Goal: Task Accomplishment & Management: Complete application form

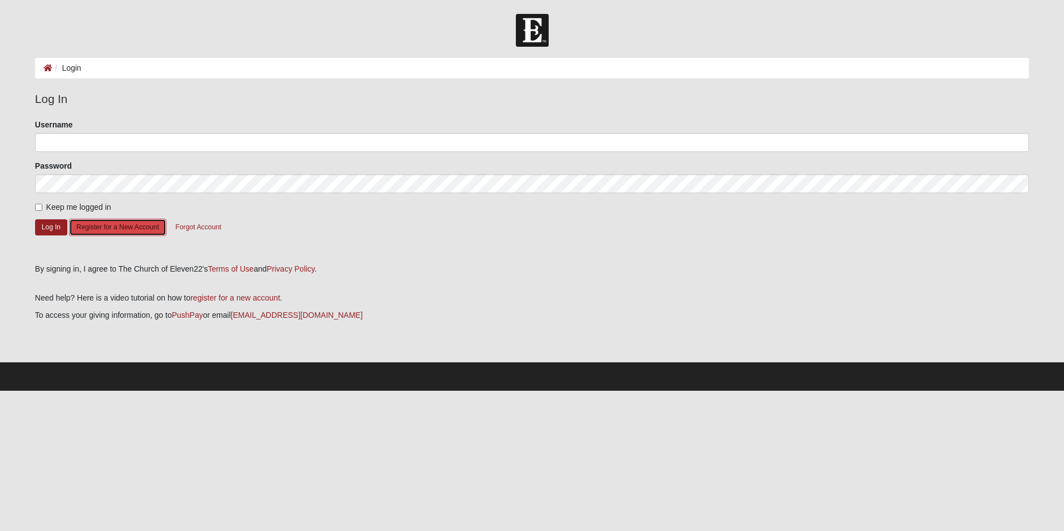
click at [107, 231] on button "Register for a New Account" at bounding box center [117, 227] width 97 height 17
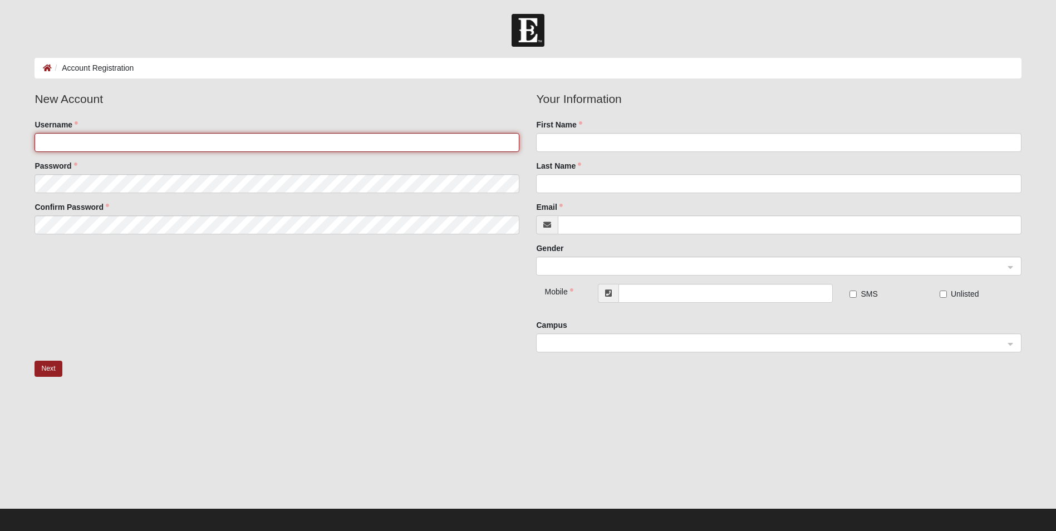
click at [223, 136] on input "Username" at bounding box center [277, 142] width 485 height 19
type input "jbusby79"
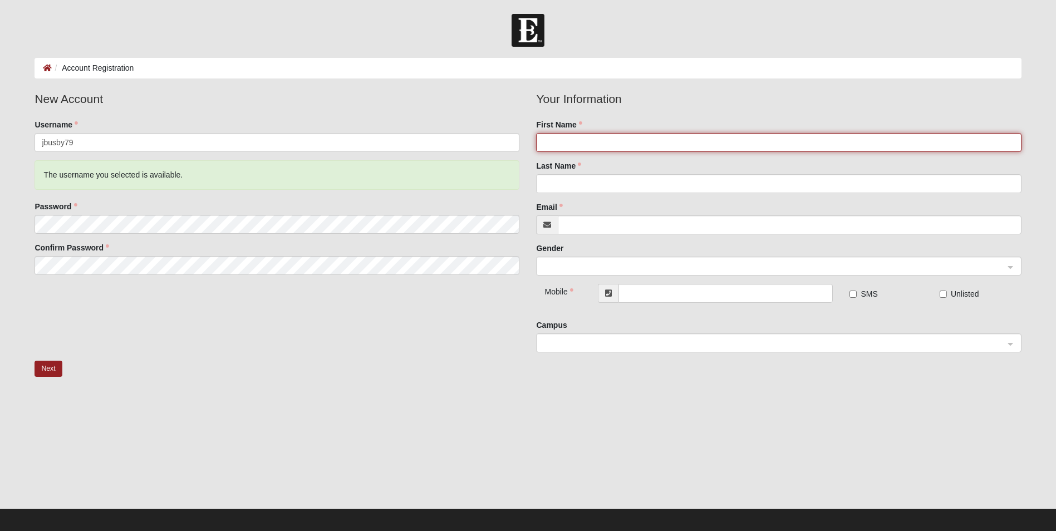
click at [596, 144] on input "First Name" at bounding box center [778, 142] width 485 height 19
type input "Jason"
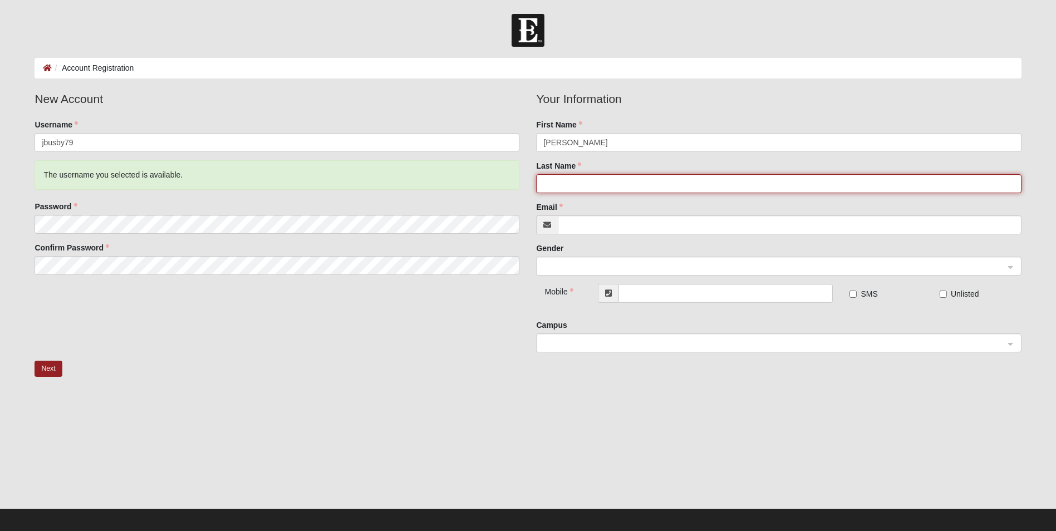
type input "Busby"
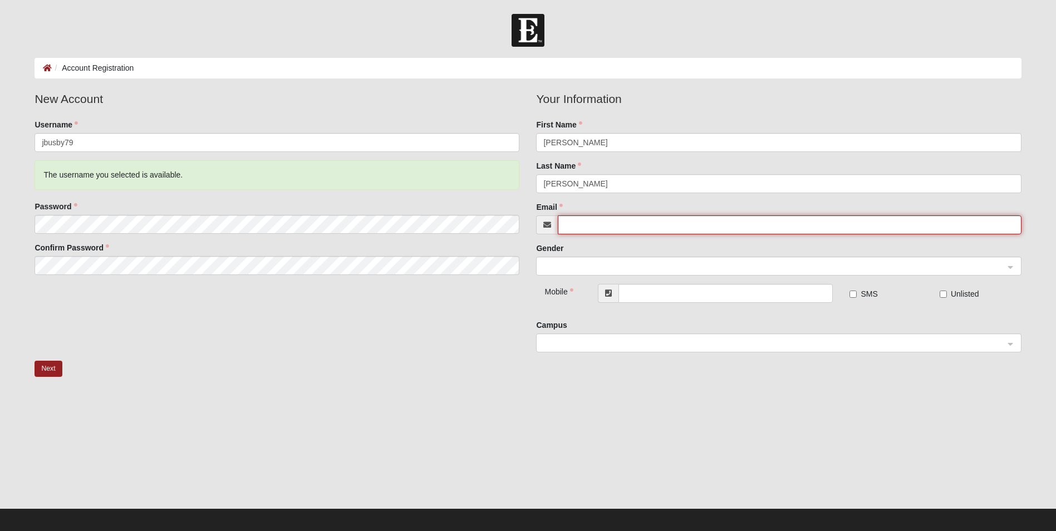
type input "[EMAIL_ADDRESS][DOMAIN_NAME]"
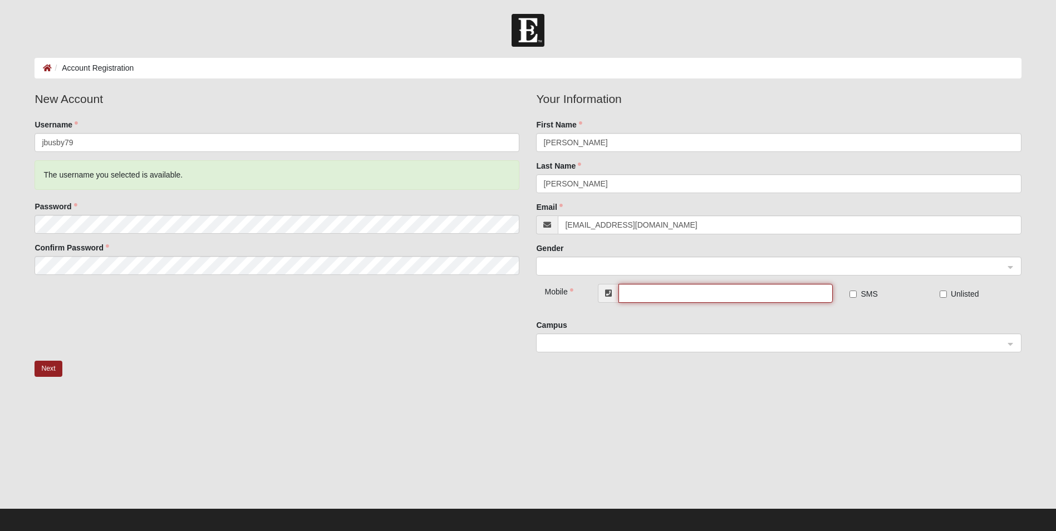
type input "[PHONE_NUMBER]"
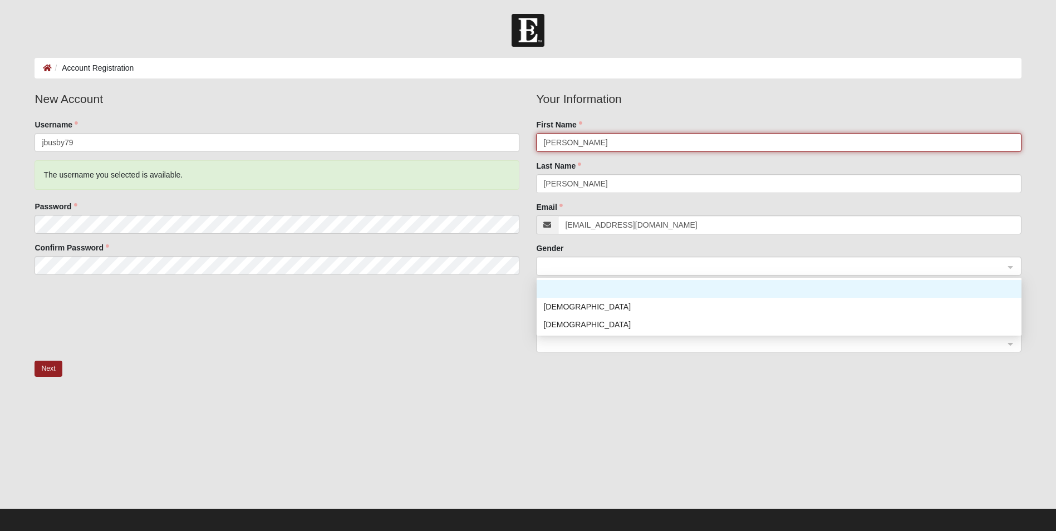
click at [602, 265] on span at bounding box center [773, 266] width 460 height 12
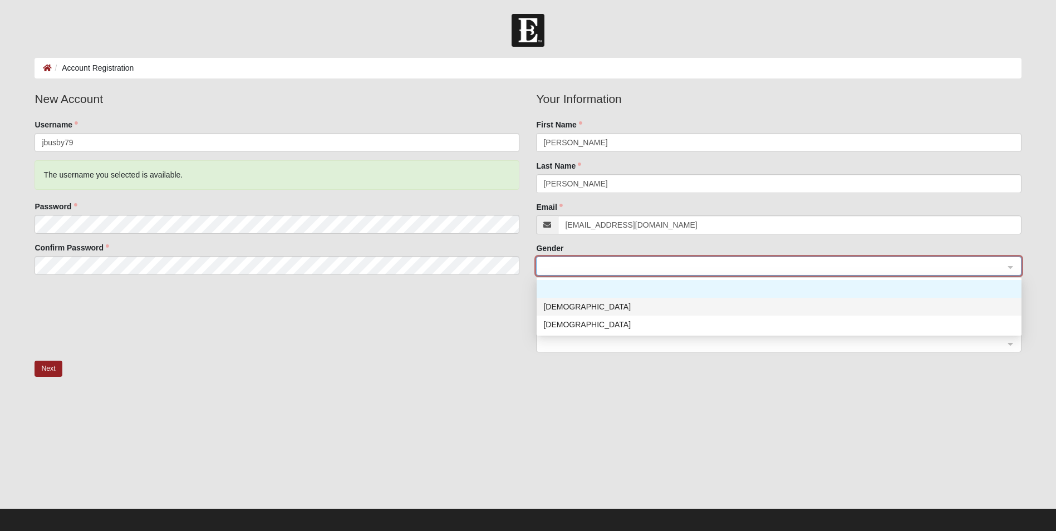
click at [585, 308] on div "[DEMOGRAPHIC_DATA]" at bounding box center [778, 307] width 471 height 12
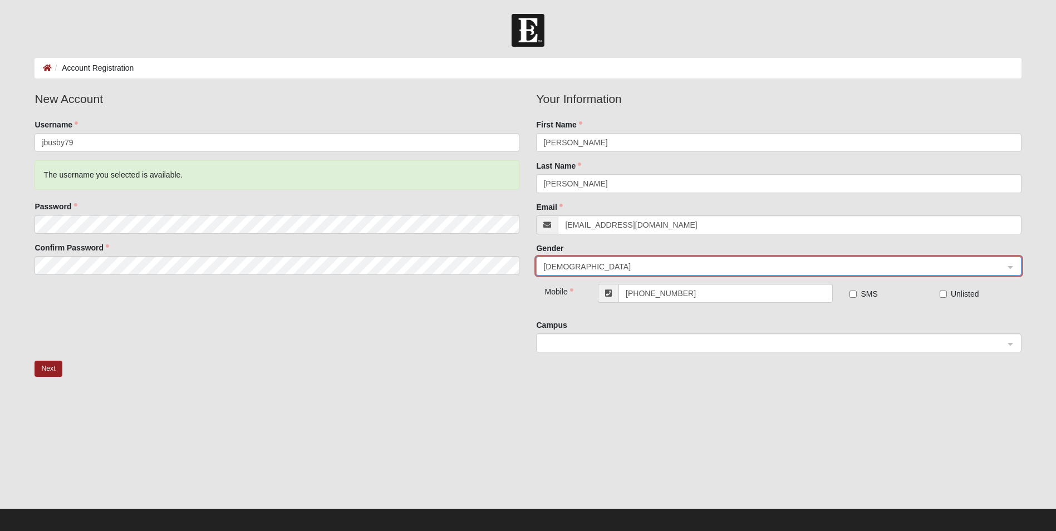
click at [587, 341] on span at bounding box center [773, 343] width 460 height 12
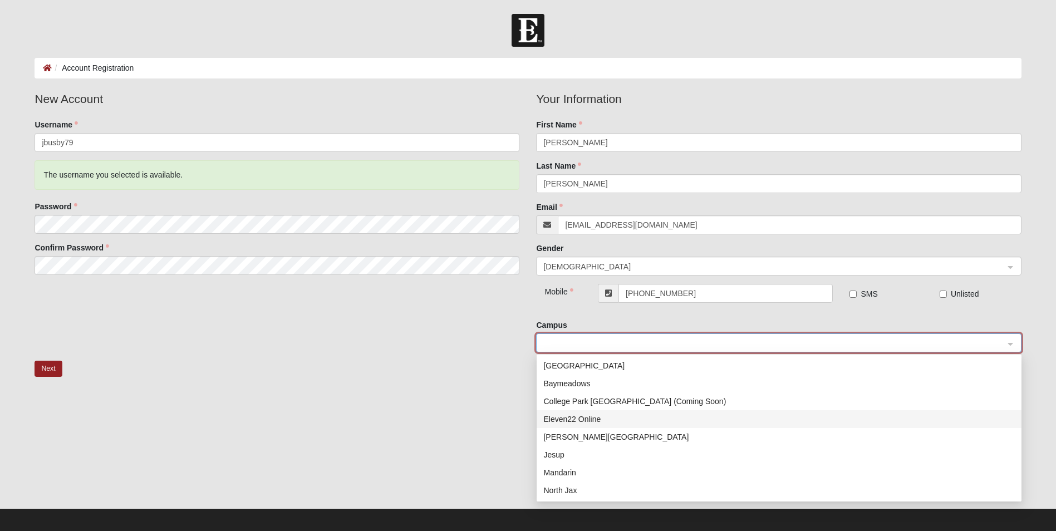
click at [583, 424] on div "Eleven22 Online" at bounding box center [778, 419] width 471 height 12
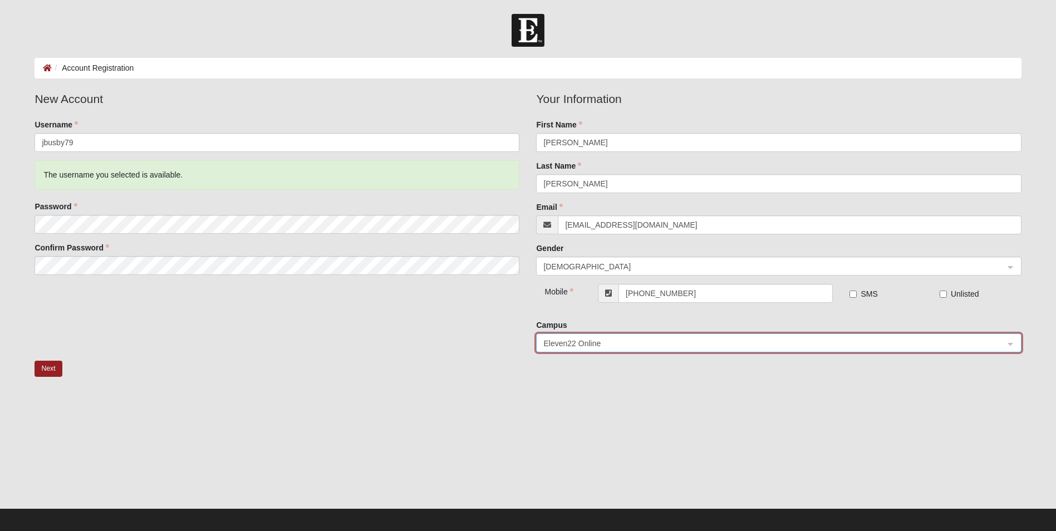
click at [431, 367] on div "Next" at bounding box center [527, 379] width 1003 height 36
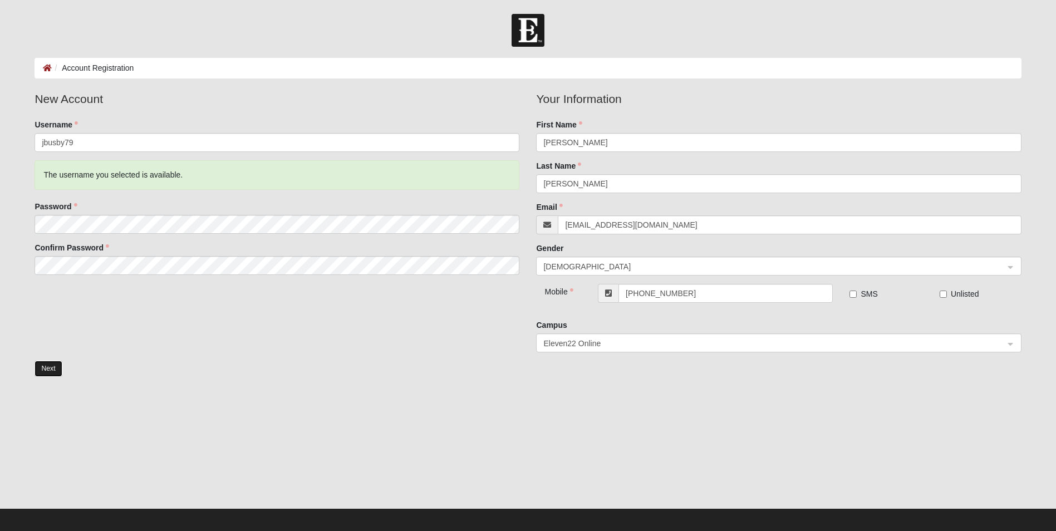
click at [51, 362] on button "Next" at bounding box center [48, 369] width 27 height 16
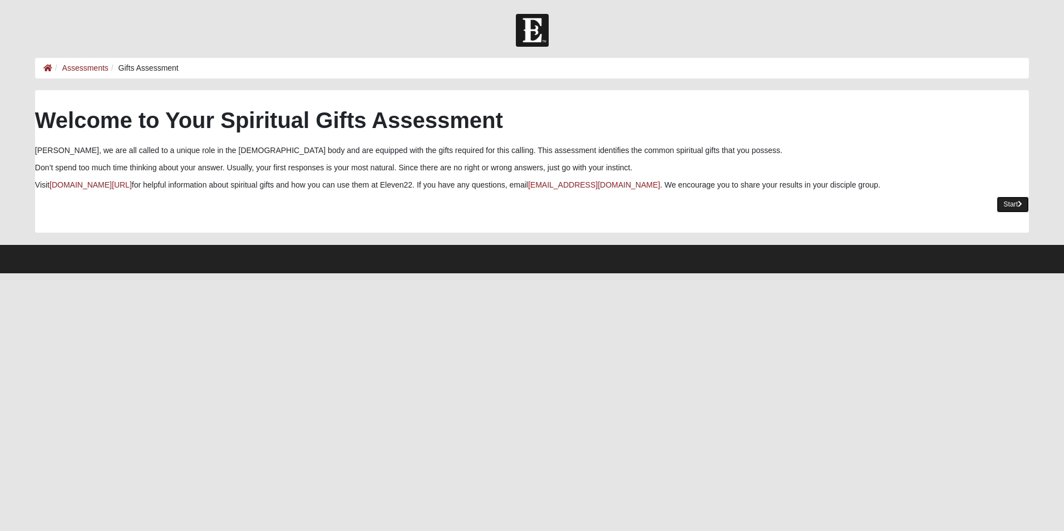
click at [1011, 205] on link "Start" at bounding box center [1013, 204] width 32 height 16
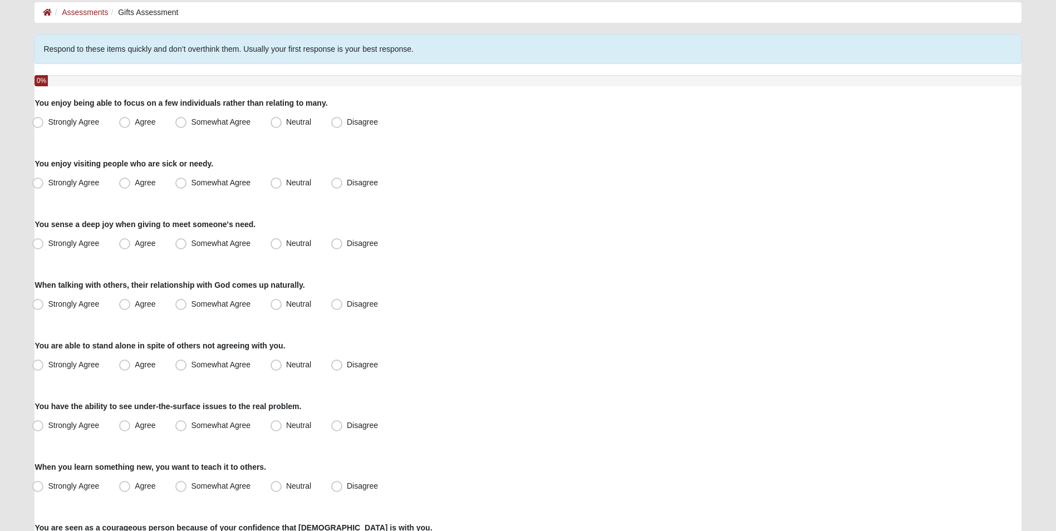
scroll to position [111, 0]
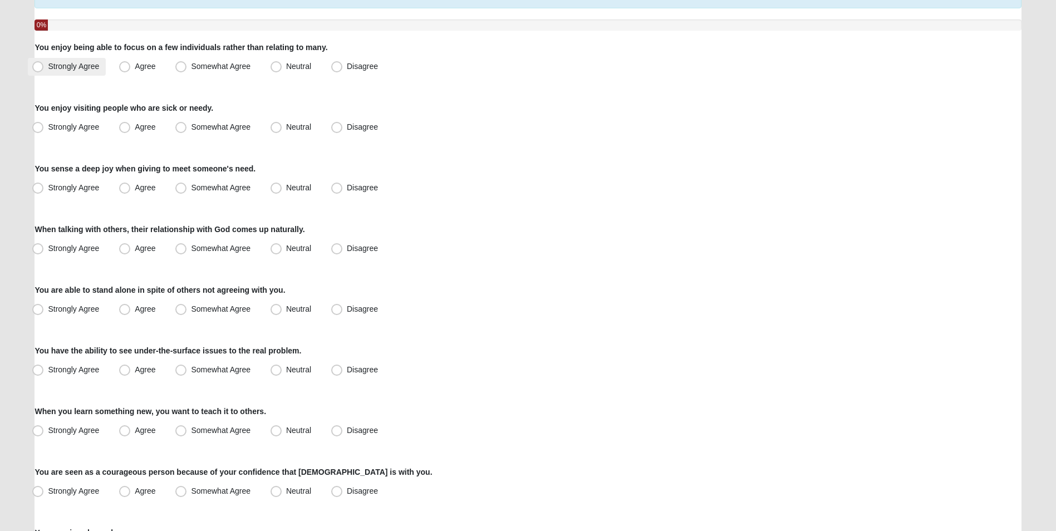
click at [48, 68] on span "Strongly Agree" at bounding box center [73, 66] width 51 height 9
click at [37, 68] on input "Strongly Agree" at bounding box center [40, 66] width 7 height 7
radio input "true"
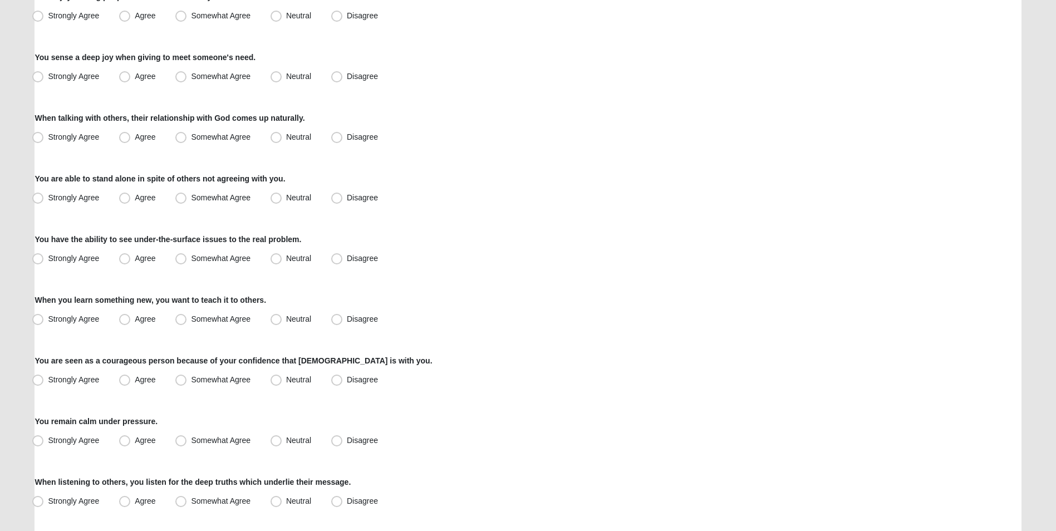
scroll to position [167, 0]
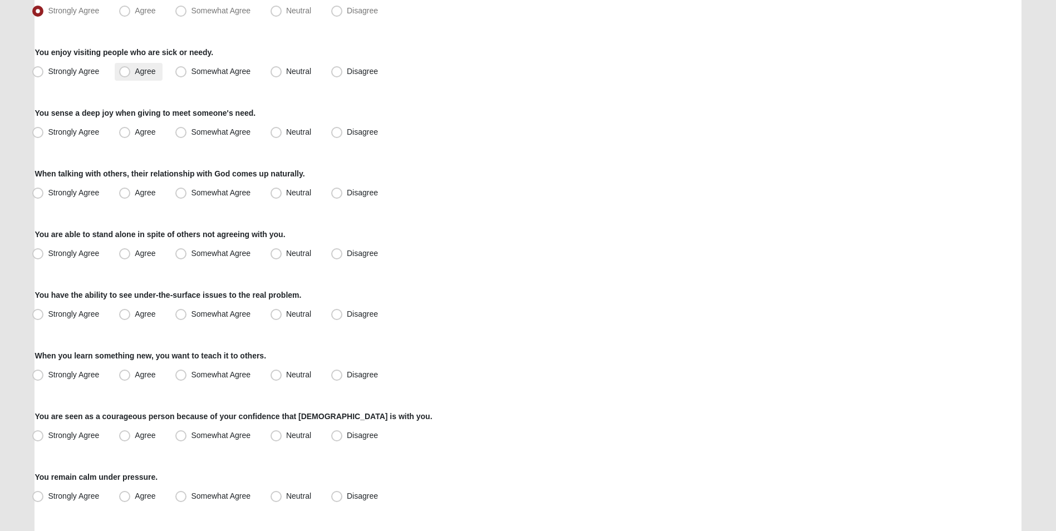
click at [135, 75] on span "Agree" at bounding box center [145, 71] width 21 height 9
click at [124, 75] on input "Agree" at bounding box center [127, 71] width 7 height 7
radio input "true"
click at [45, 135] on label "Strongly Agree" at bounding box center [67, 133] width 78 height 18
click at [44, 135] on input "Strongly Agree" at bounding box center [40, 132] width 7 height 7
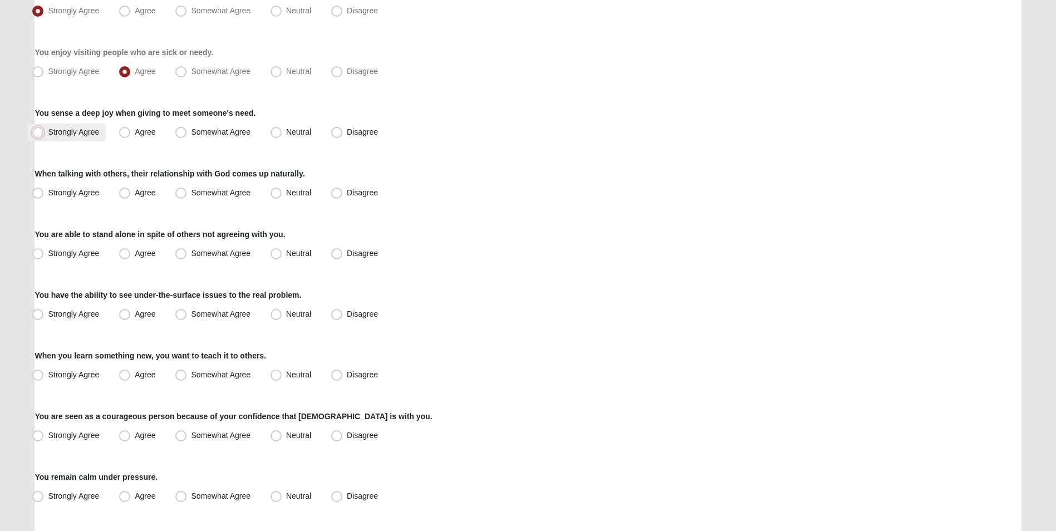
radio input "true"
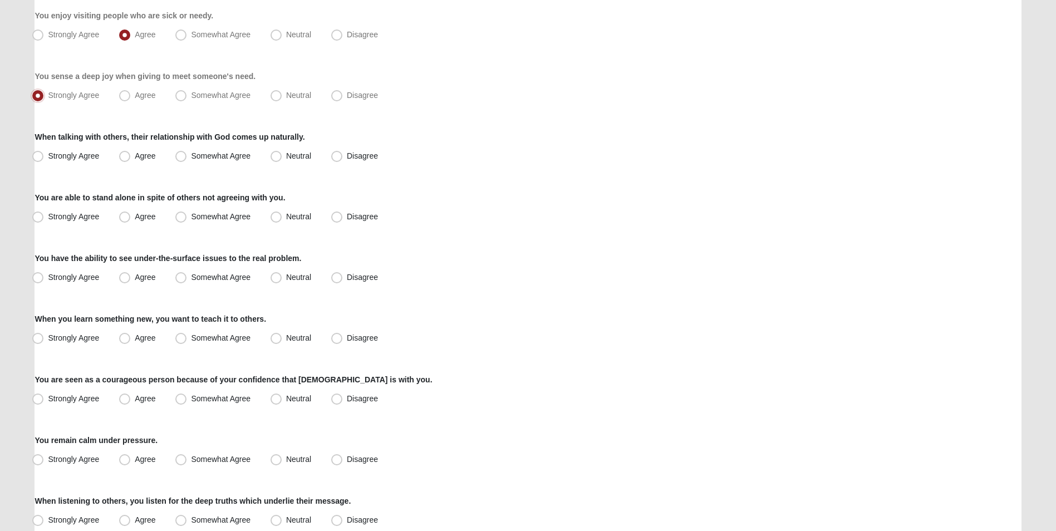
scroll to position [278, 0]
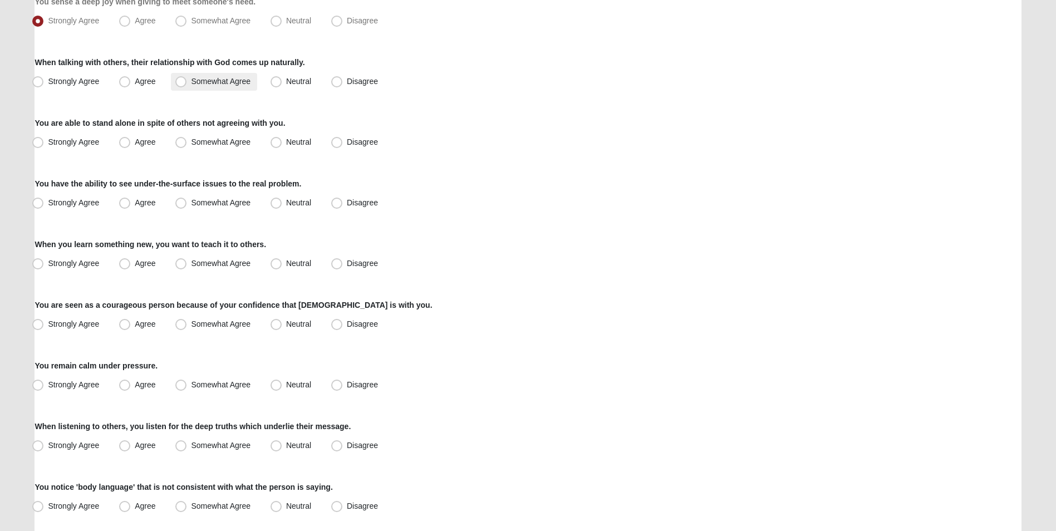
click at [191, 85] on span "Somewhat Agree" at bounding box center [221, 81] width 60 height 9
click at [180, 85] on input "Somewhat Agree" at bounding box center [183, 81] width 7 height 7
radio input "true"
click at [46, 145] on label "Strongly Agree" at bounding box center [67, 143] width 78 height 18
click at [44, 145] on input "Strongly Agree" at bounding box center [40, 142] width 7 height 7
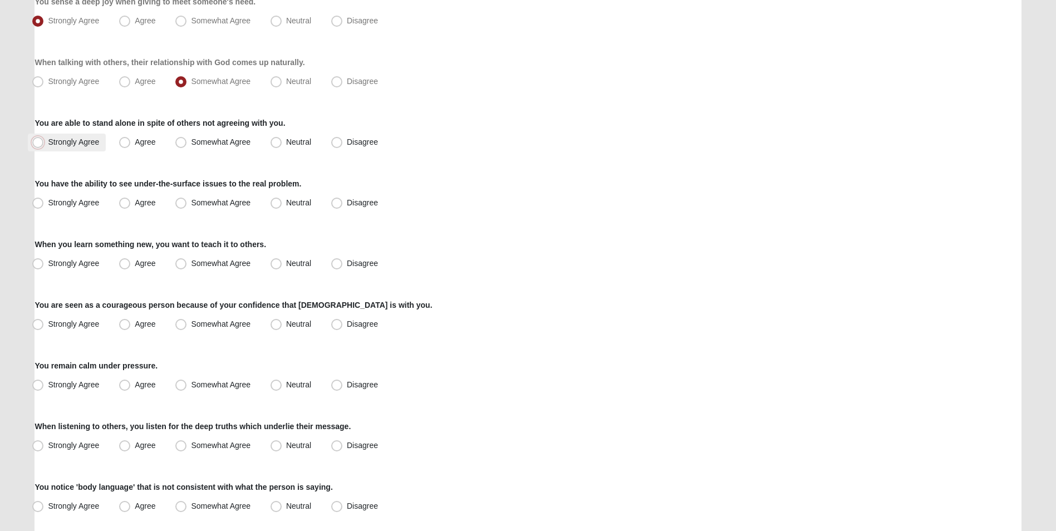
radio input "true"
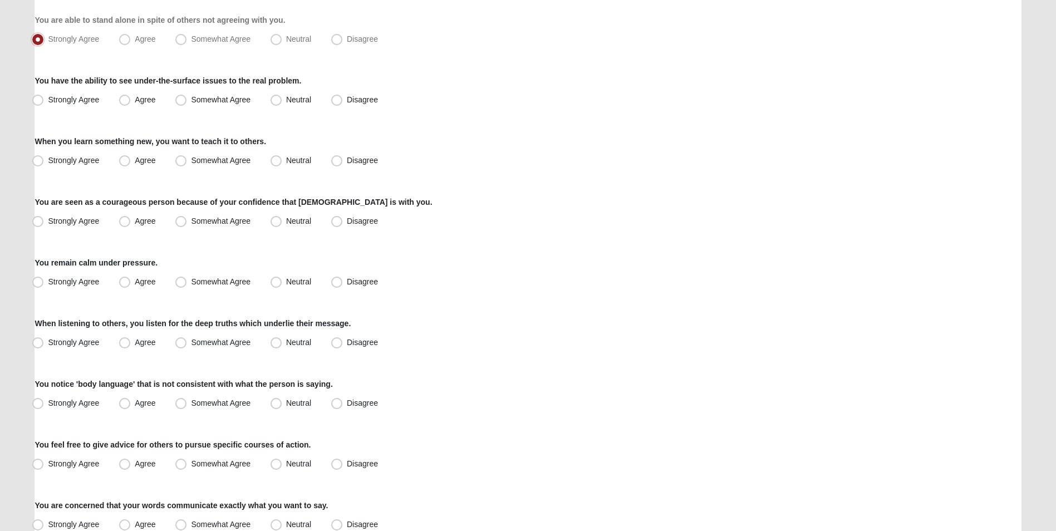
scroll to position [390, 0]
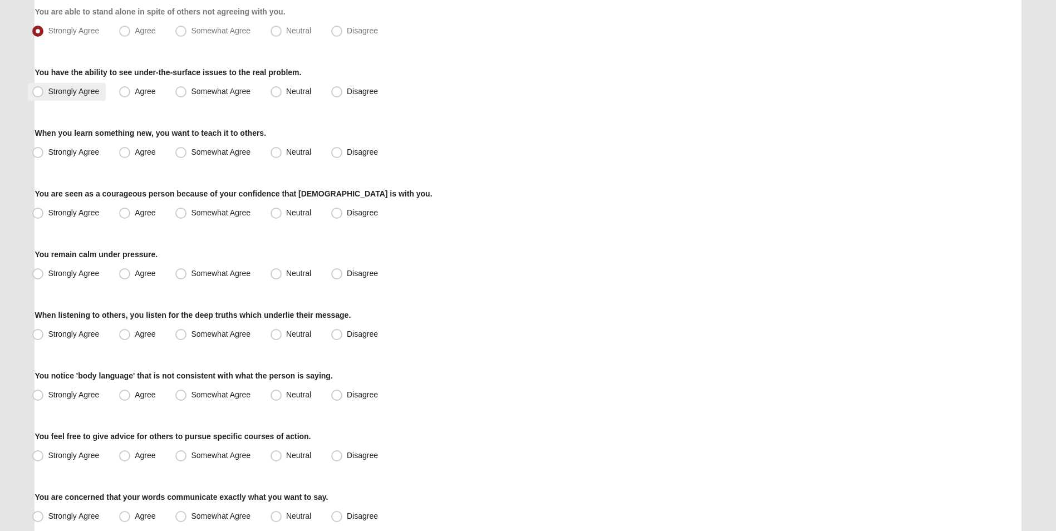
click at [56, 91] on span "Strongly Agree" at bounding box center [73, 91] width 51 height 9
click at [44, 91] on input "Strongly Agree" at bounding box center [40, 91] width 7 height 7
radio input "true"
click at [135, 151] on span "Agree" at bounding box center [145, 151] width 21 height 9
click at [125, 151] on input "Agree" at bounding box center [127, 152] width 7 height 7
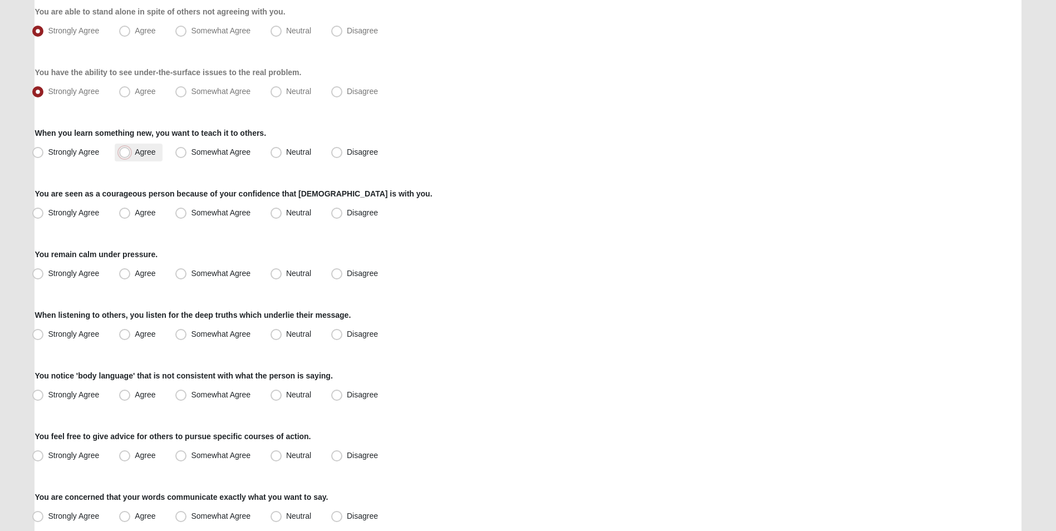
radio input "true"
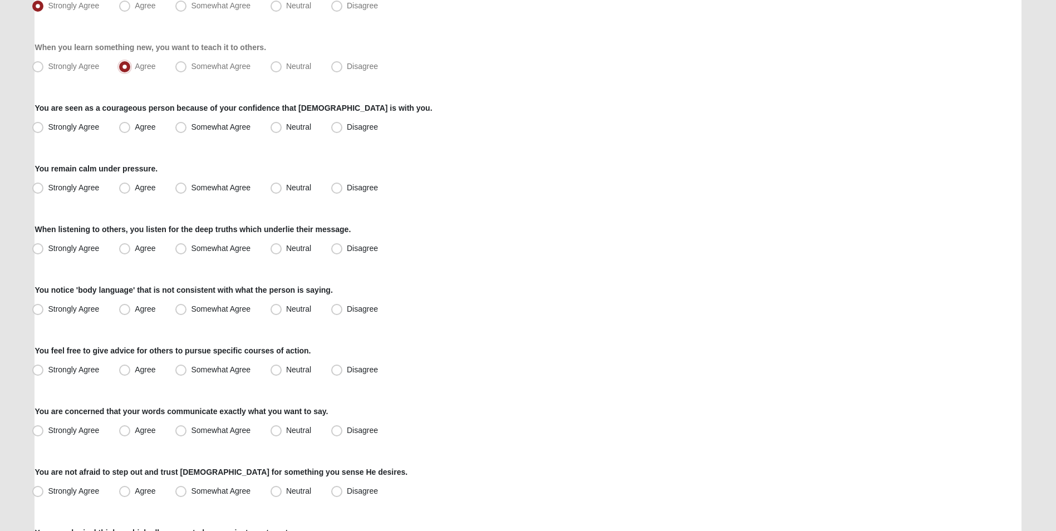
scroll to position [501, 0]
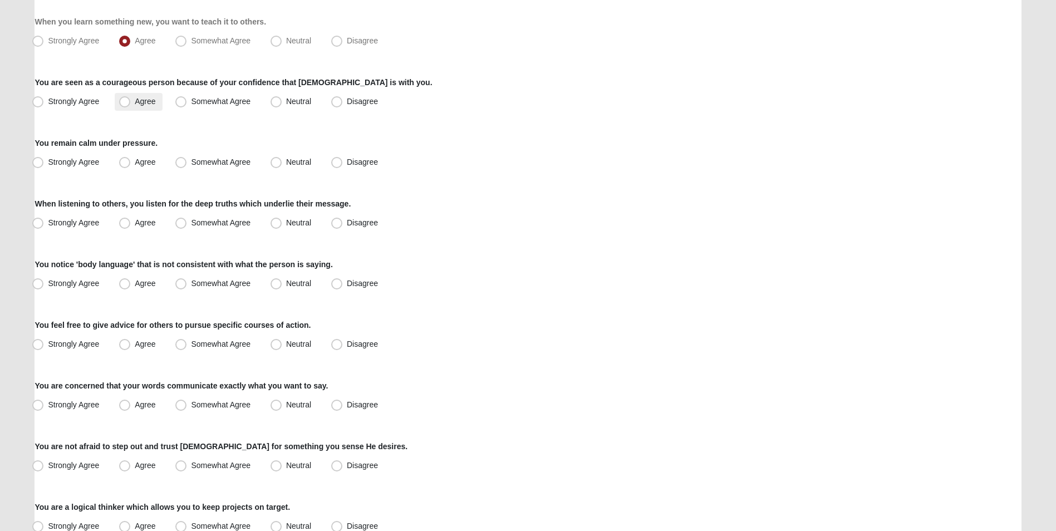
click at [135, 101] on span "Agree" at bounding box center [145, 101] width 21 height 9
click at [130, 101] on input "Agree" at bounding box center [127, 101] width 7 height 7
radio input "true"
click at [45, 162] on label "Strongly Agree" at bounding box center [67, 163] width 78 height 18
click at [44, 162] on input "Strongly Agree" at bounding box center [40, 162] width 7 height 7
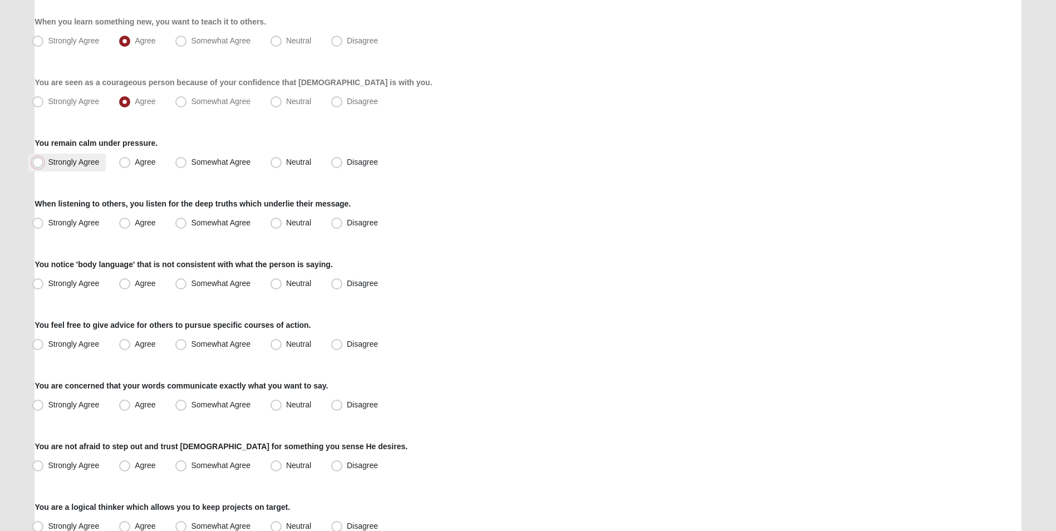
radio input "true"
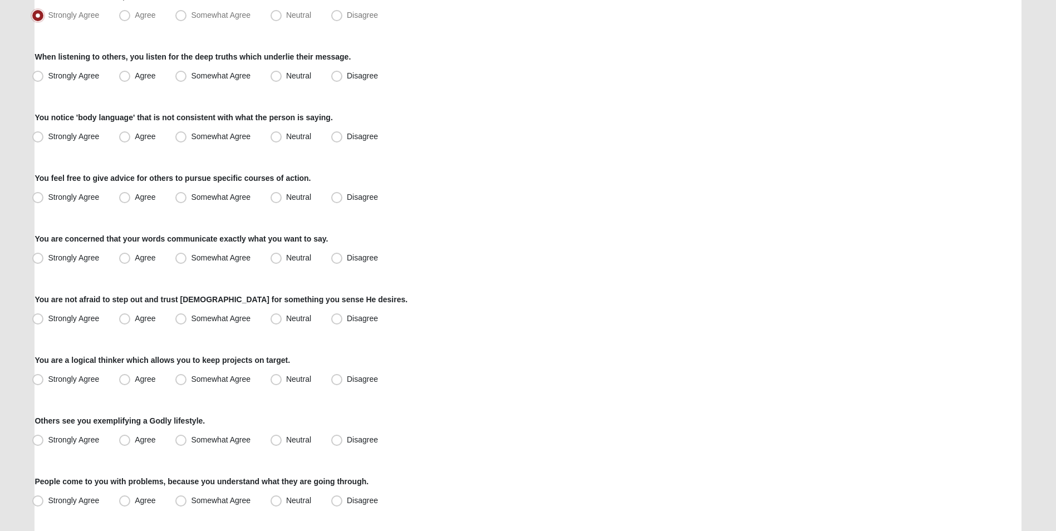
scroll to position [668, 0]
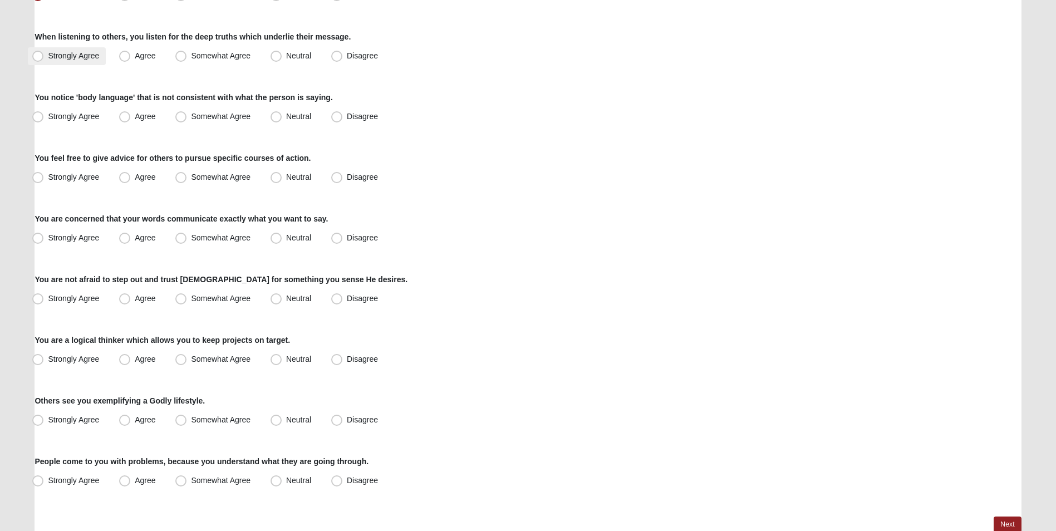
click at [49, 51] on label "Strongly Agree" at bounding box center [67, 56] width 78 height 18
click at [44, 52] on input "Strongly Agree" at bounding box center [40, 55] width 7 height 7
radio input "true"
click at [52, 114] on span "Strongly Agree" at bounding box center [73, 116] width 51 height 9
click at [44, 114] on input "Strongly Agree" at bounding box center [40, 116] width 7 height 7
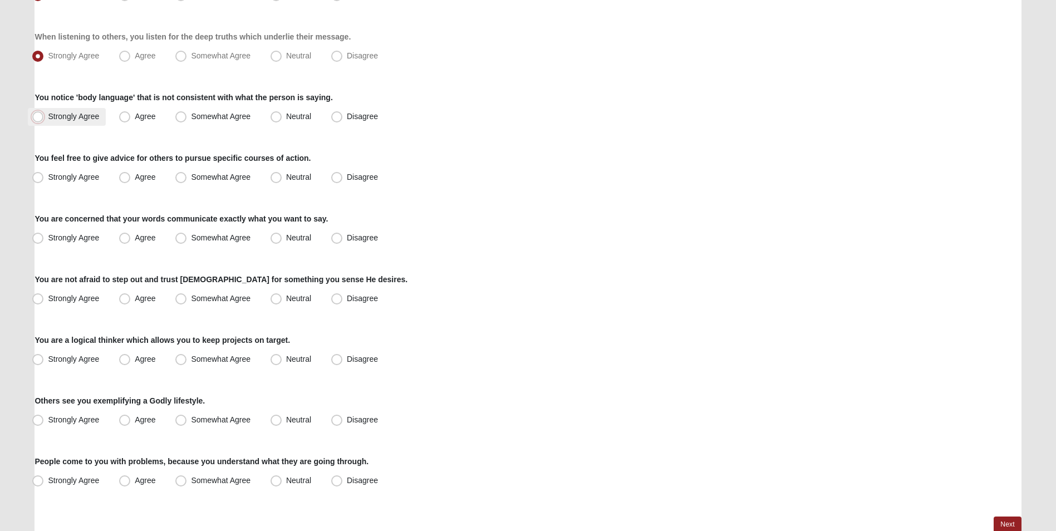
radio input "true"
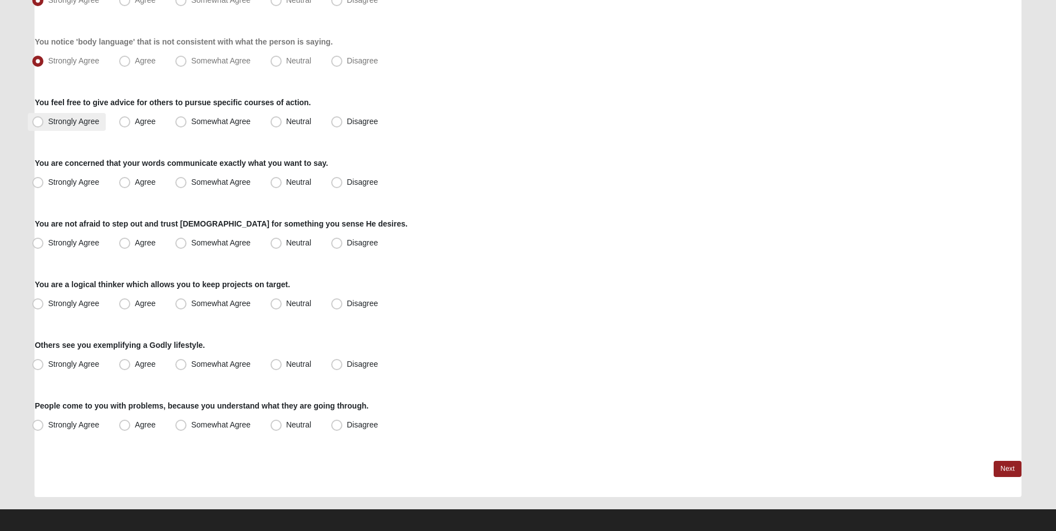
click at [47, 120] on label "Strongly Agree" at bounding box center [67, 122] width 78 height 18
click at [44, 120] on input "Strongly Agree" at bounding box center [40, 121] width 7 height 7
radio input "true"
click at [48, 185] on span "Strongly Agree" at bounding box center [73, 182] width 51 height 9
click at [43, 185] on input "Strongly Agree" at bounding box center [40, 182] width 7 height 7
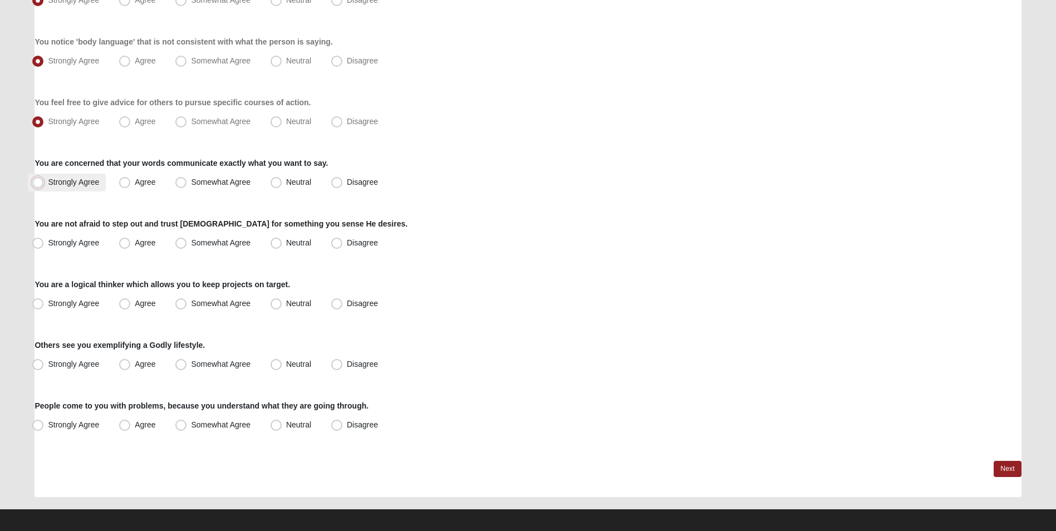
radio input "true"
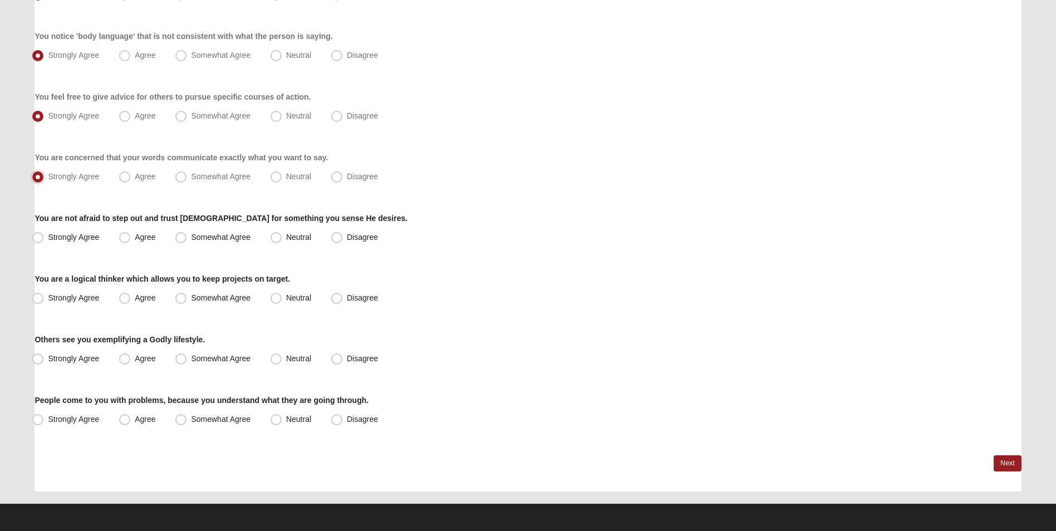
scroll to position [730, 0]
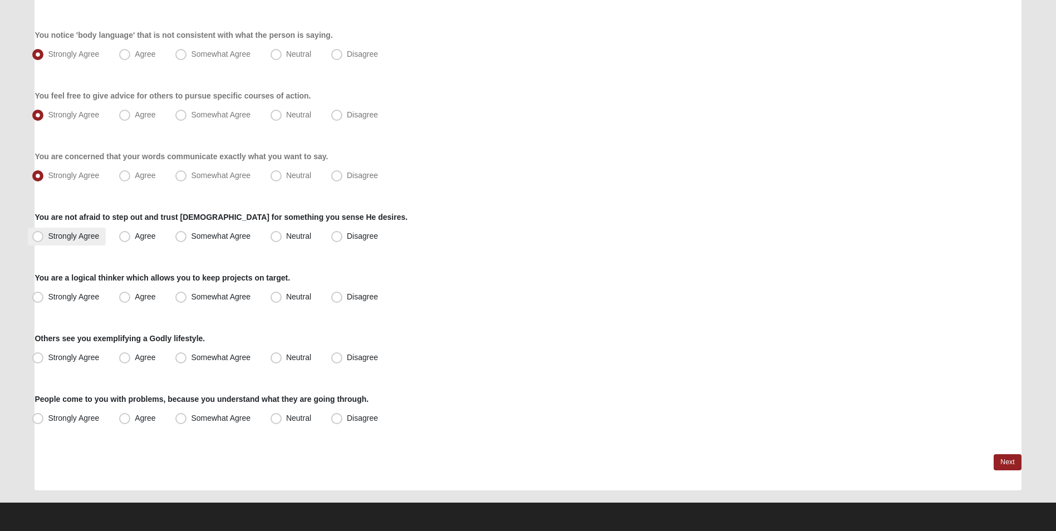
click at [51, 234] on span "Strongly Agree" at bounding box center [73, 236] width 51 height 9
click at [44, 234] on input "Strongly Agree" at bounding box center [40, 236] width 7 height 7
radio input "true"
click at [48, 301] on span "Strongly Agree" at bounding box center [73, 296] width 51 height 9
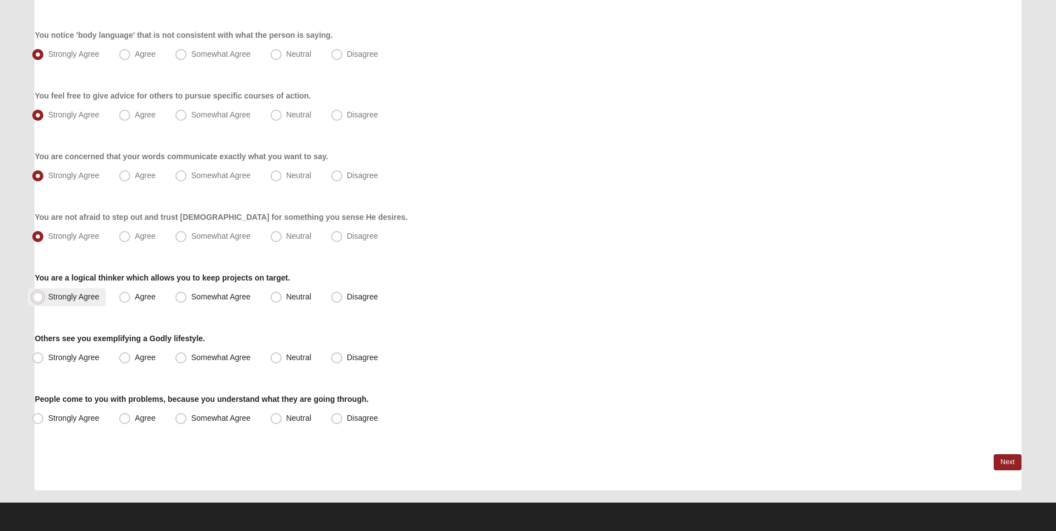
click at [42, 301] on input "Strongly Agree" at bounding box center [40, 296] width 7 height 7
radio input "true"
click at [123, 363] on label "Agree" at bounding box center [138, 358] width 47 height 18
click at [124, 361] on input "Agree" at bounding box center [127, 357] width 7 height 7
radio input "true"
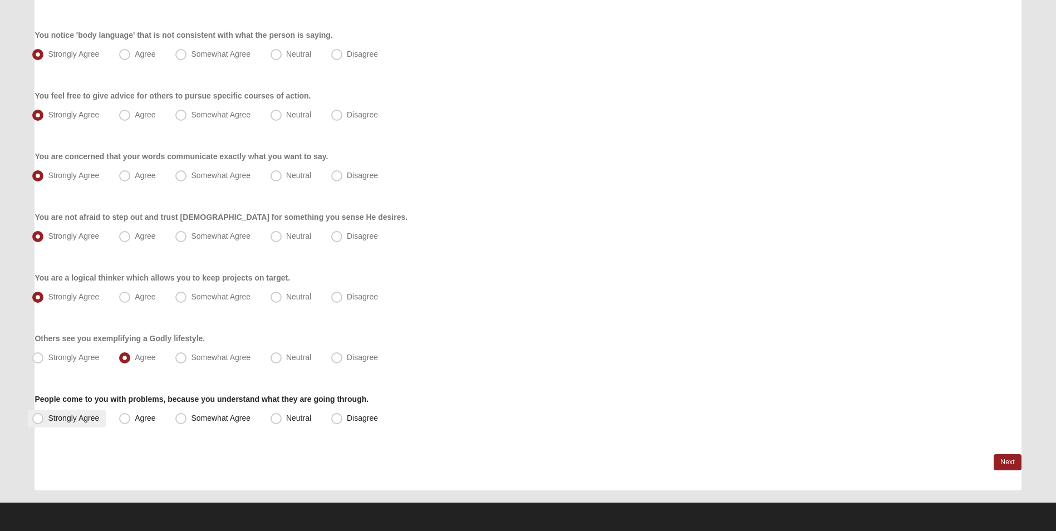
click at [65, 417] on span "Strongly Agree" at bounding box center [73, 418] width 51 height 9
click at [44, 417] on input "Strongly Agree" at bounding box center [40, 418] width 7 height 7
radio input "true"
click at [1007, 461] on link "Next" at bounding box center [1006, 462] width 27 height 16
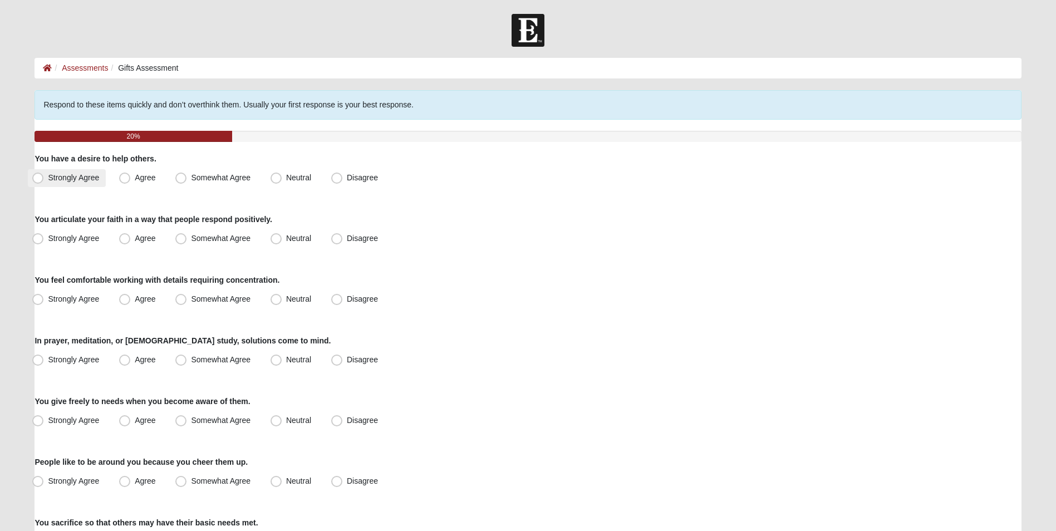
click at [48, 173] on span "Strongly Agree" at bounding box center [73, 177] width 51 height 9
click at [37, 174] on input "Strongly Agree" at bounding box center [40, 177] width 7 height 7
radio input "true"
click at [135, 234] on span "Agree" at bounding box center [145, 238] width 21 height 9
click at [126, 235] on input "Agree" at bounding box center [127, 238] width 7 height 7
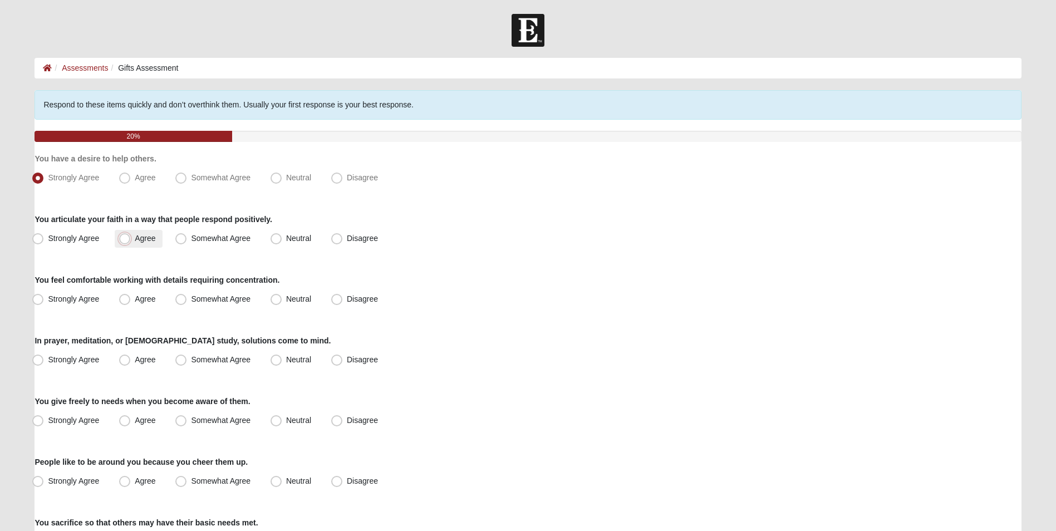
radio input "true"
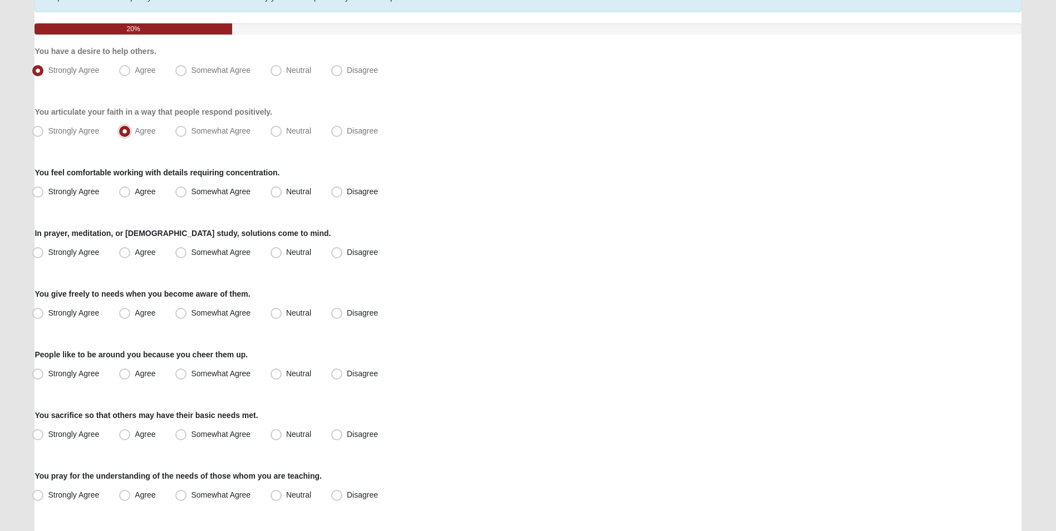
scroll to position [111, 0]
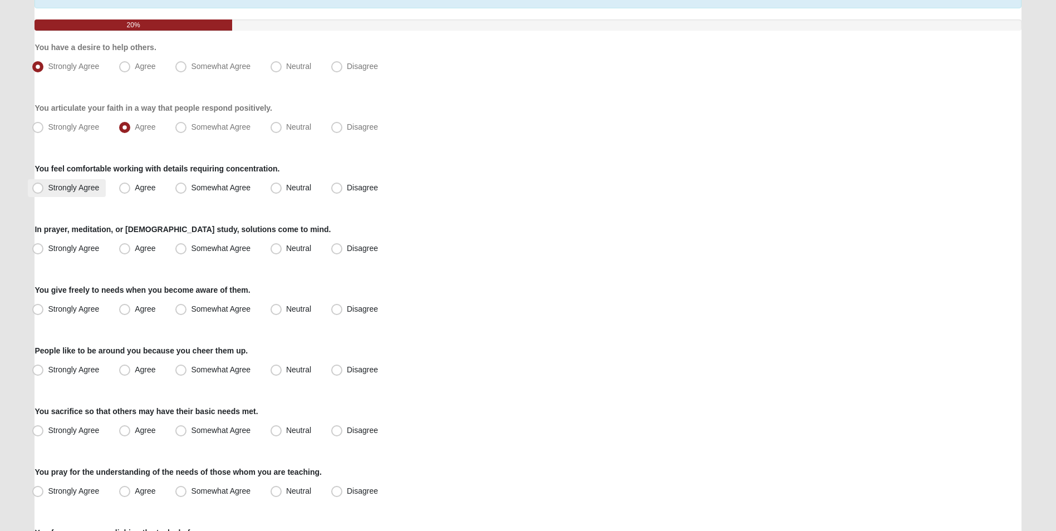
click at [51, 194] on label "Strongly Agree" at bounding box center [67, 188] width 78 height 18
click at [44, 191] on input "Strongly Agree" at bounding box center [40, 187] width 7 height 7
radio input "true"
click at [135, 244] on span "Agree" at bounding box center [145, 248] width 21 height 9
click at [124, 245] on input "Agree" at bounding box center [127, 248] width 7 height 7
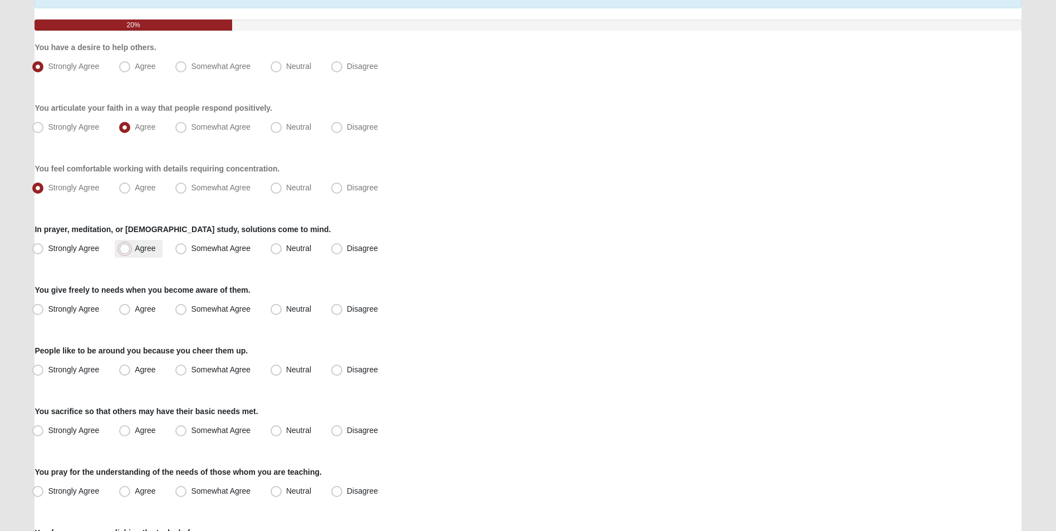
radio input "true"
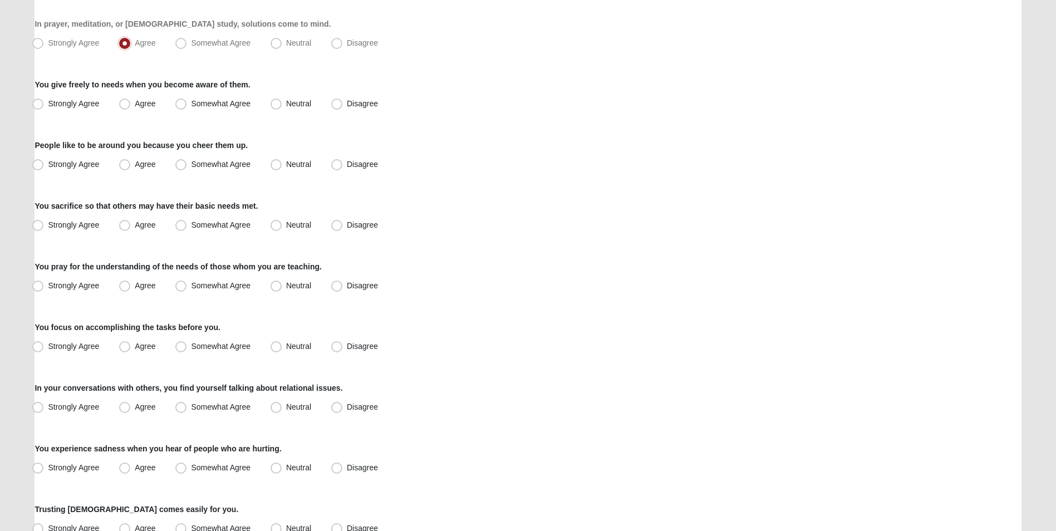
scroll to position [334, 0]
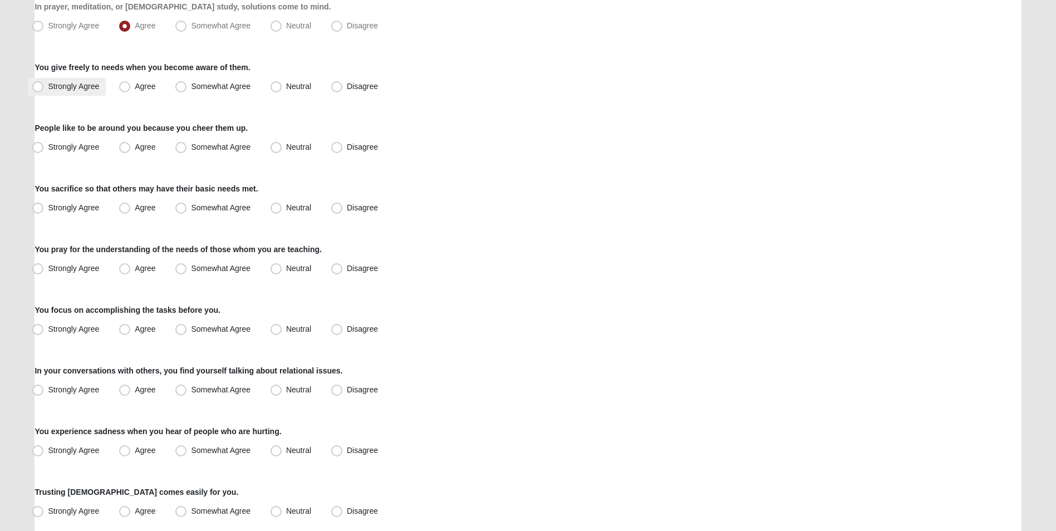
click at [48, 83] on span "Strongly Agree" at bounding box center [73, 86] width 51 height 9
click at [43, 83] on input "Strongly Agree" at bounding box center [40, 86] width 7 height 7
radio input "true"
click at [117, 143] on label "Agree" at bounding box center [138, 148] width 47 height 18
click at [124, 144] on input "Agree" at bounding box center [127, 147] width 7 height 7
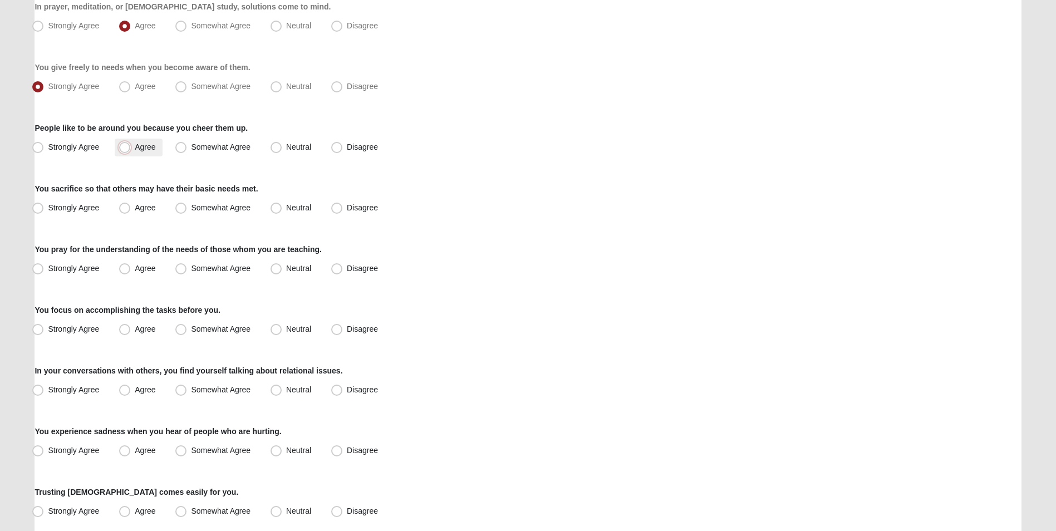
radio input "true"
click at [48, 208] on span "Strongly Agree" at bounding box center [73, 207] width 51 height 9
click at [43, 208] on input "Strongly Agree" at bounding box center [40, 207] width 7 height 7
radio input "true"
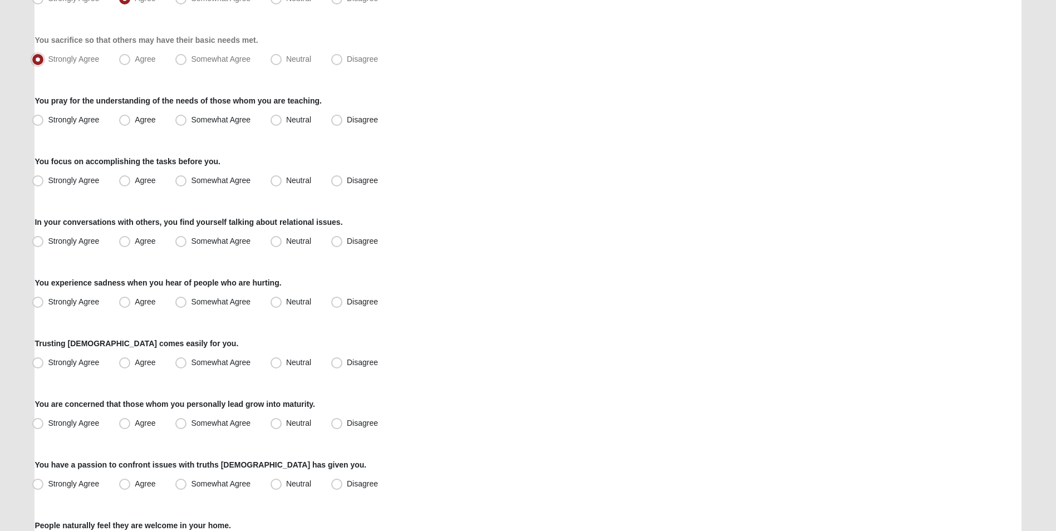
scroll to position [501, 0]
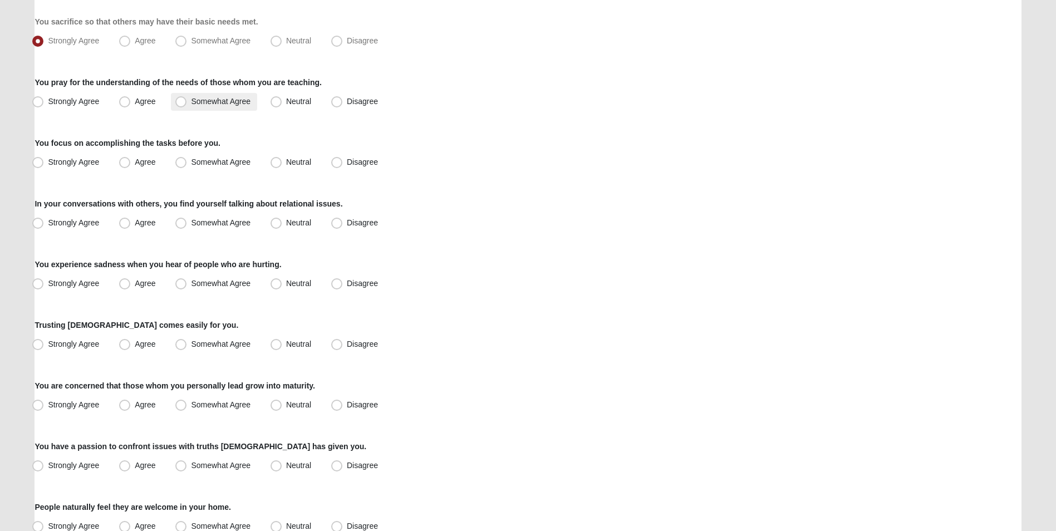
click at [191, 101] on span "Somewhat Agree" at bounding box center [221, 101] width 60 height 9
click at [180, 101] on input "Somewhat Agree" at bounding box center [183, 101] width 7 height 7
radio input "true"
click at [136, 166] on span "Agree" at bounding box center [145, 161] width 21 height 9
click at [131, 166] on input "Agree" at bounding box center [127, 162] width 7 height 7
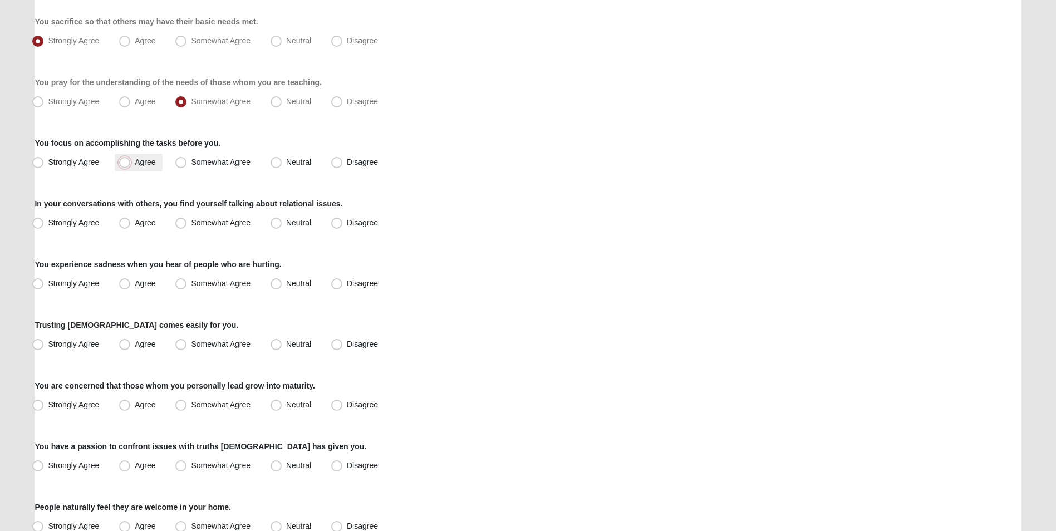
radio input "true"
click at [137, 220] on span "Agree" at bounding box center [145, 222] width 21 height 9
click at [131, 220] on input "Agree" at bounding box center [127, 222] width 7 height 7
radio input "true"
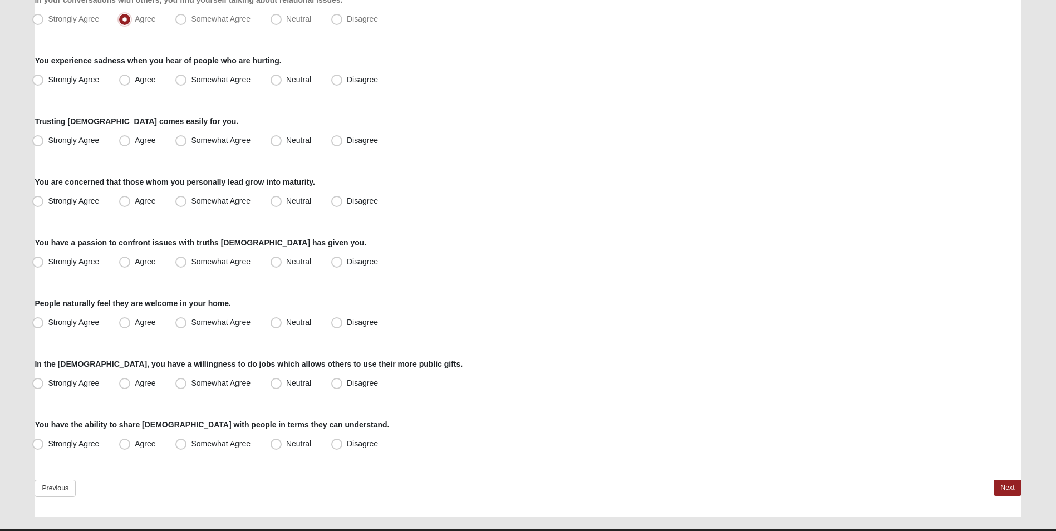
scroll to position [723, 0]
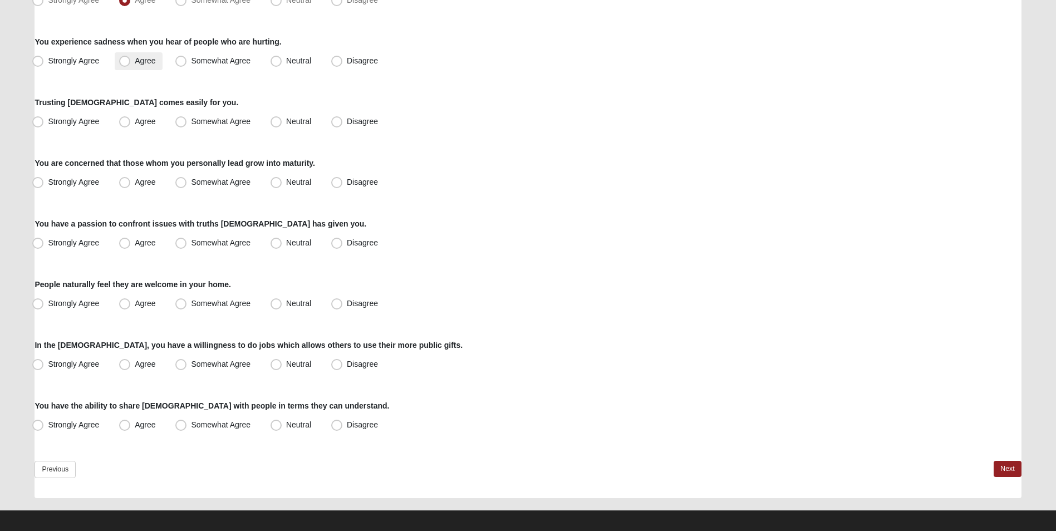
click at [152, 62] on span "Agree" at bounding box center [145, 60] width 21 height 9
click at [131, 62] on input "Agree" at bounding box center [127, 60] width 7 height 7
radio input "true"
click at [191, 62] on span "Somewhat Agree" at bounding box center [221, 60] width 60 height 9
click at [185, 62] on input "Somewhat Agree" at bounding box center [183, 60] width 7 height 7
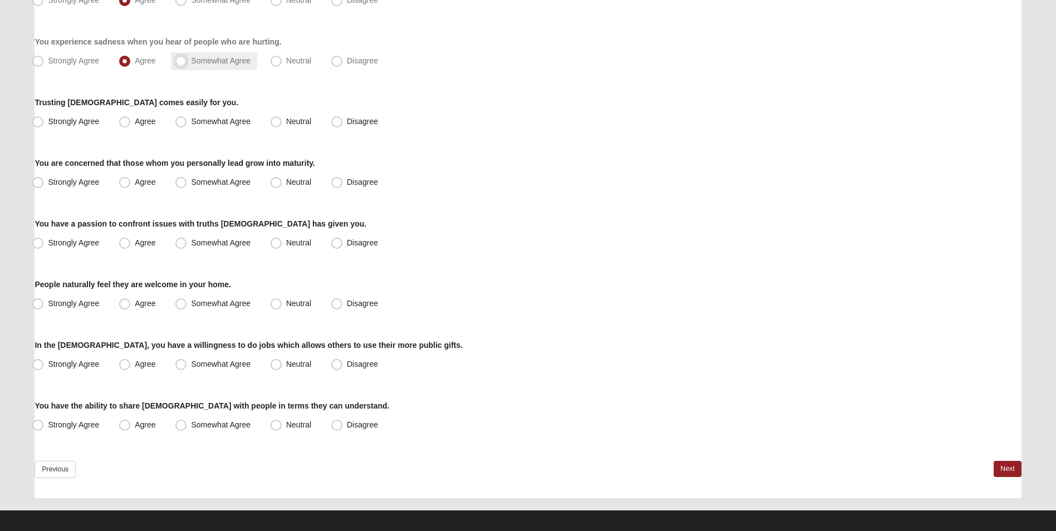
radio input "true"
click at [131, 116] on label "Agree" at bounding box center [138, 122] width 47 height 18
click at [131, 118] on input "Agree" at bounding box center [127, 121] width 7 height 7
radio input "true"
click at [93, 180] on span "Strongly Agree" at bounding box center [73, 182] width 51 height 9
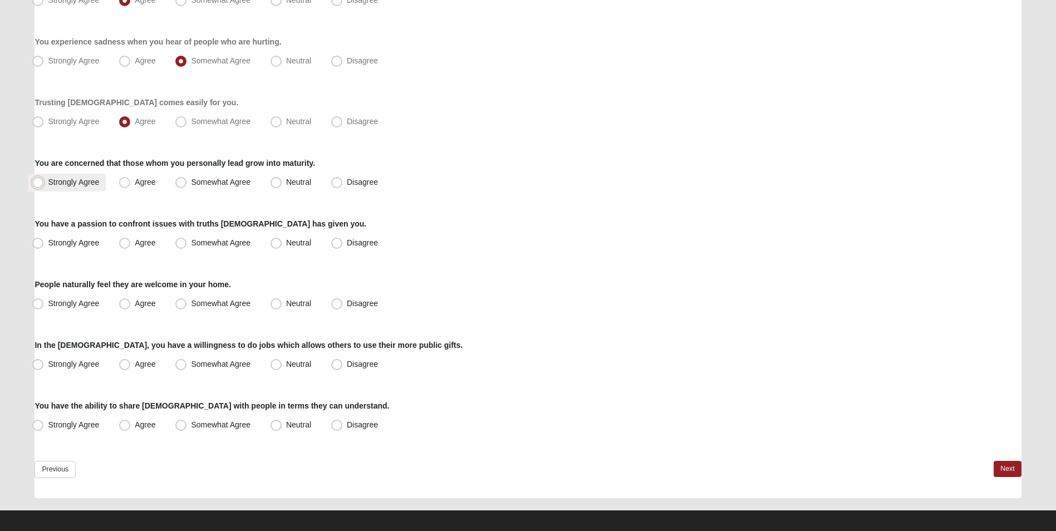
click at [44, 180] on input "Strongly Agree" at bounding box center [40, 182] width 7 height 7
radio input "true"
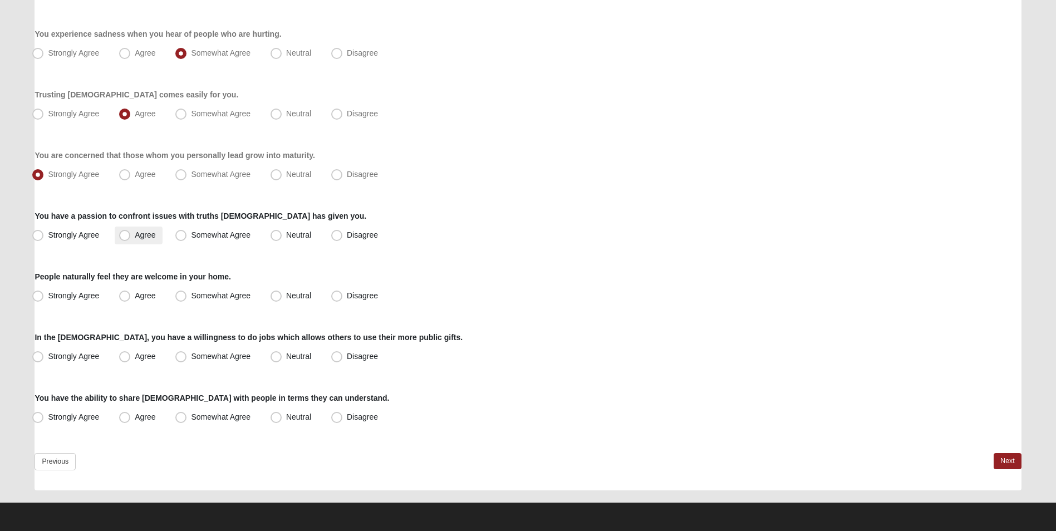
drag, startPoint x: 149, startPoint y: 237, endPoint x: 140, endPoint y: 241, distance: 9.7
click at [149, 238] on span "Agree" at bounding box center [145, 234] width 21 height 9
click at [131, 238] on input "Agree" at bounding box center [127, 235] width 7 height 7
radio input "true"
click at [48, 296] on span "Strongly Agree" at bounding box center [73, 295] width 51 height 9
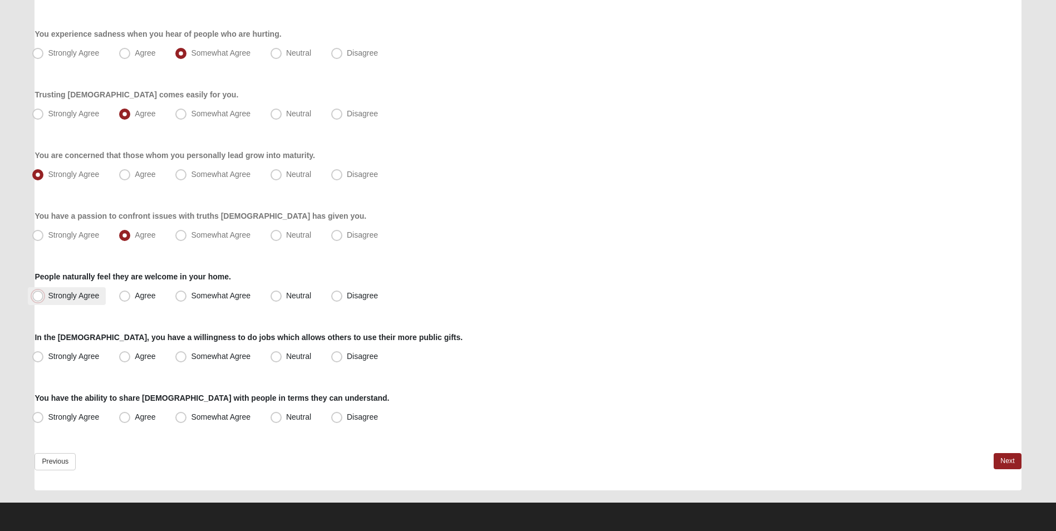
click at [44, 296] on input "Strongly Agree" at bounding box center [40, 295] width 7 height 7
radio input "true"
click at [135, 357] on span "Agree" at bounding box center [145, 356] width 21 height 9
click at [124, 357] on input "Agree" at bounding box center [127, 356] width 7 height 7
radio input "true"
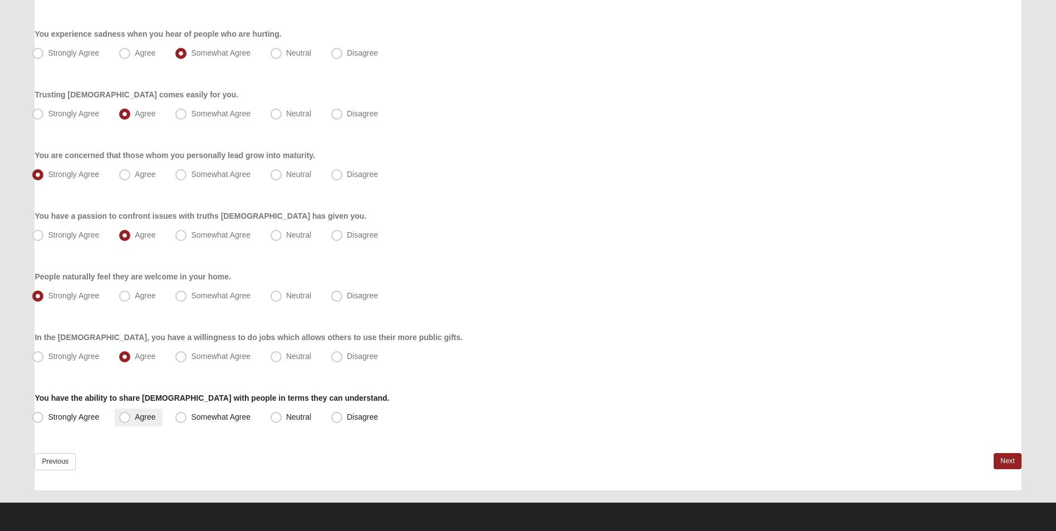
click at [135, 417] on span "Agree" at bounding box center [145, 416] width 21 height 9
click at [124, 417] on input "Agree" at bounding box center [127, 417] width 7 height 7
radio input "true"
click at [997, 467] on link "Next" at bounding box center [1006, 461] width 27 height 16
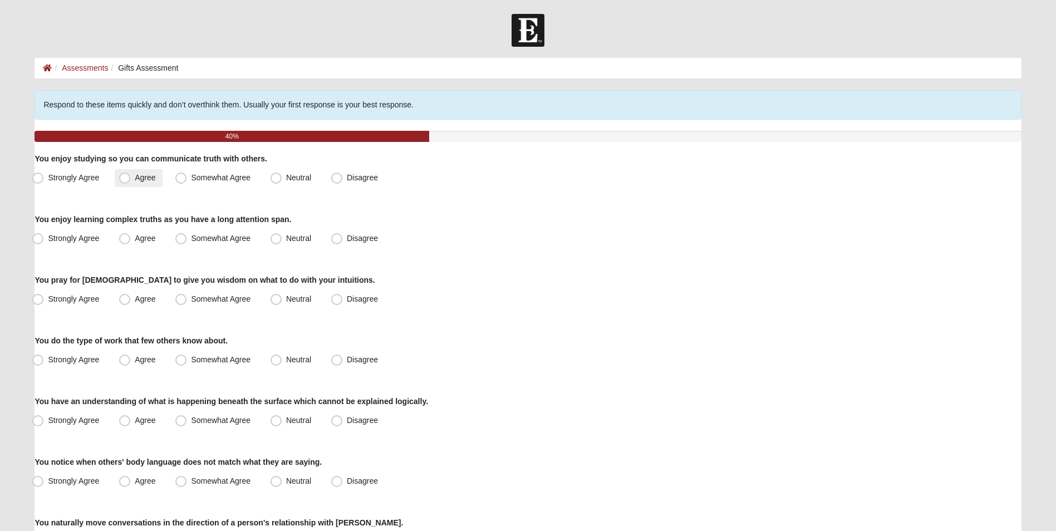
click at [131, 176] on label "Agree" at bounding box center [138, 178] width 47 height 18
click at [131, 176] on input "Agree" at bounding box center [127, 177] width 7 height 7
radio input "true"
click at [135, 241] on span "Agree" at bounding box center [145, 238] width 21 height 9
click at [124, 241] on input "Agree" at bounding box center [127, 238] width 7 height 7
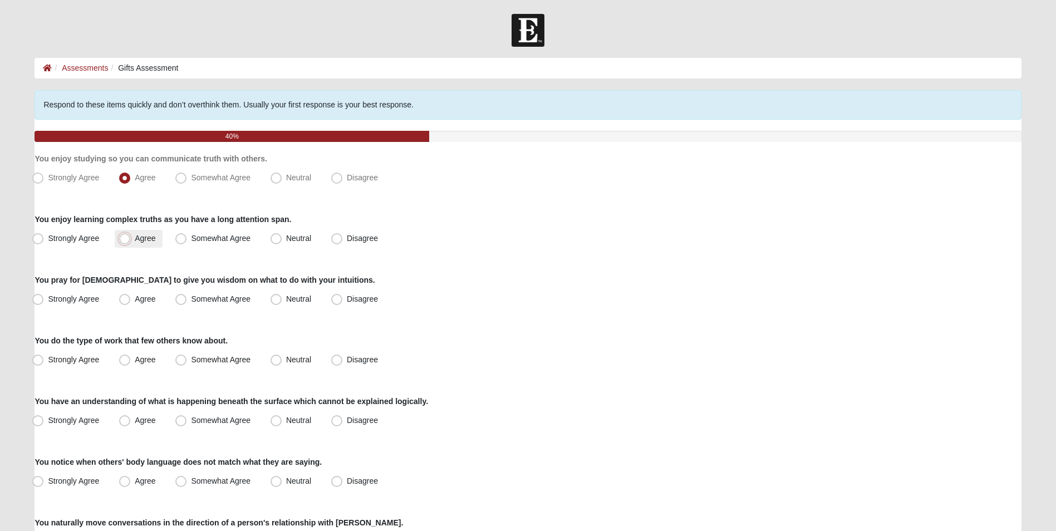
radio input "true"
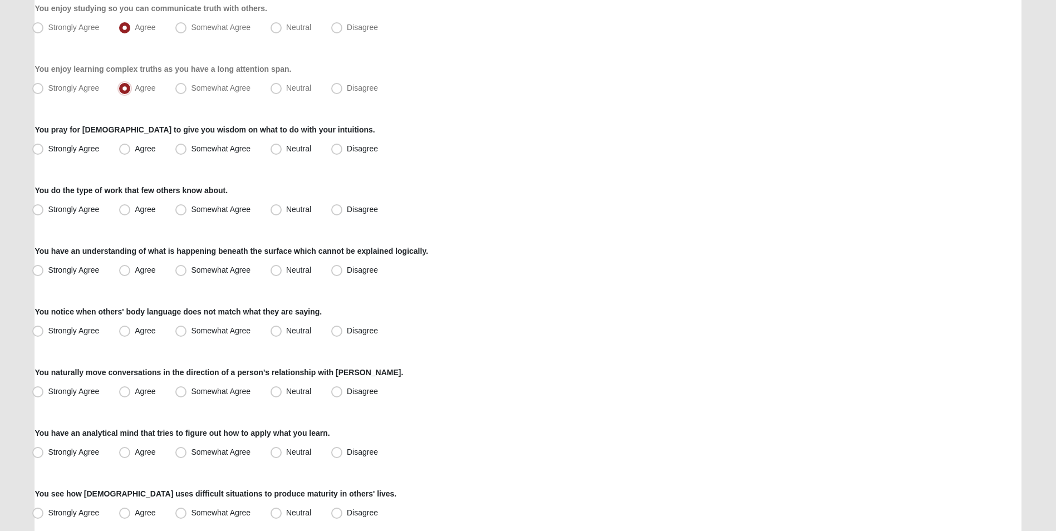
scroll to position [167, 0]
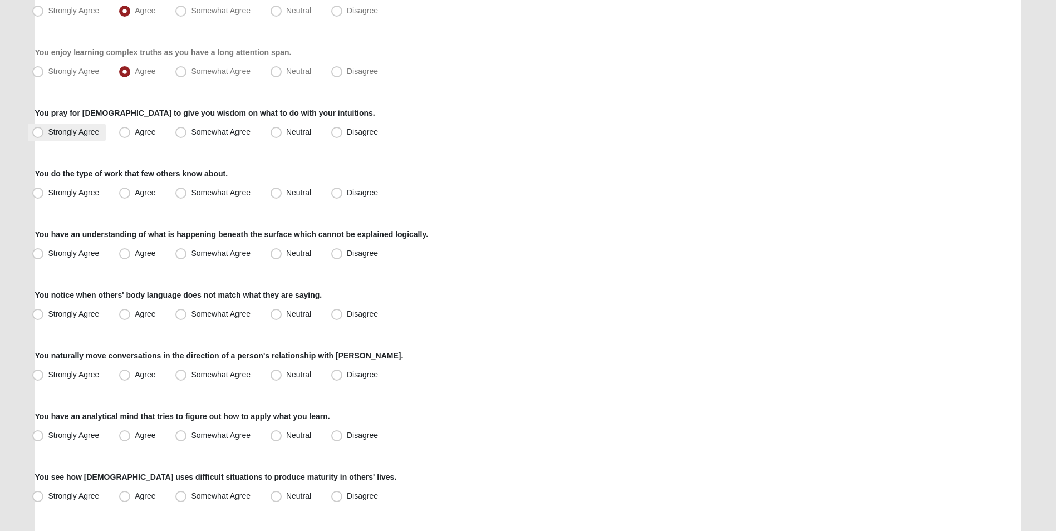
click at [70, 135] on span "Strongly Agree" at bounding box center [73, 131] width 51 height 9
click at [44, 135] on input "Strongly Agree" at bounding box center [40, 132] width 7 height 7
radio input "true"
click at [77, 198] on label "Strongly Agree" at bounding box center [67, 193] width 78 height 18
click at [44, 196] on input "Strongly Agree" at bounding box center [40, 192] width 7 height 7
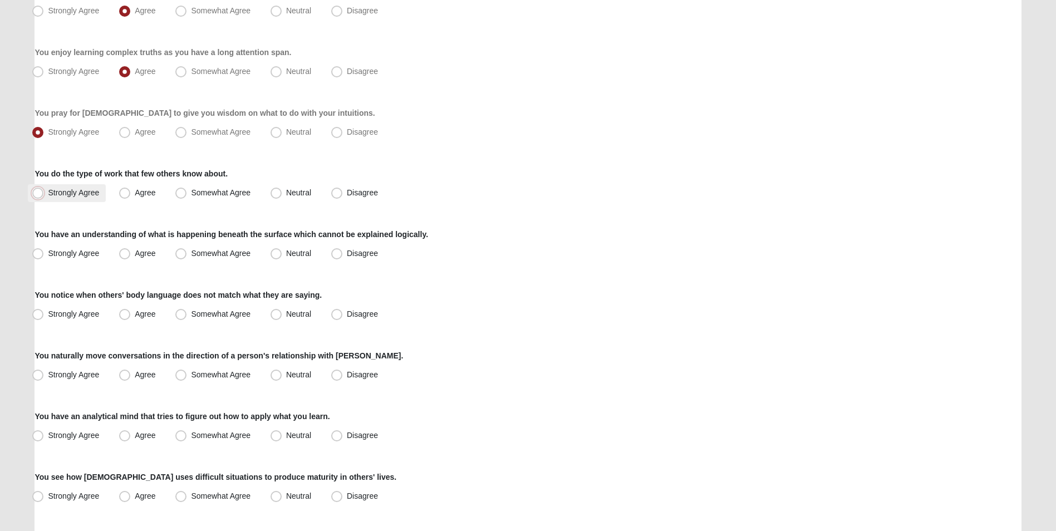
radio input "true"
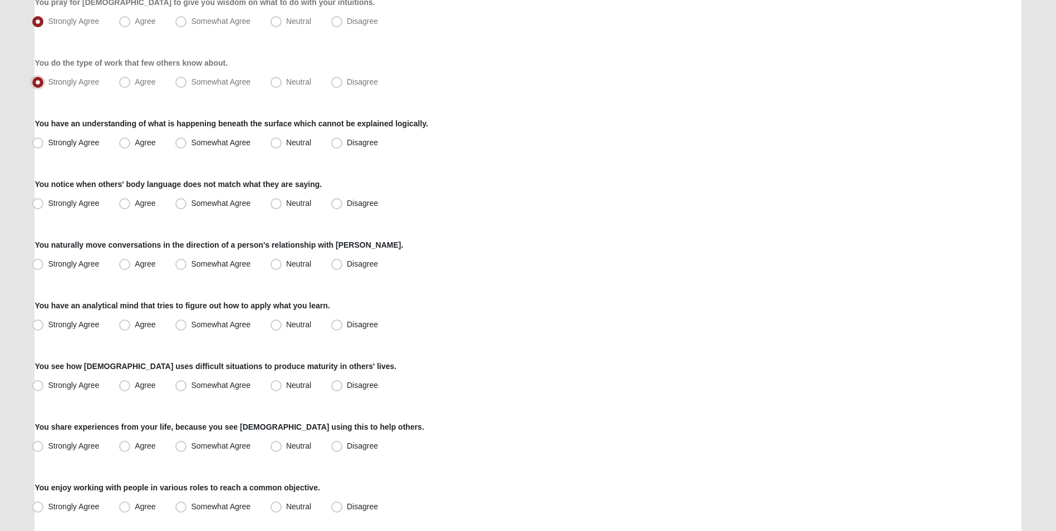
scroll to position [278, 0]
click at [143, 84] on span "Agree" at bounding box center [145, 81] width 21 height 9
click at [131, 84] on input "Agree" at bounding box center [127, 81] width 7 height 7
radio input "true"
click at [55, 144] on span "Strongly Agree" at bounding box center [73, 141] width 51 height 9
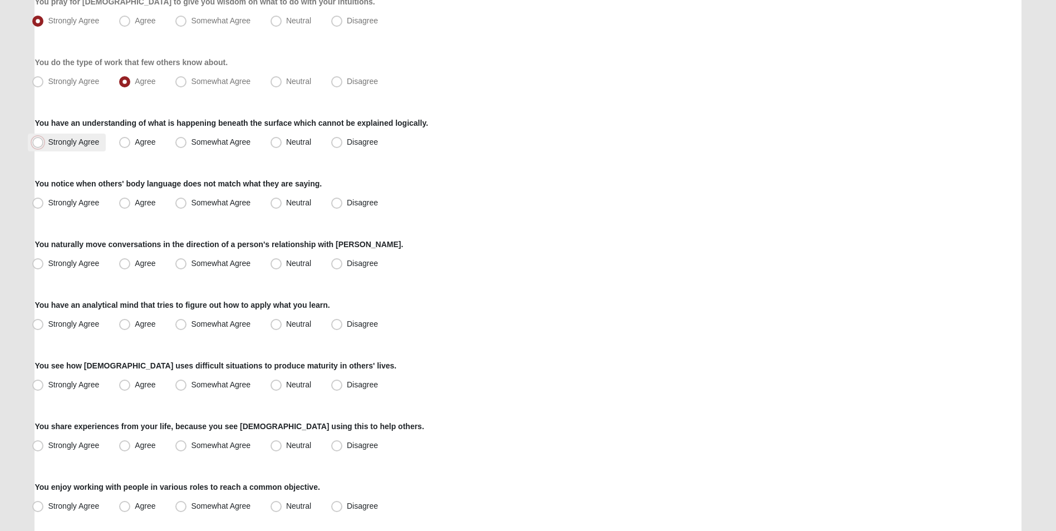
click at [44, 144] on input "Strongly Agree" at bounding box center [40, 142] width 7 height 7
radio input "true"
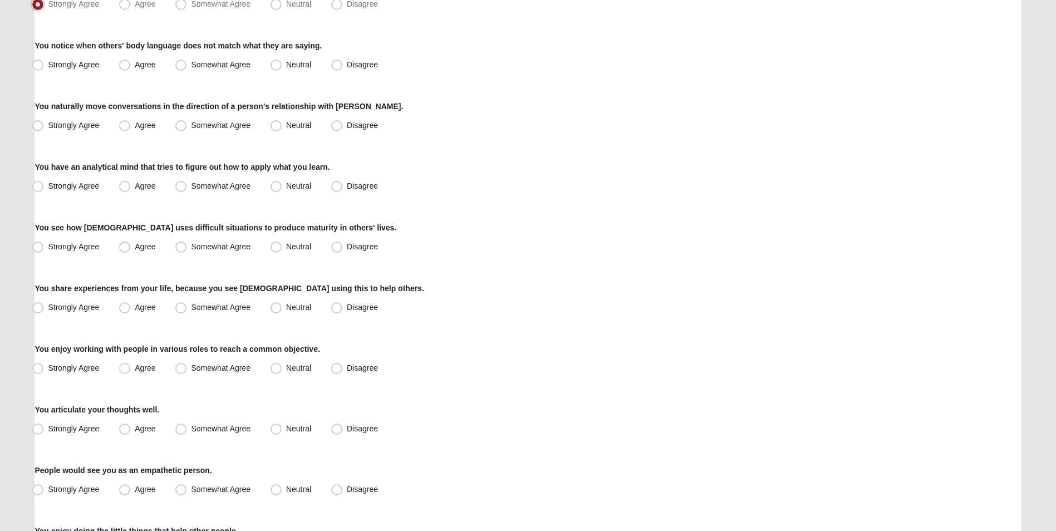
scroll to position [390, 0]
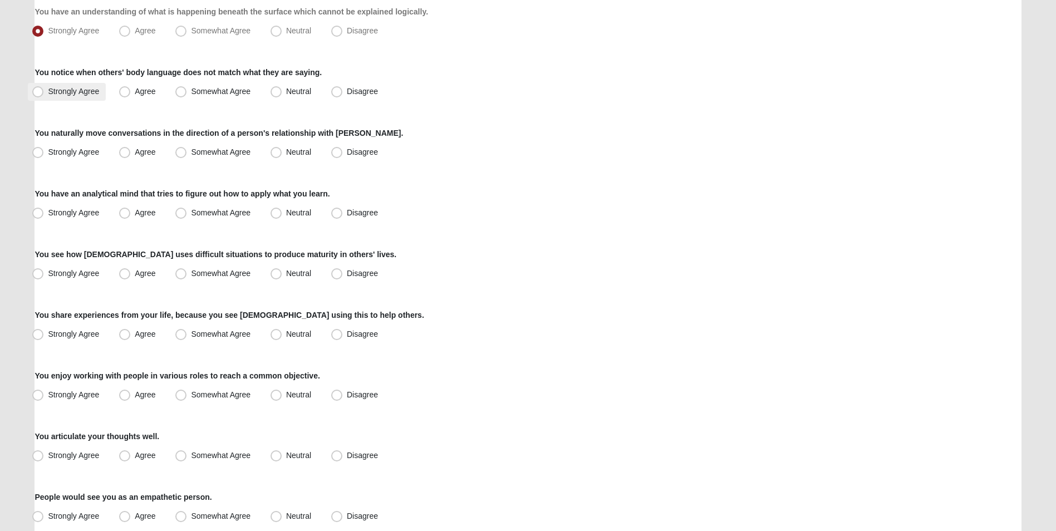
click at [65, 90] on span "Strongly Agree" at bounding box center [73, 91] width 51 height 9
click at [44, 90] on input "Strongly Agree" at bounding box center [40, 91] width 7 height 7
radio input "true"
click at [286, 154] on span "Neutral" at bounding box center [298, 151] width 25 height 9
click at [275, 154] on input "Neutral" at bounding box center [278, 152] width 7 height 7
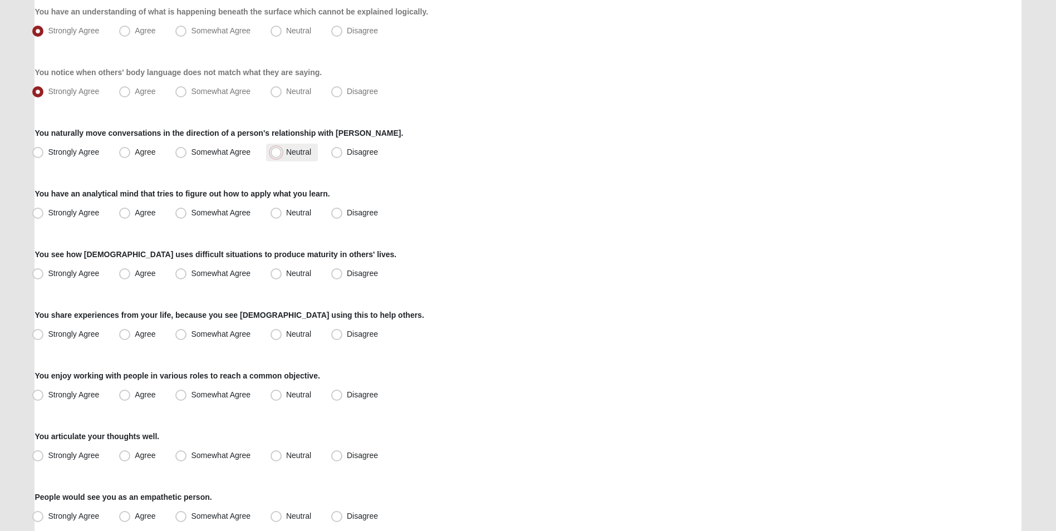
radio input "true"
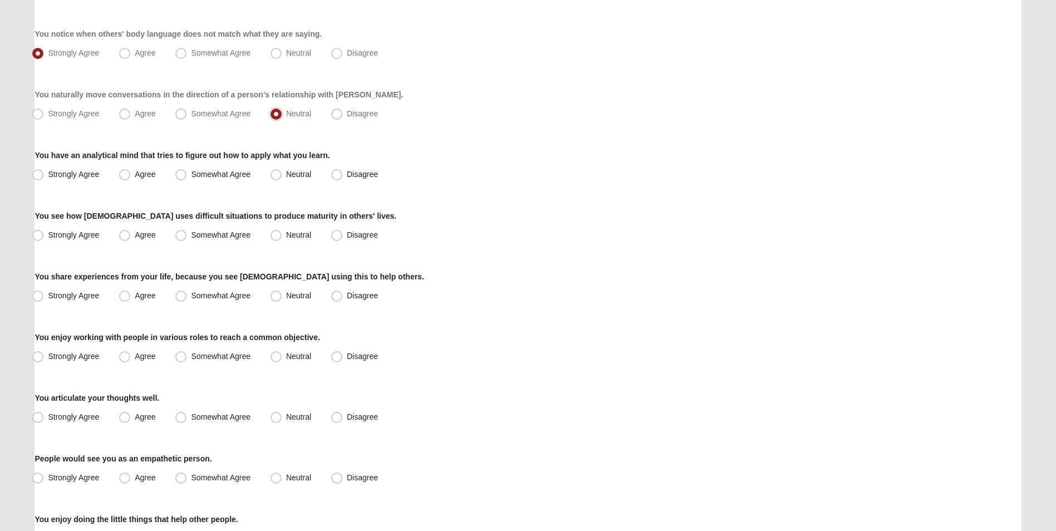
scroll to position [445, 0]
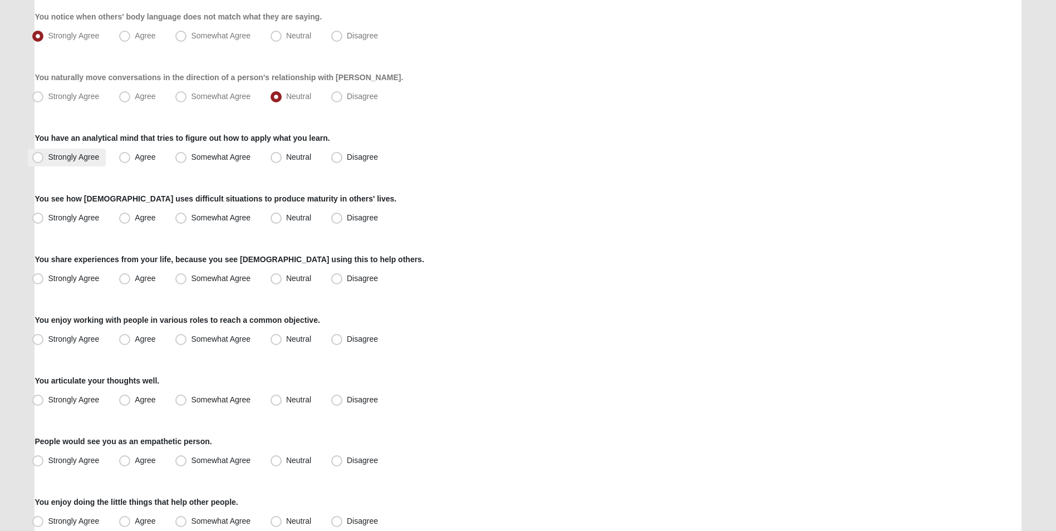
click at [59, 159] on span "Strongly Agree" at bounding box center [73, 156] width 51 height 9
click at [44, 159] on input "Strongly Agree" at bounding box center [40, 157] width 7 height 7
radio input "true"
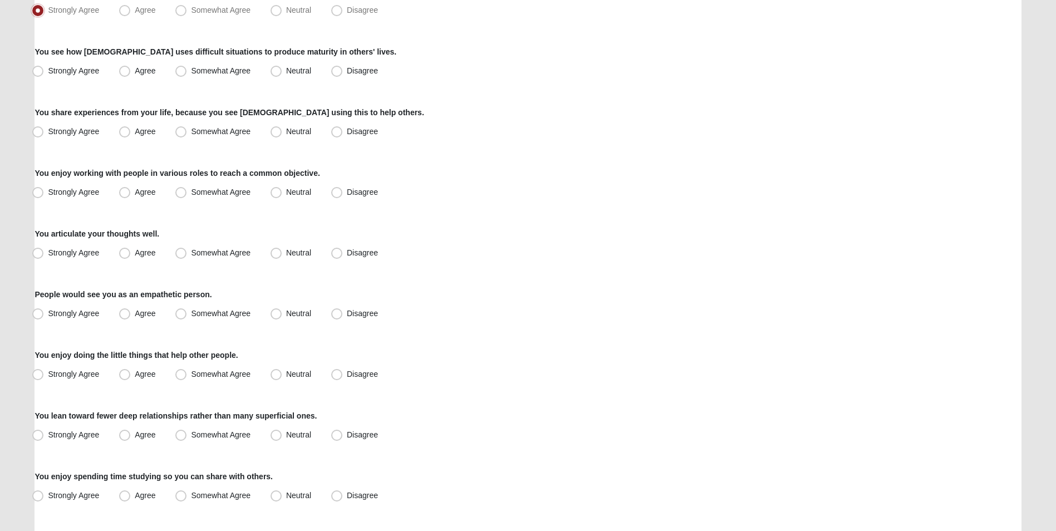
scroll to position [612, 0]
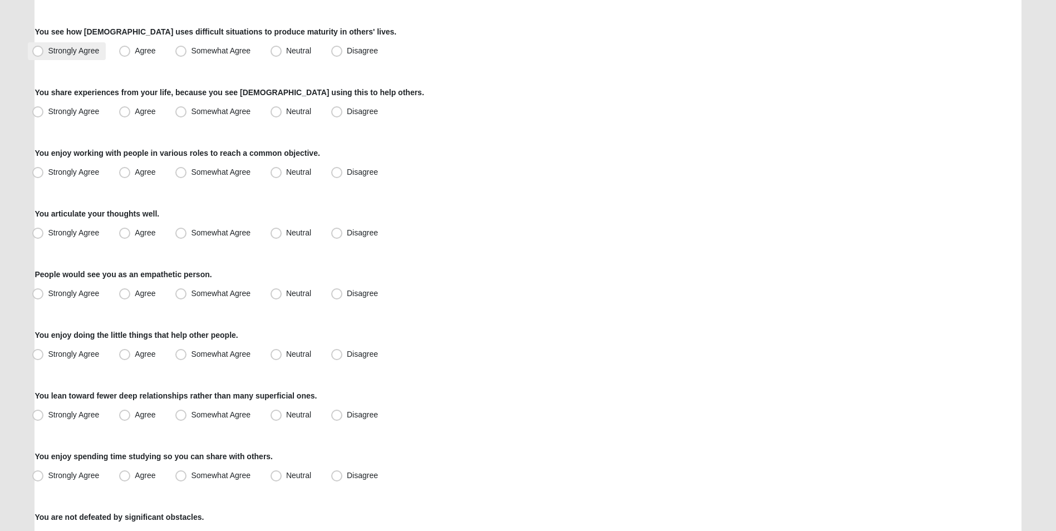
click at [60, 55] on span "Strongly Agree" at bounding box center [73, 50] width 51 height 9
click at [44, 55] on input "Strongly Agree" at bounding box center [40, 50] width 7 height 7
radio input "true"
click at [48, 110] on span "Strongly Agree" at bounding box center [73, 111] width 51 height 9
click at [40, 110] on input "Strongly Agree" at bounding box center [40, 111] width 7 height 7
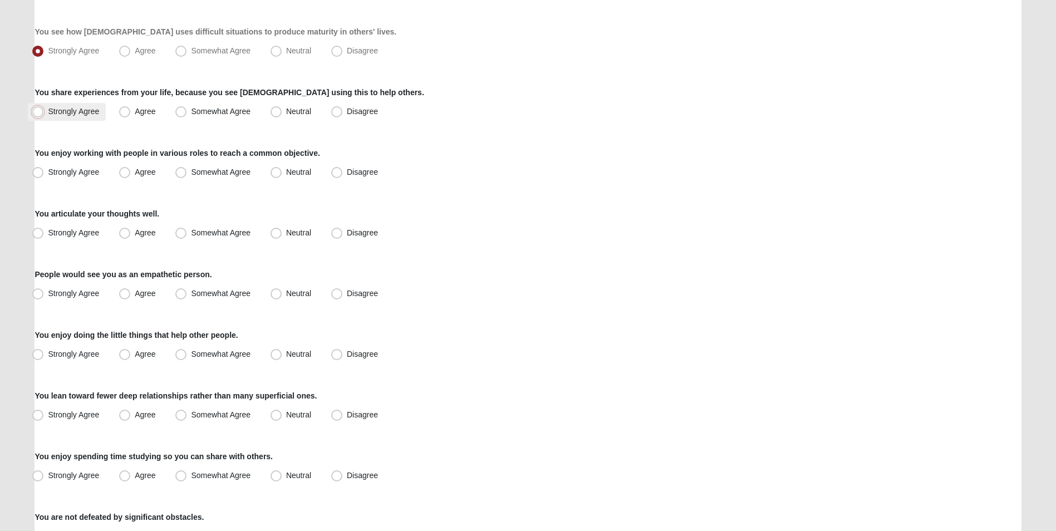
radio input "true"
click at [45, 169] on label "Strongly Agree" at bounding box center [67, 173] width 78 height 18
click at [44, 169] on input "Strongly Agree" at bounding box center [40, 172] width 7 height 7
radio input "true"
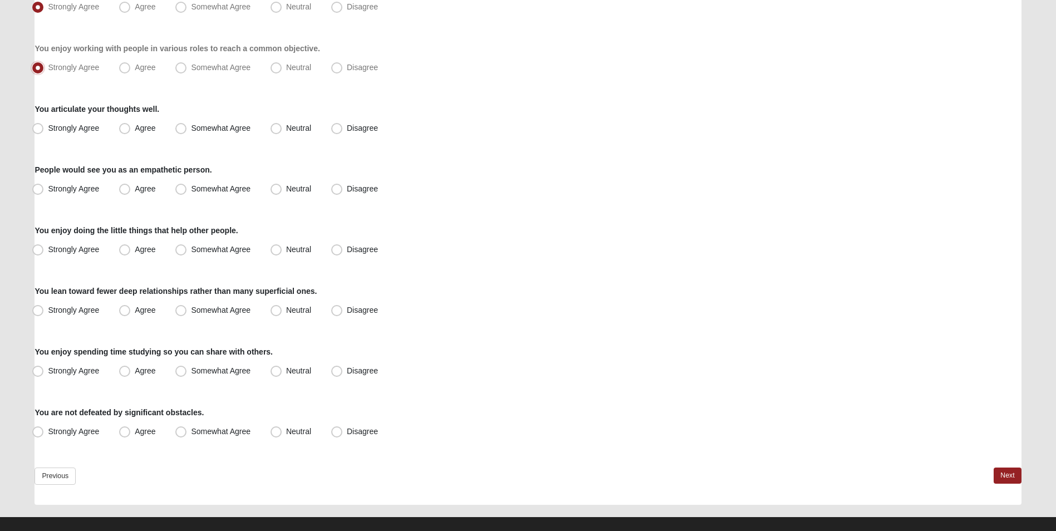
scroll to position [723, 0]
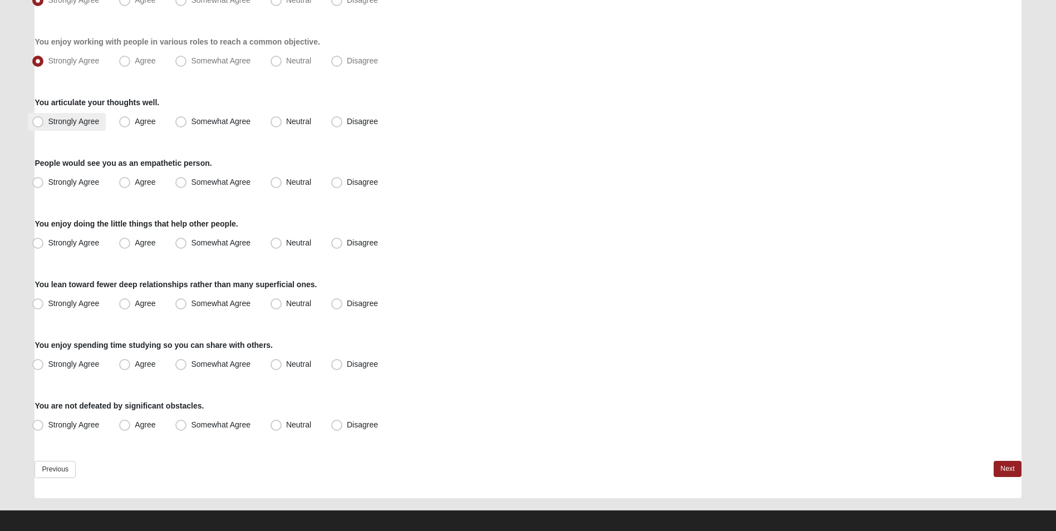
click at [50, 121] on span "Strongly Agree" at bounding box center [73, 121] width 51 height 9
click at [44, 121] on input "Strongly Agree" at bounding box center [40, 121] width 7 height 7
radio input "true"
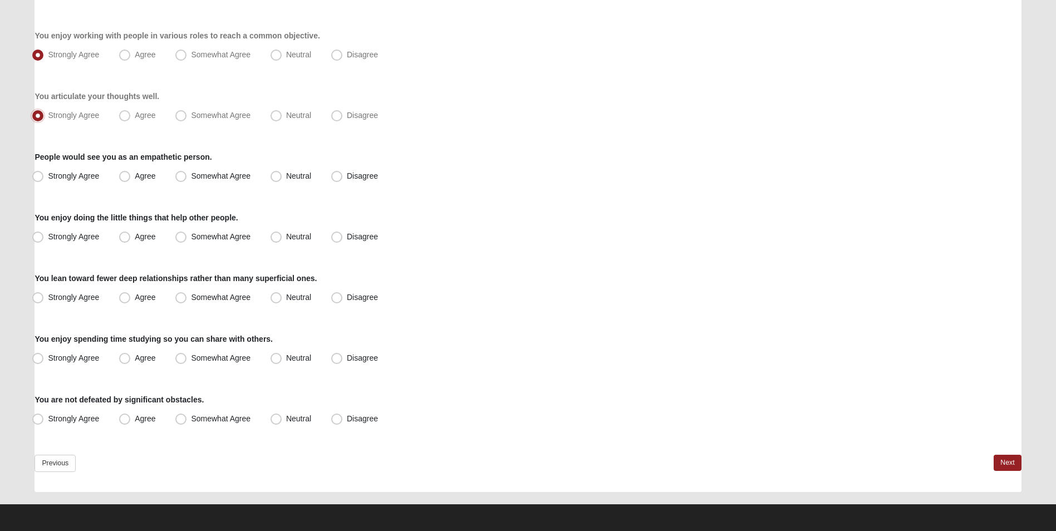
scroll to position [731, 0]
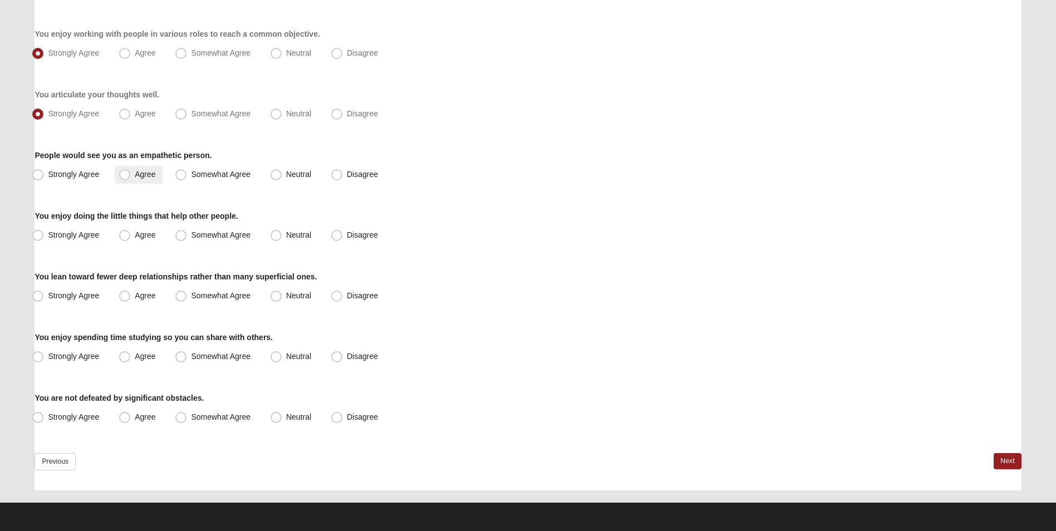
click at [154, 174] on span "Agree" at bounding box center [145, 174] width 21 height 9
click at [131, 174] on input "Agree" at bounding box center [127, 174] width 7 height 7
radio input "true"
click at [73, 240] on label "Strongly Agree" at bounding box center [67, 236] width 78 height 18
click at [44, 239] on input "Strongly Agree" at bounding box center [40, 235] width 7 height 7
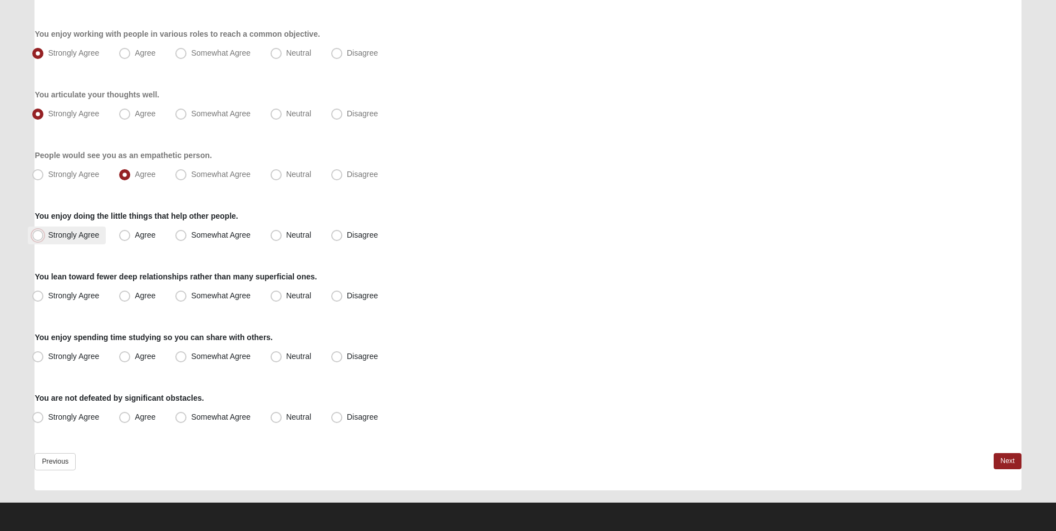
radio input "true"
click at [50, 294] on span "Strongly Agree" at bounding box center [73, 295] width 51 height 9
click at [44, 294] on input "Strongly Agree" at bounding box center [40, 295] width 7 height 7
radio input "true"
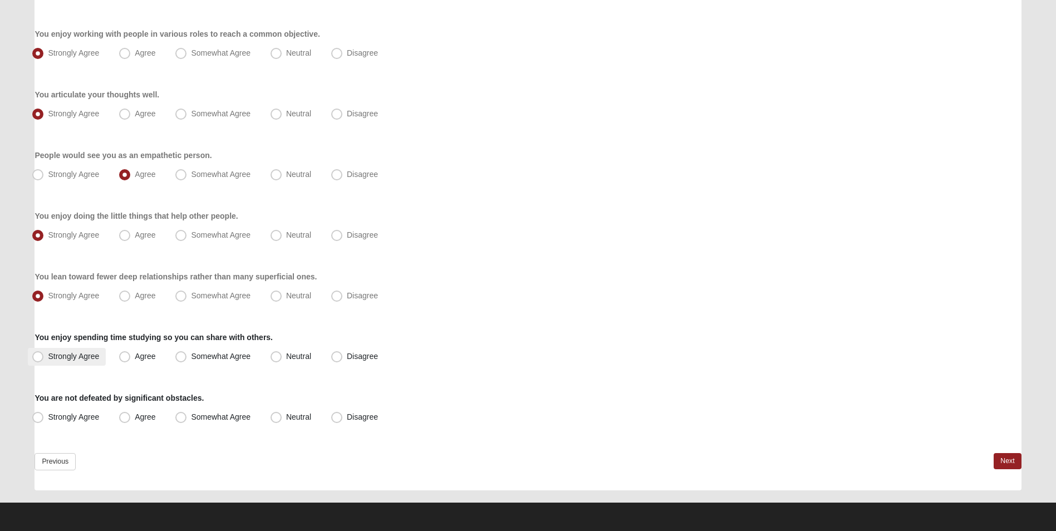
click at [60, 357] on span "Strongly Agree" at bounding box center [73, 356] width 51 height 9
click at [44, 357] on input "Strongly Agree" at bounding box center [40, 356] width 7 height 7
radio input "true"
click at [51, 424] on label "Strongly Agree" at bounding box center [67, 417] width 78 height 18
click at [44, 421] on input "Strongly Agree" at bounding box center [40, 417] width 7 height 7
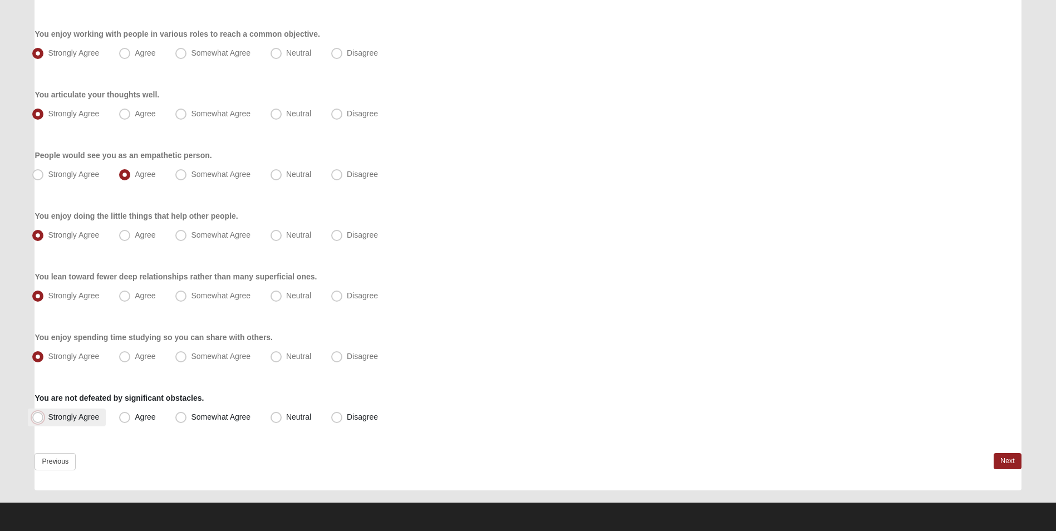
radio input "true"
click at [1001, 457] on link "Next" at bounding box center [1006, 461] width 27 height 16
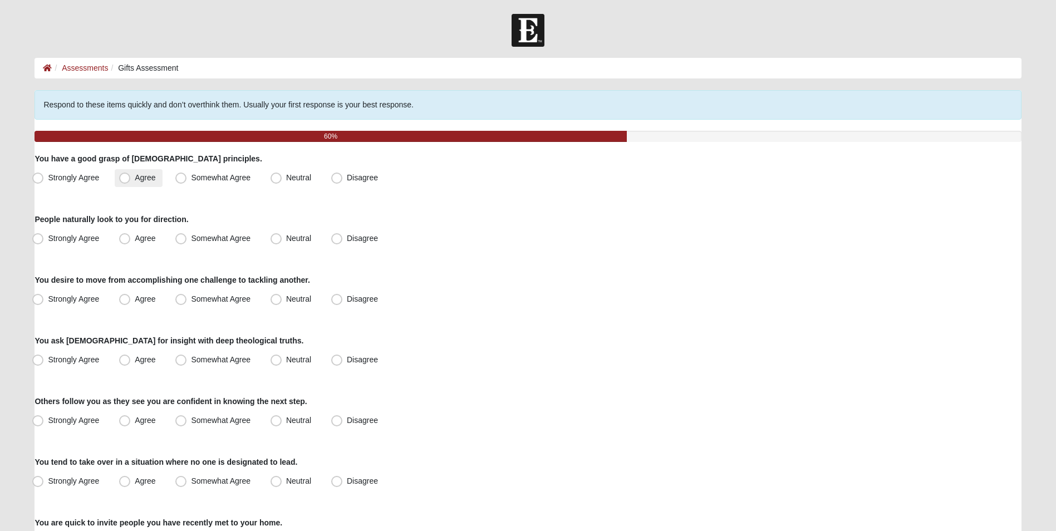
click at [135, 181] on span "Agree" at bounding box center [145, 177] width 21 height 9
click at [129, 181] on input "Agree" at bounding box center [127, 177] width 7 height 7
radio input "true"
click at [45, 235] on label "Strongly Agree" at bounding box center [67, 239] width 78 height 18
click at [44, 235] on input "Strongly Agree" at bounding box center [40, 238] width 7 height 7
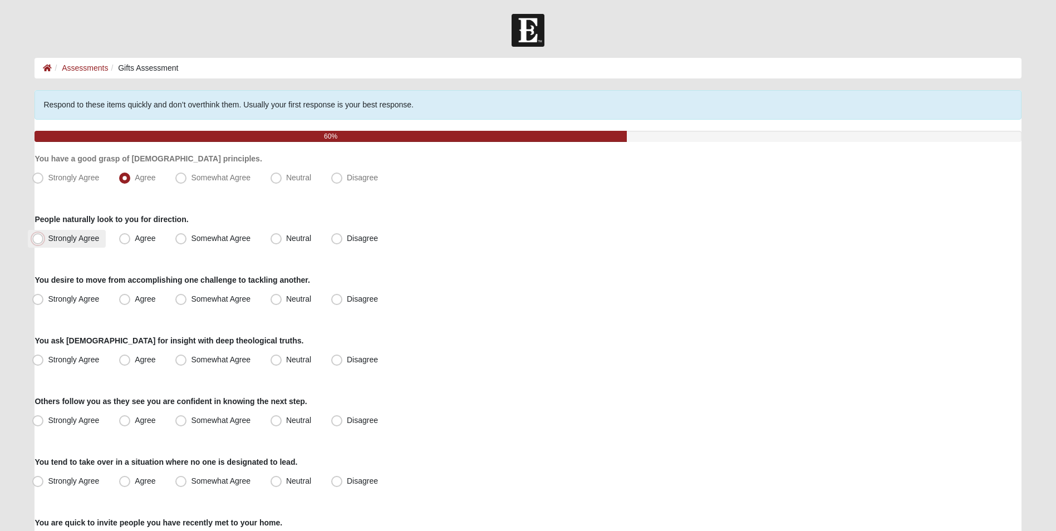
radio input "true"
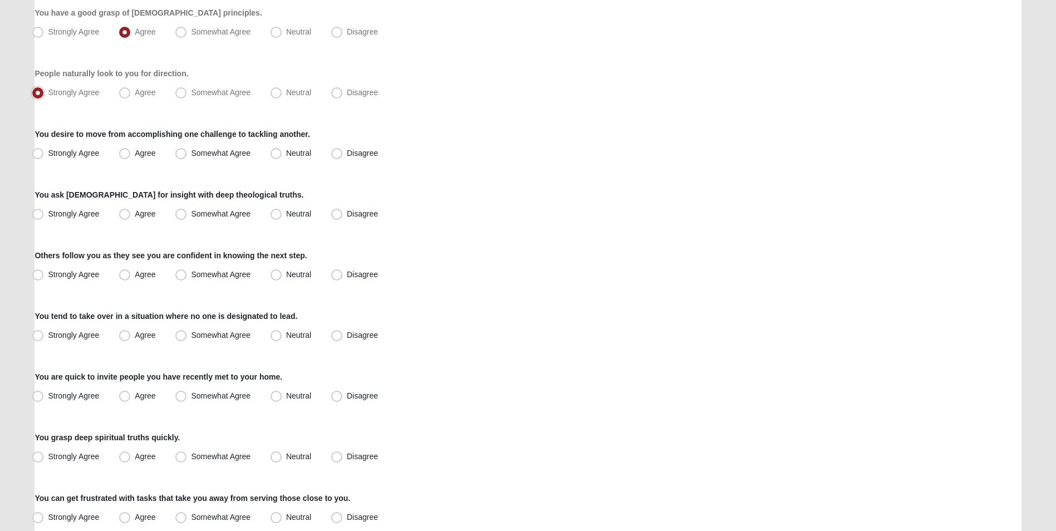
scroll to position [167, 0]
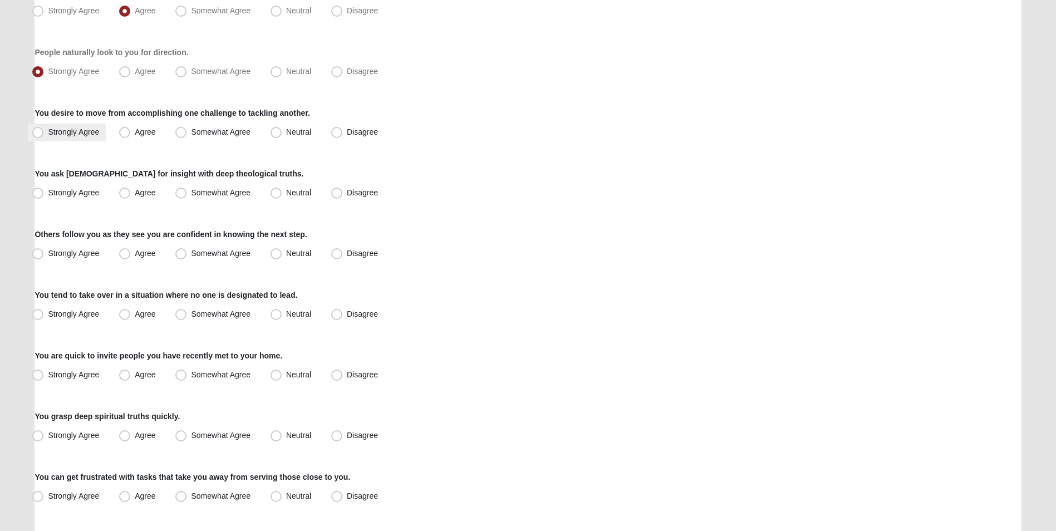
click at [53, 132] on span "Strongly Agree" at bounding box center [73, 131] width 51 height 9
click at [44, 132] on input "Strongly Agree" at bounding box center [40, 132] width 7 height 7
radio input "true"
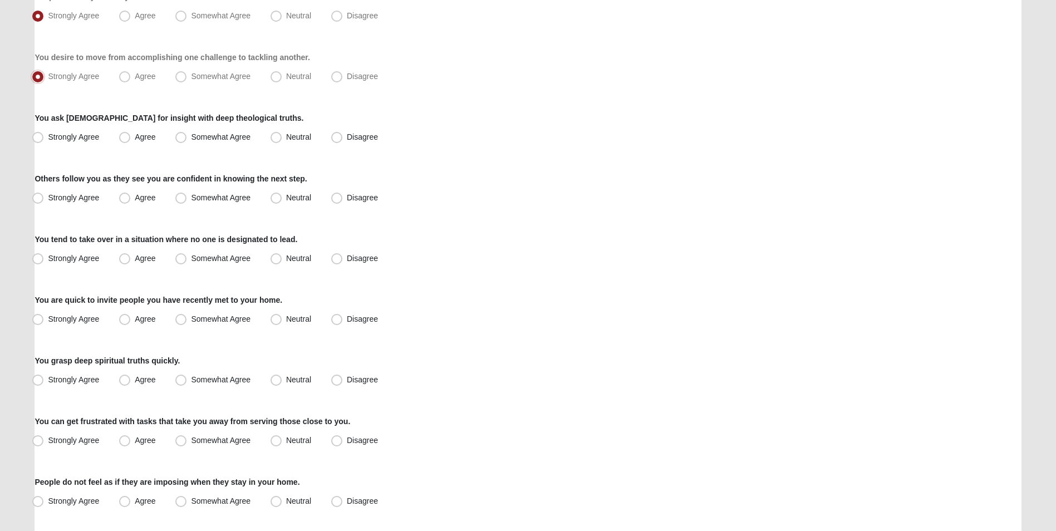
scroll to position [278, 0]
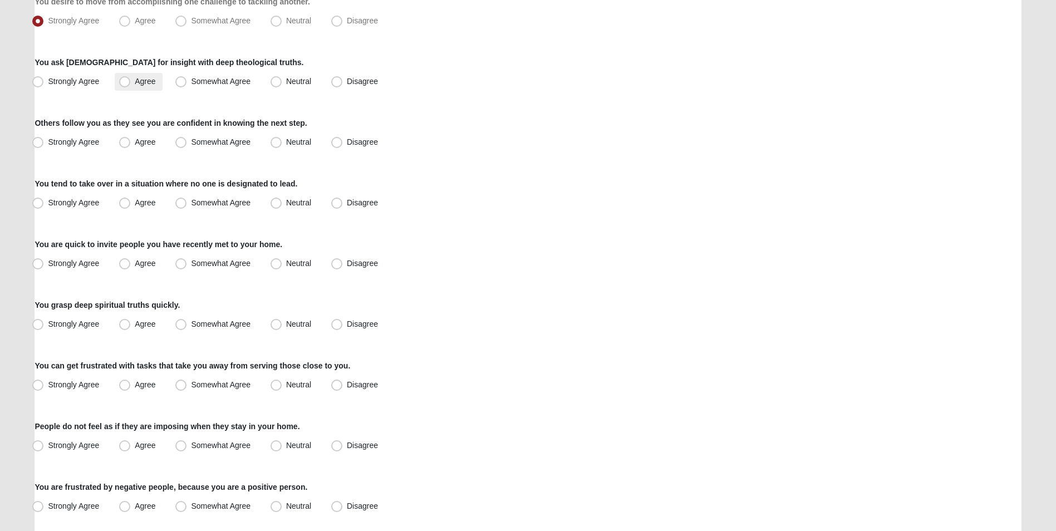
click at [146, 83] on span "Agree" at bounding box center [145, 81] width 21 height 9
click at [131, 83] on input "Agree" at bounding box center [127, 81] width 7 height 7
radio input "true"
click at [54, 140] on span "Strongly Agree" at bounding box center [73, 141] width 51 height 9
click at [44, 140] on input "Strongly Agree" at bounding box center [40, 142] width 7 height 7
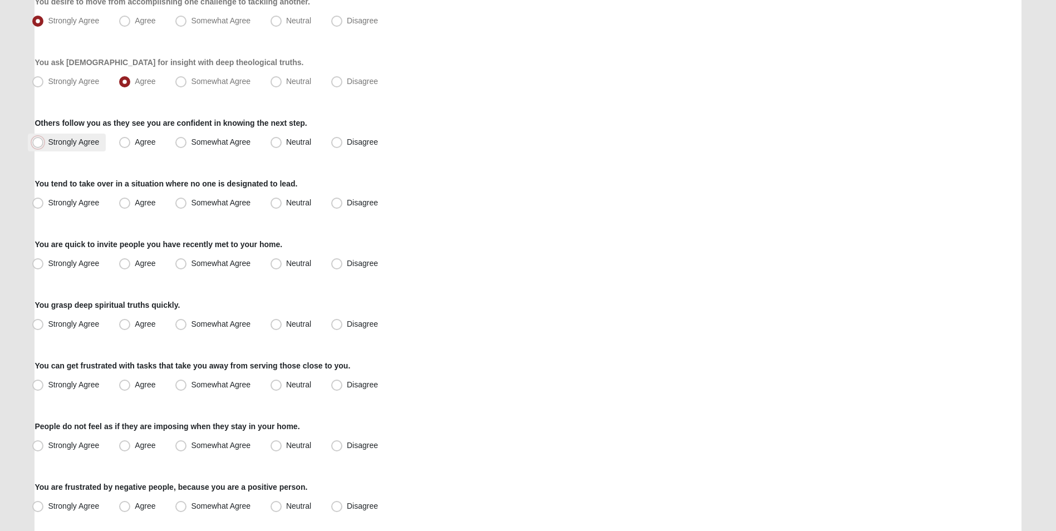
radio input "true"
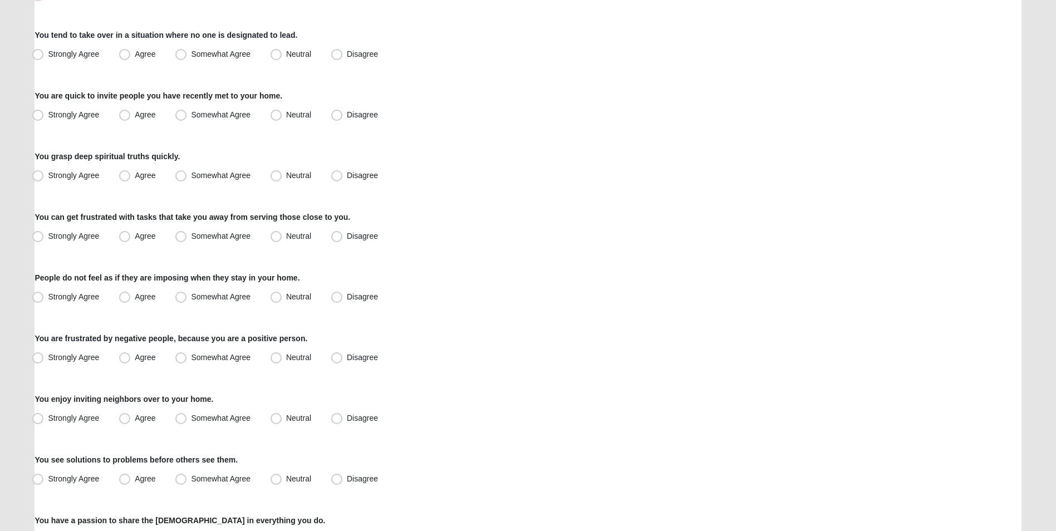
scroll to position [445, 0]
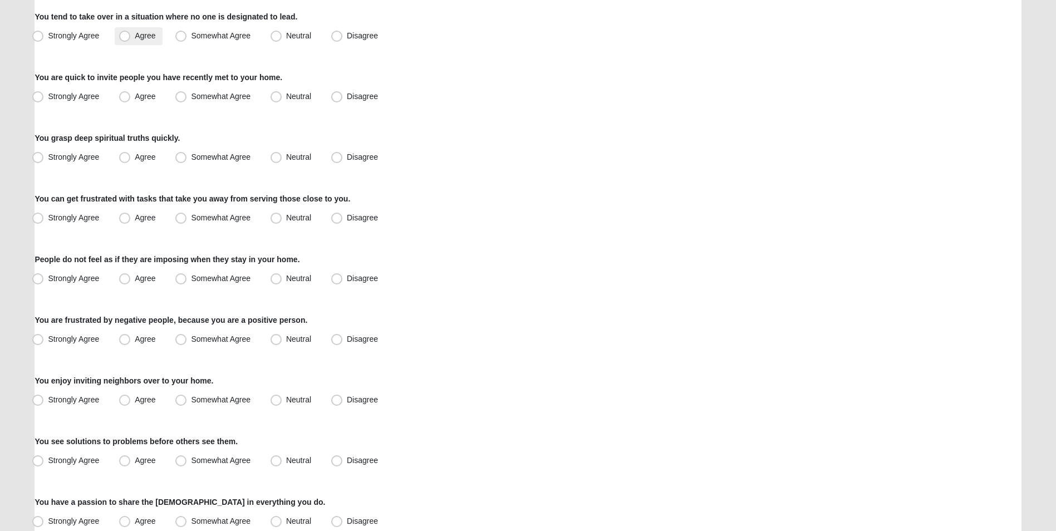
click at [122, 43] on label "Agree" at bounding box center [138, 36] width 47 height 18
click at [124, 40] on input "Agree" at bounding box center [127, 35] width 7 height 7
radio input "true"
click at [286, 96] on span "Neutral" at bounding box center [298, 96] width 25 height 9
click at [275, 96] on input "Neutral" at bounding box center [278, 96] width 7 height 7
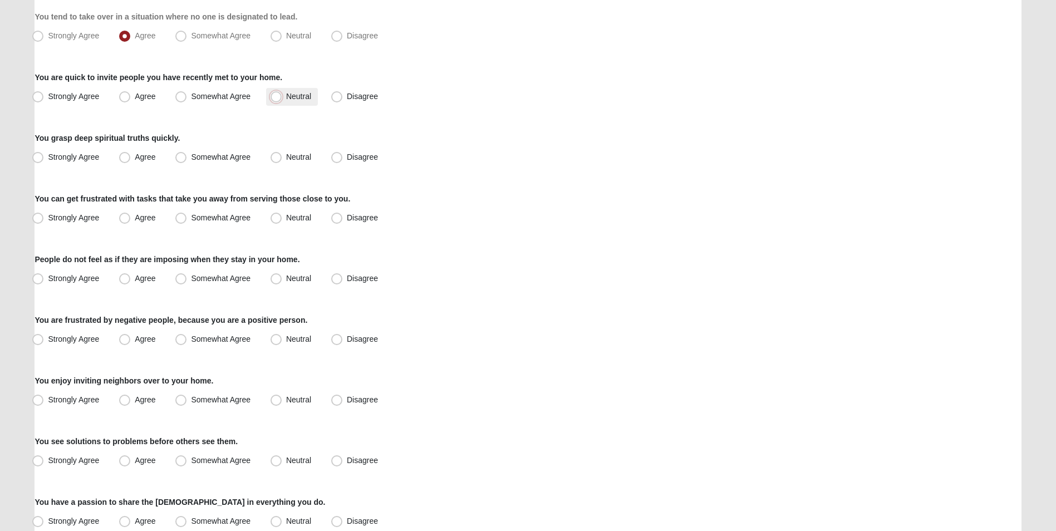
radio input "true"
click at [140, 159] on span "Agree" at bounding box center [145, 156] width 21 height 9
click at [131, 159] on input "Agree" at bounding box center [127, 157] width 7 height 7
radio input "true"
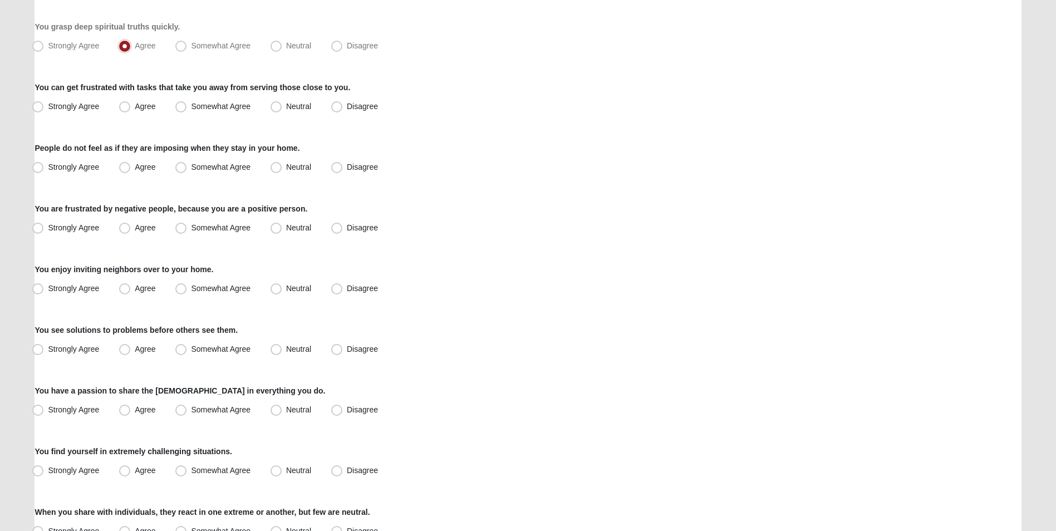
scroll to position [612, 0]
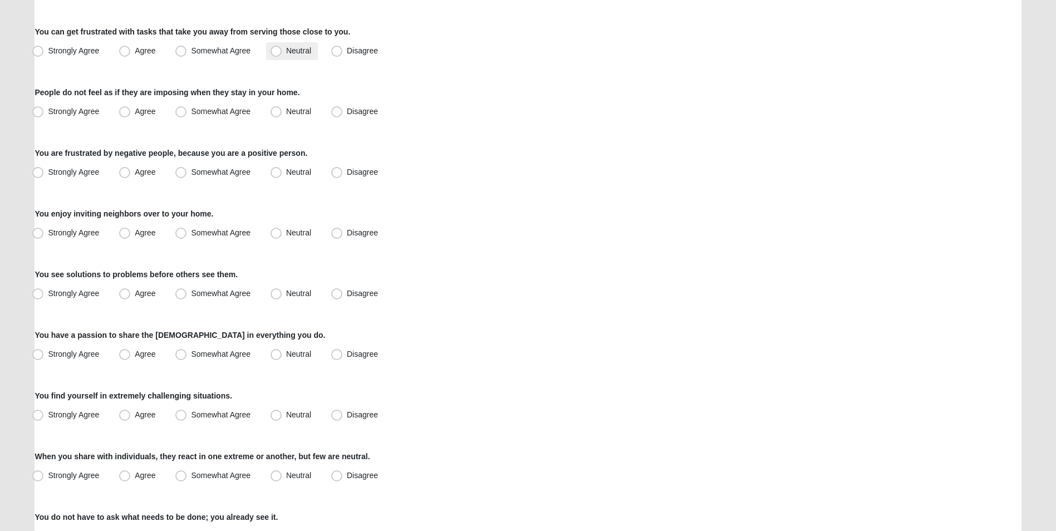
click at [286, 51] on span "Neutral" at bounding box center [298, 50] width 25 height 9
click at [279, 51] on input "Neutral" at bounding box center [278, 50] width 7 height 7
radio input "true"
click at [135, 116] on span "Agree" at bounding box center [145, 111] width 21 height 9
click at [128, 115] on input "Agree" at bounding box center [127, 111] width 7 height 7
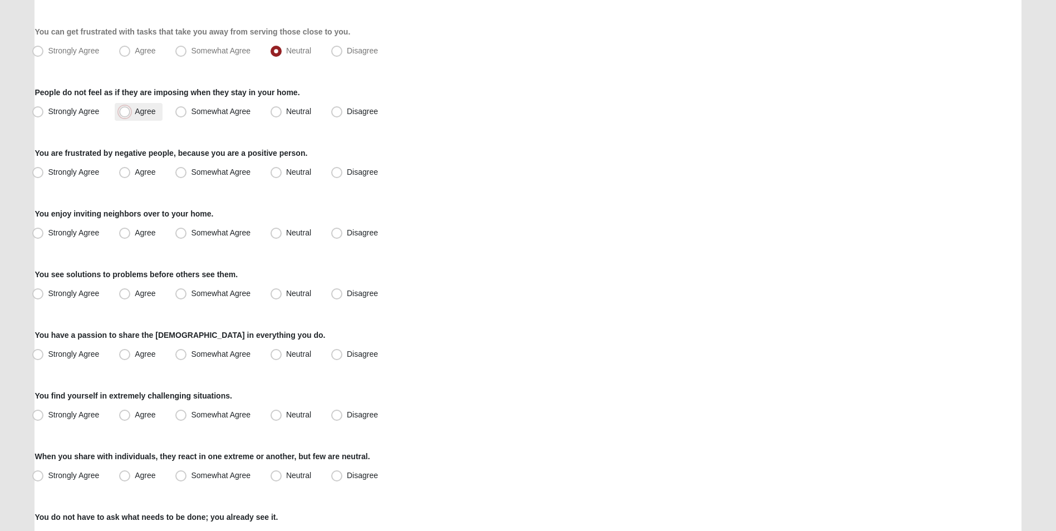
radio input "true"
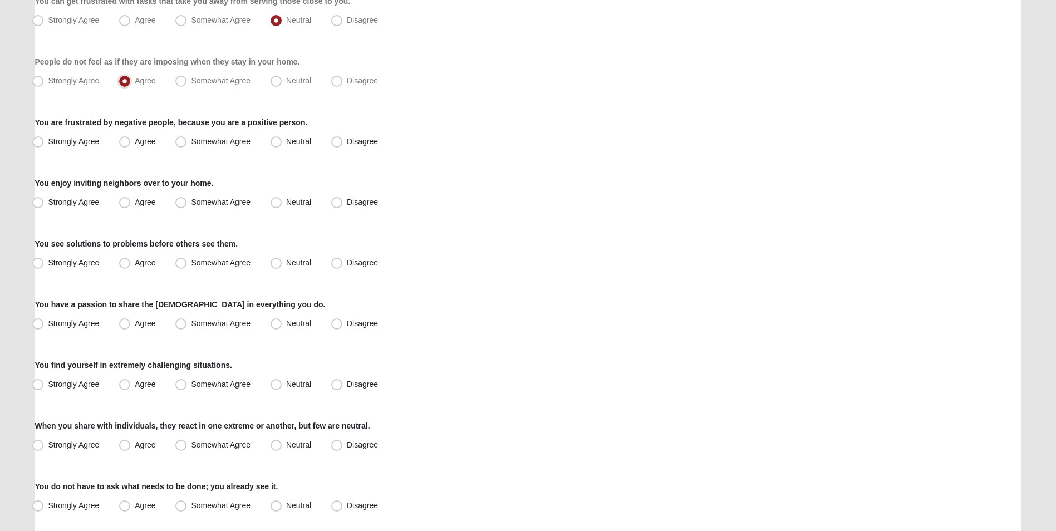
scroll to position [723, 0]
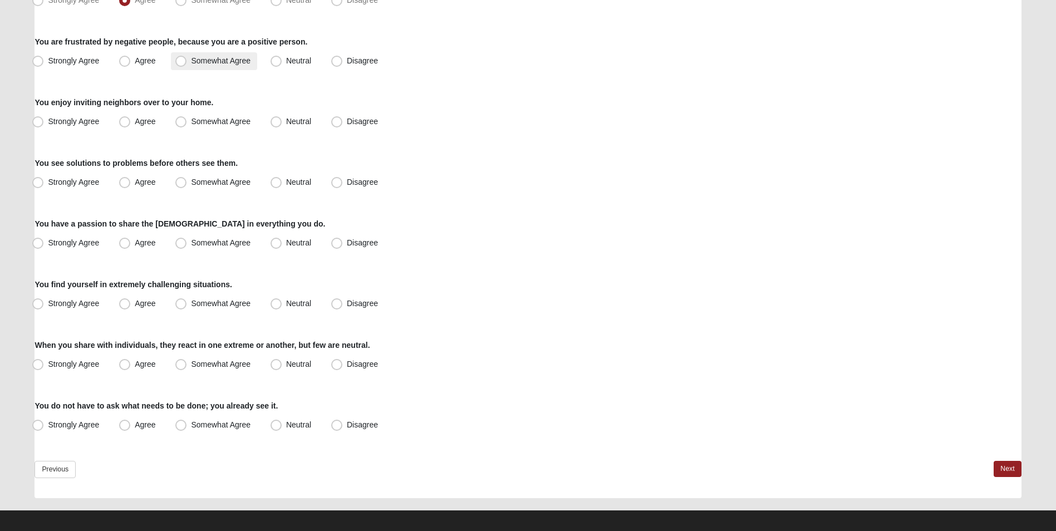
click at [191, 65] on span "Somewhat Agree" at bounding box center [221, 60] width 60 height 9
click at [180, 65] on input "Somewhat Agree" at bounding box center [183, 60] width 7 height 7
radio input "true"
click at [283, 125] on label "Neutral" at bounding box center [292, 122] width 52 height 18
click at [282, 125] on input "Neutral" at bounding box center [278, 121] width 7 height 7
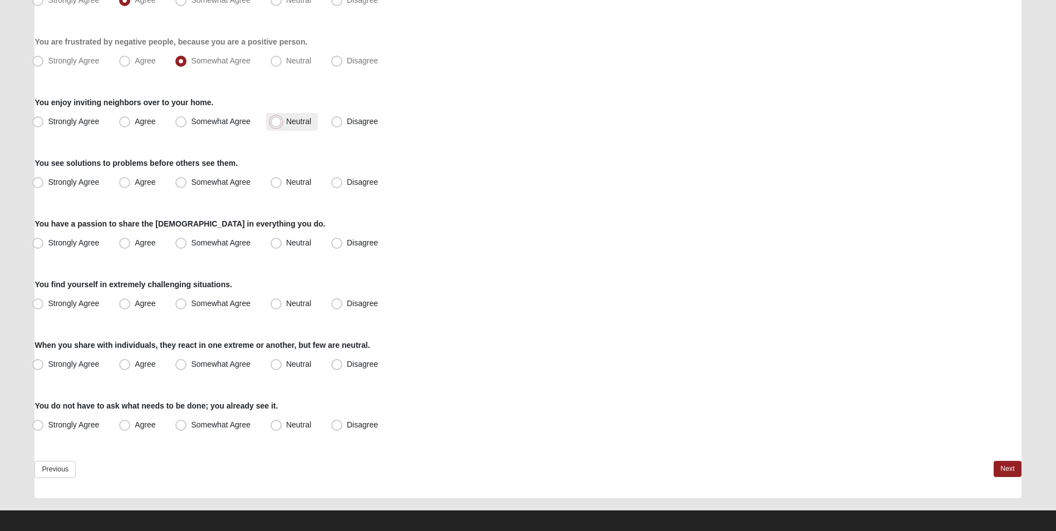
radio input "true"
click at [45, 178] on label "Strongly Agree" at bounding box center [67, 183] width 78 height 18
click at [44, 179] on input "Strongly Agree" at bounding box center [40, 182] width 7 height 7
radio input "true"
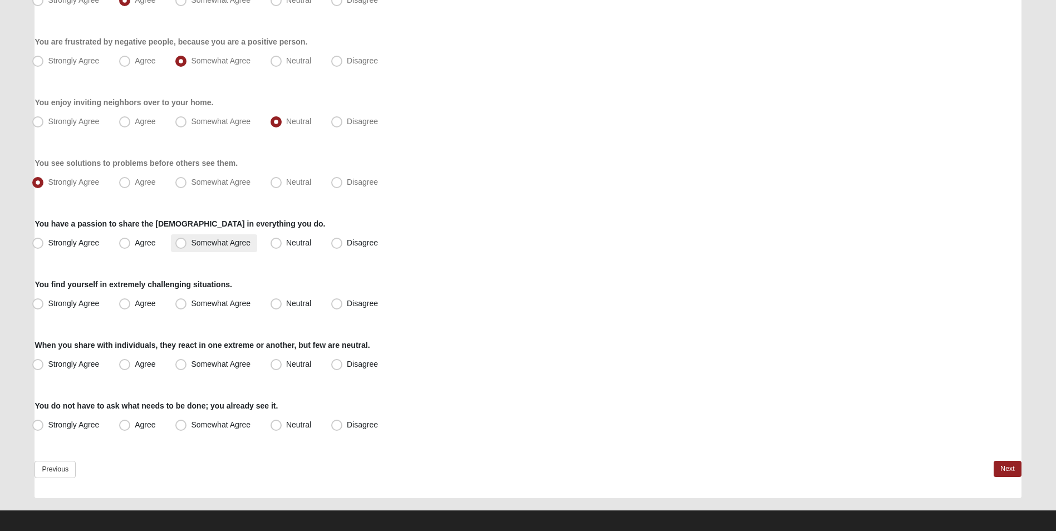
click at [191, 247] on span "Somewhat Agree" at bounding box center [221, 242] width 60 height 9
click at [180, 247] on input "Somewhat Agree" at bounding box center [183, 242] width 7 height 7
radio input "true"
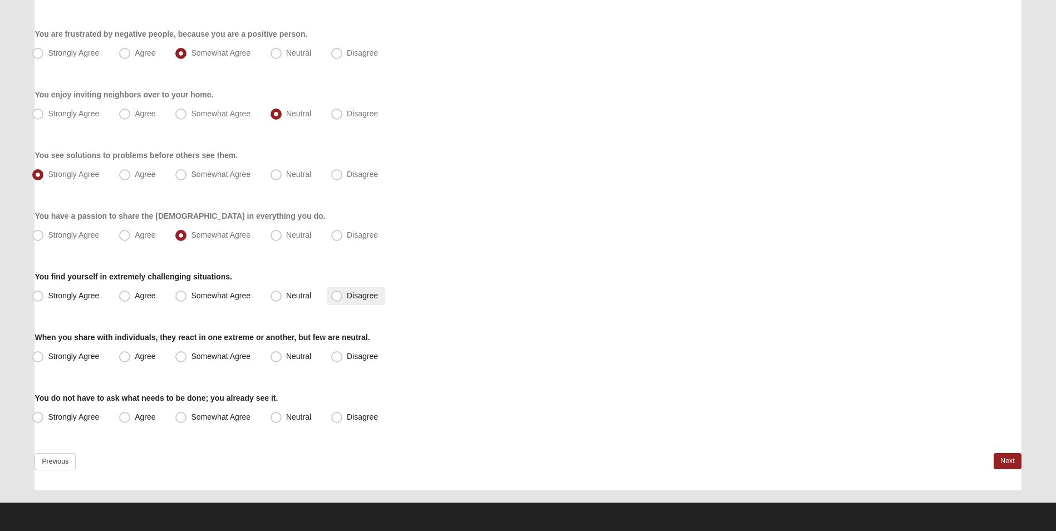
click at [355, 302] on label "Disagree" at bounding box center [356, 296] width 58 height 18
click at [343, 299] on input "Disagree" at bounding box center [339, 295] width 7 height 7
radio input "true"
click at [347, 356] on span "Disagree" at bounding box center [362, 356] width 31 height 9
click at [336, 356] on input "Disagree" at bounding box center [339, 356] width 7 height 7
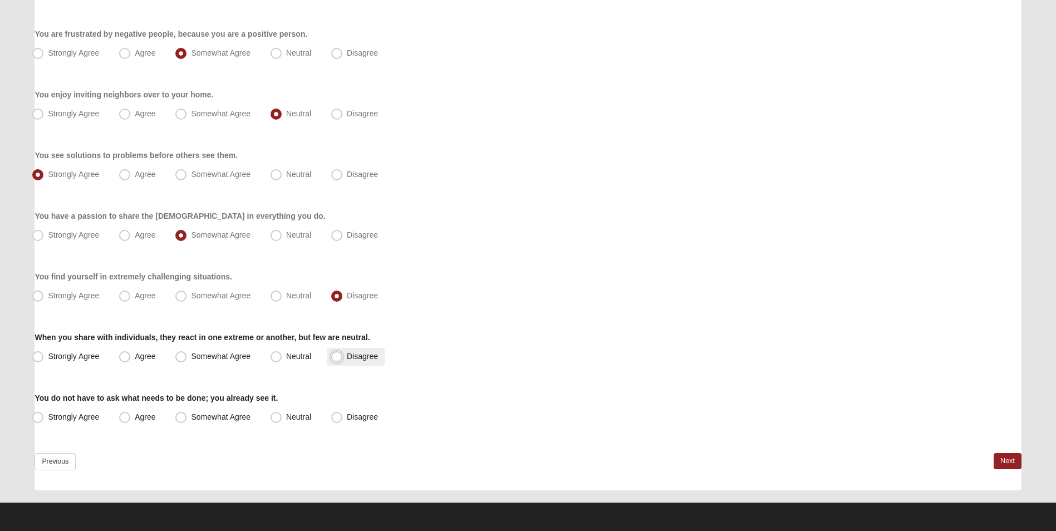
radio input "true"
click at [53, 416] on span "Strongly Agree" at bounding box center [73, 416] width 51 height 9
click at [44, 416] on input "Strongly Agree" at bounding box center [40, 417] width 7 height 7
radio input "true"
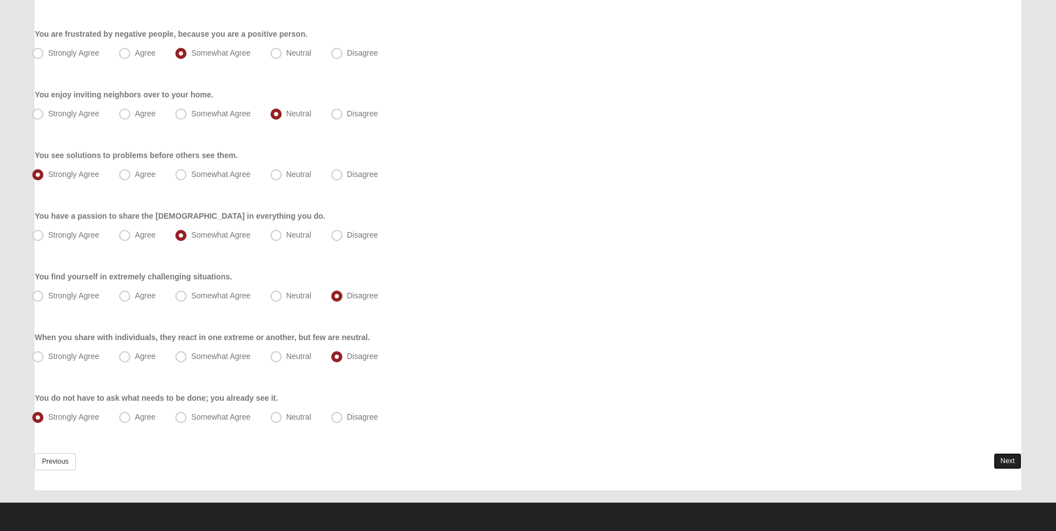
click at [1005, 457] on link "Next" at bounding box center [1006, 461] width 27 height 16
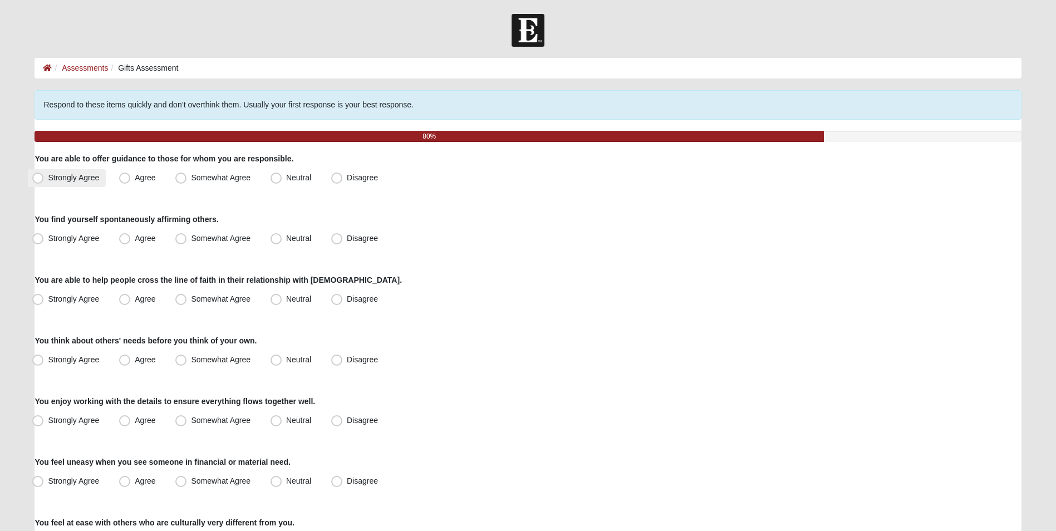
click at [50, 175] on span "Strongly Agree" at bounding box center [73, 177] width 51 height 9
click at [44, 175] on input "Strongly Agree" at bounding box center [40, 177] width 7 height 7
radio input "true"
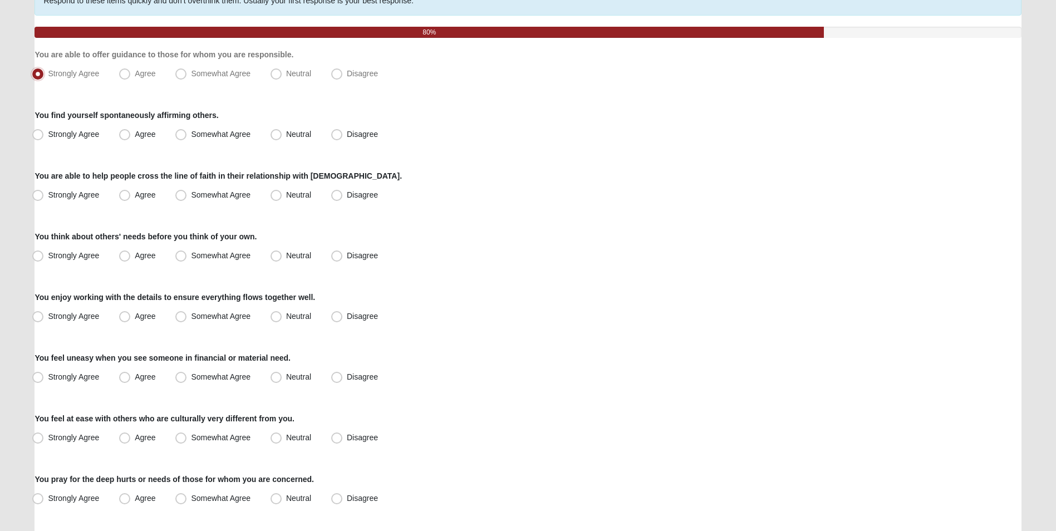
scroll to position [111, 0]
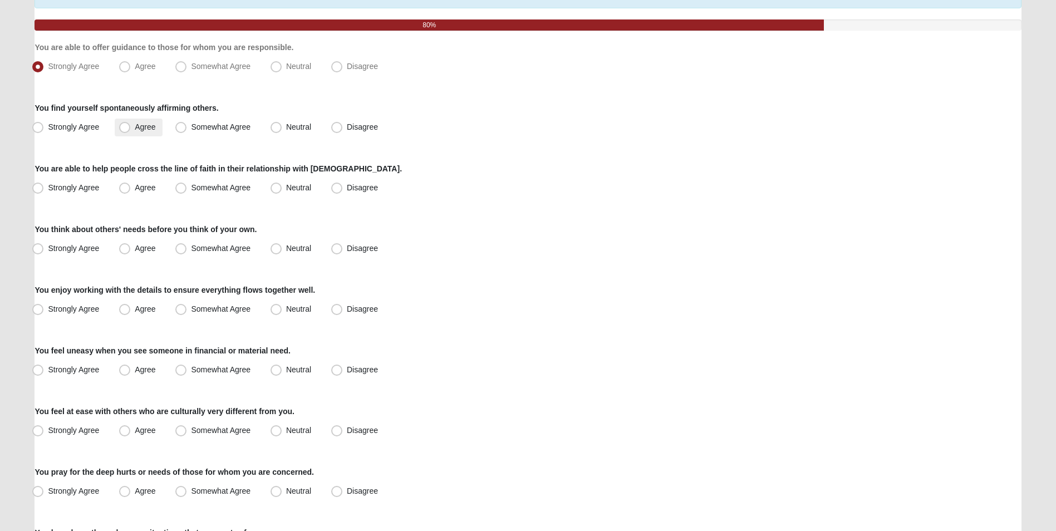
click at [135, 131] on span "Agree" at bounding box center [145, 126] width 21 height 9
click at [126, 131] on input "Agree" at bounding box center [127, 127] width 7 height 7
radio input "true"
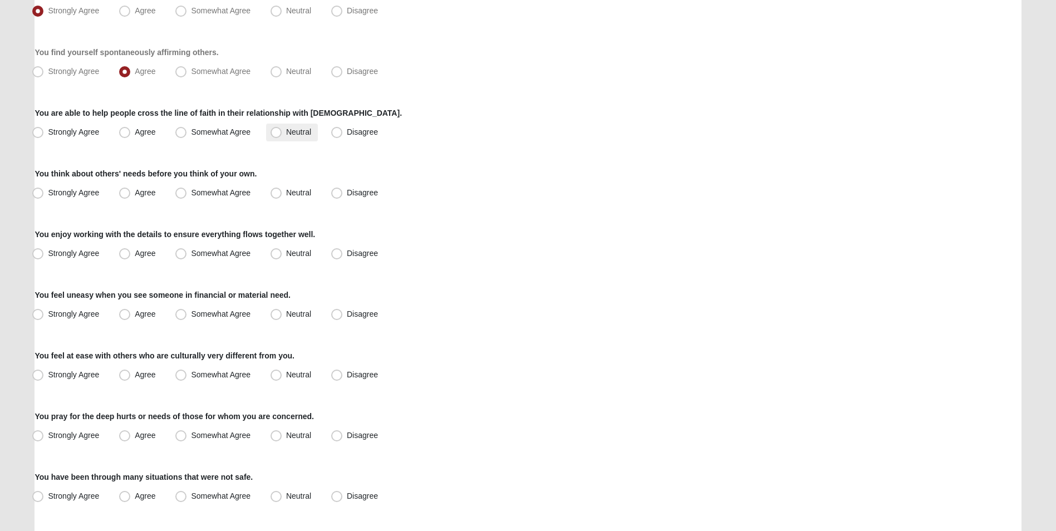
click at [284, 138] on label "Neutral" at bounding box center [292, 133] width 52 height 18
click at [282, 136] on input "Neutral" at bounding box center [278, 132] width 7 height 7
radio input "true"
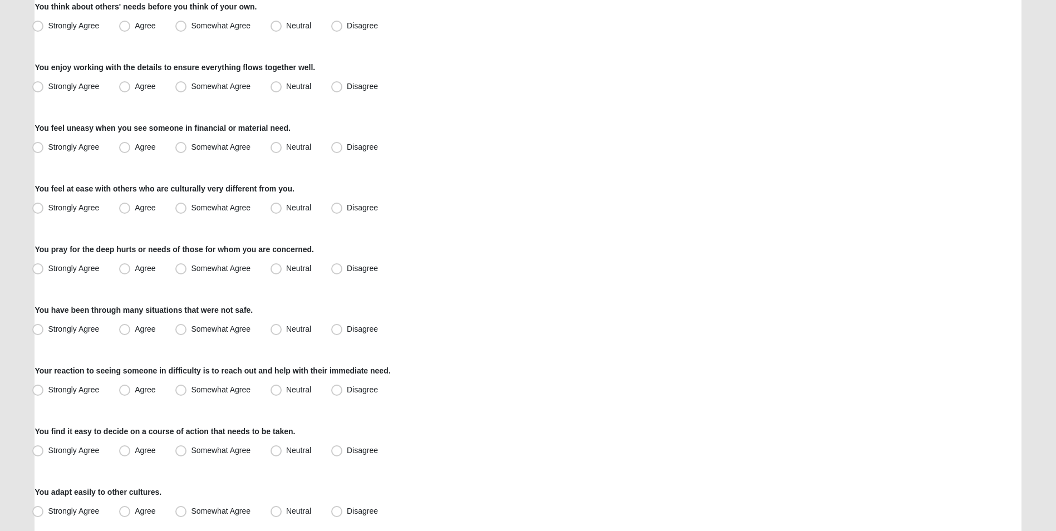
scroll to position [278, 0]
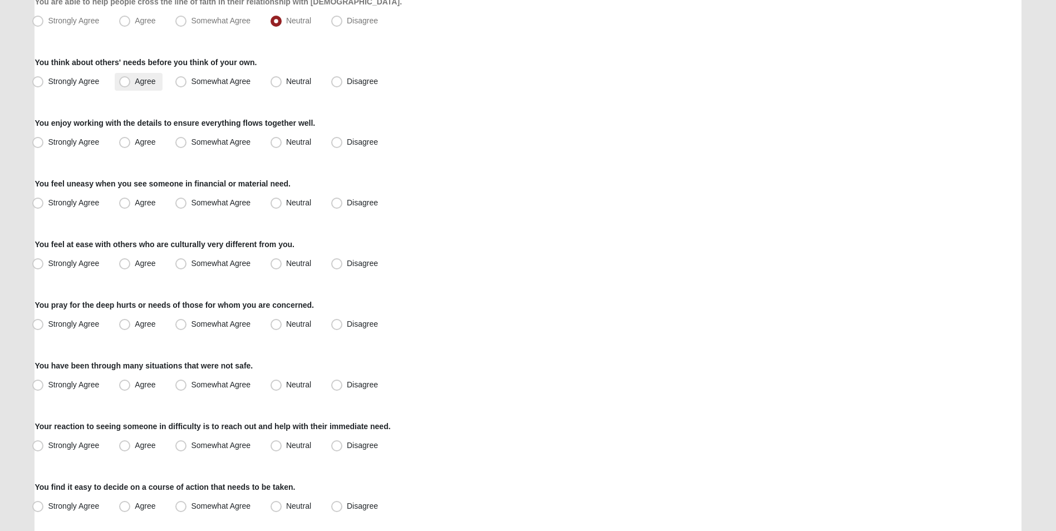
click at [135, 85] on span "Agree" at bounding box center [145, 81] width 21 height 9
click at [128, 85] on input "Agree" at bounding box center [127, 81] width 7 height 7
radio input "true"
click at [58, 143] on span "Strongly Agree" at bounding box center [73, 141] width 51 height 9
click at [44, 143] on input "Strongly Agree" at bounding box center [40, 142] width 7 height 7
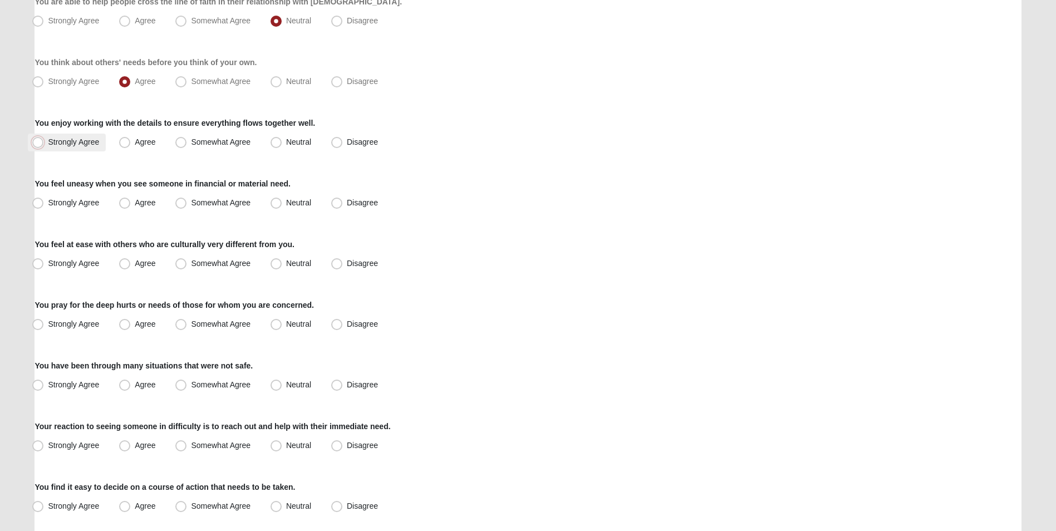
radio input "true"
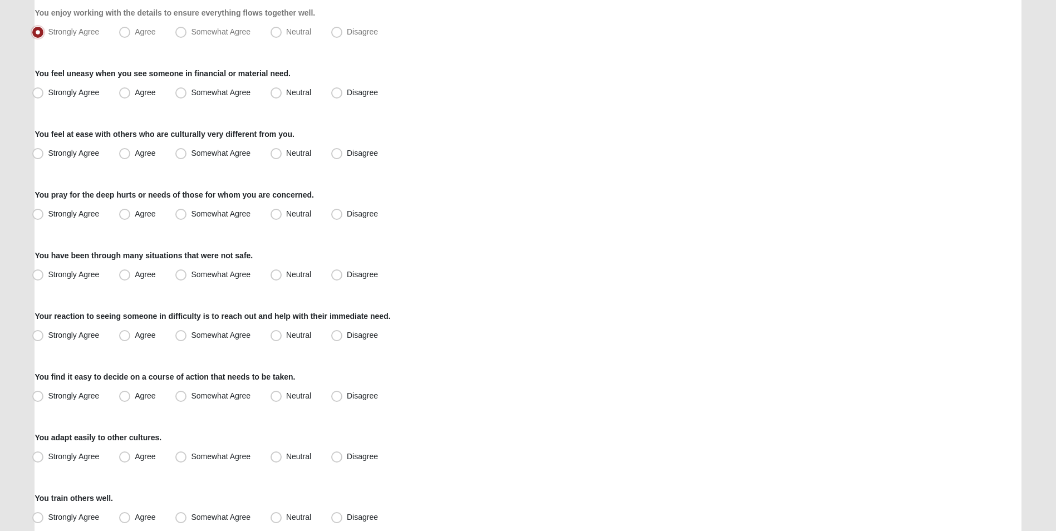
scroll to position [390, 0]
click at [191, 93] on span "Somewhat Agree" at bounding box center [221, 91] width 60 height 9
click at [180, 93] on input "Somewhat Agree" at bounding box center [183, 91] width 7 height 7
radio input "true"
click at [72, 154] on span "Strongly Agree" at bounding box center [73, 151] width 51 height 9
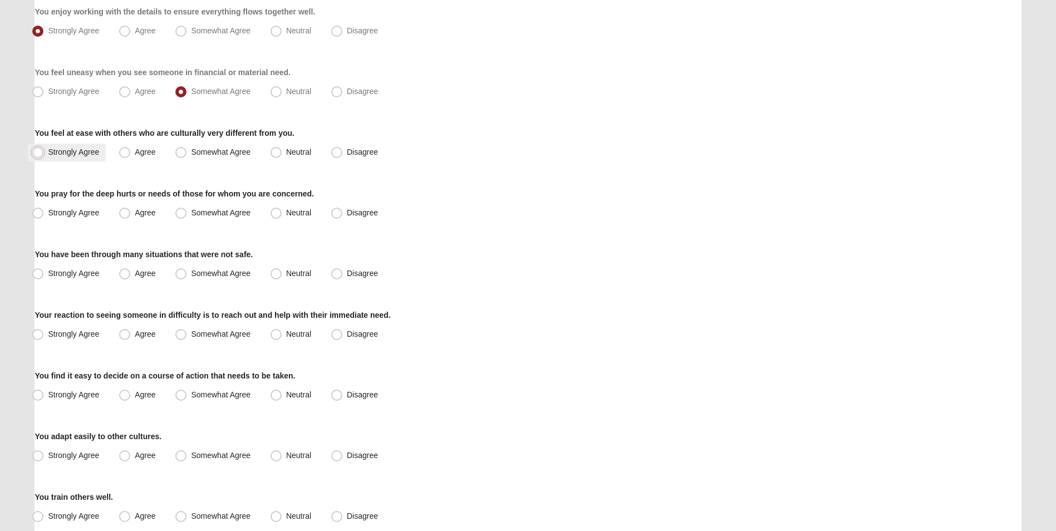
click at [44, 154] on input "Strongly Agree" at bounding box center [40, 152] width 7 height 7
radio input "true"
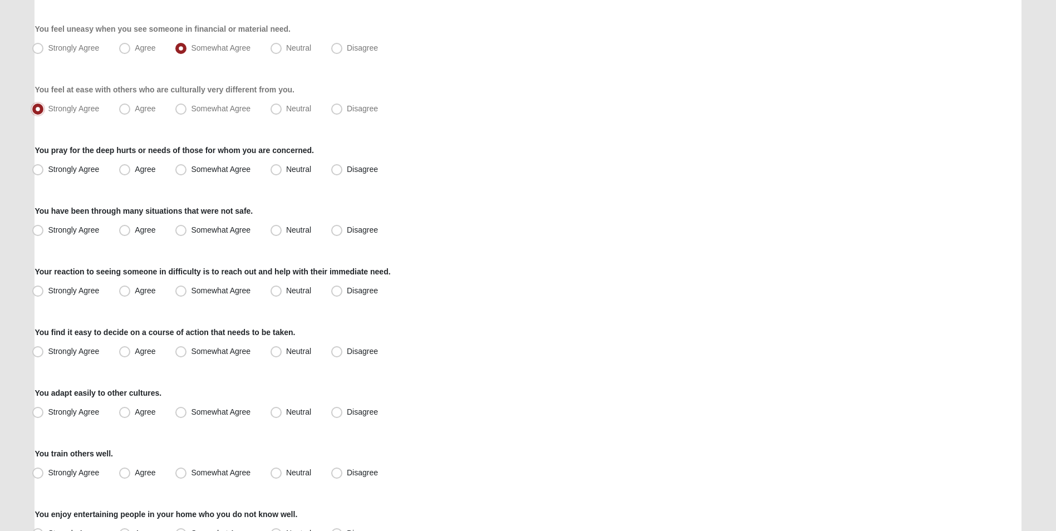
scroll to position [557, 0]
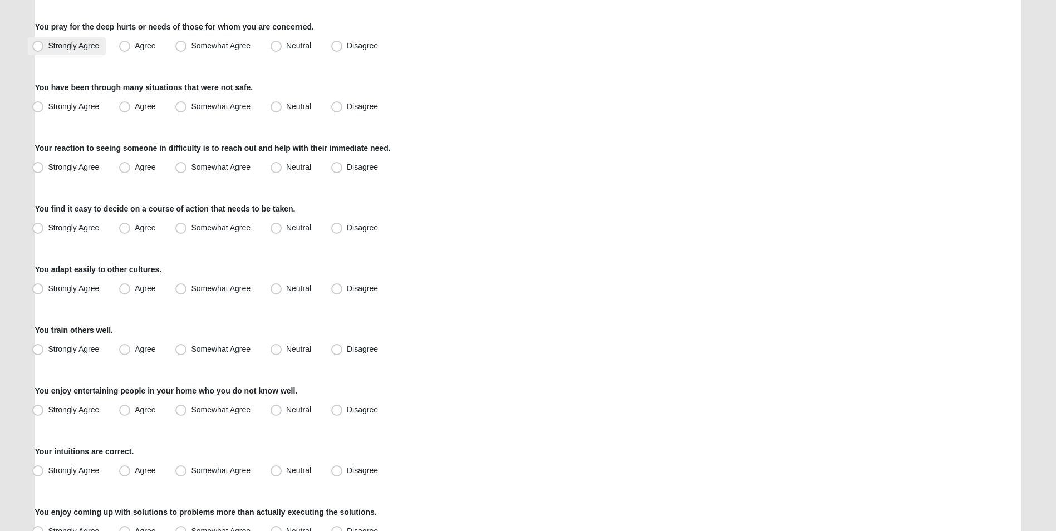
click at [61, 49] on span "Strongly Agree" at bounding box center [73, 45] width 51 height 9
click at [44, 49] on input "Strongly Agree" at bounding box center [40, 45] width 7 height 7
radio input "true"
click at [45, 110] on label "Strongly Agree" at bounding box center [67, 107] width 78 height 18
click at [44, 110] on input "Strongly Agree" at bounding box center [40, 106] width 7 height 7
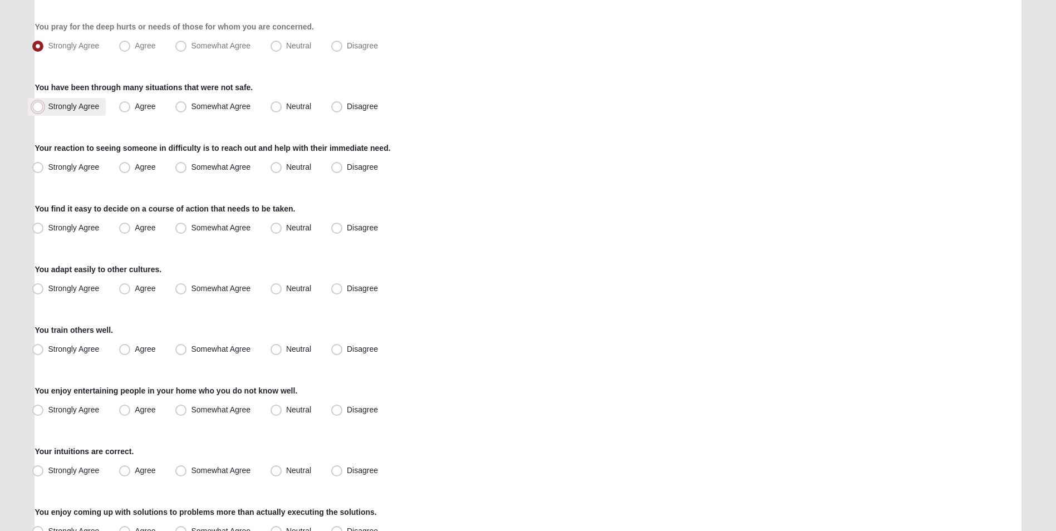
radio input "true"
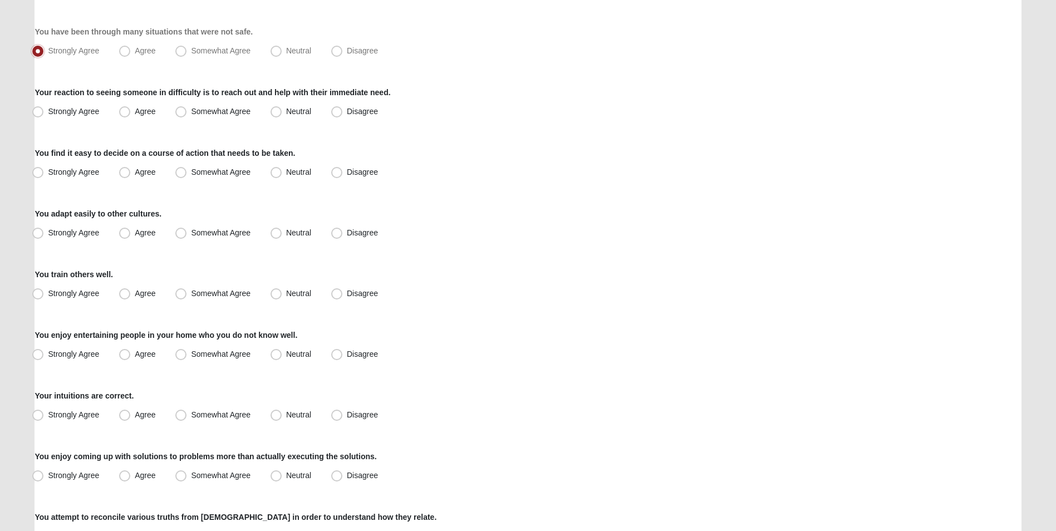
scroll to position [668, 0]
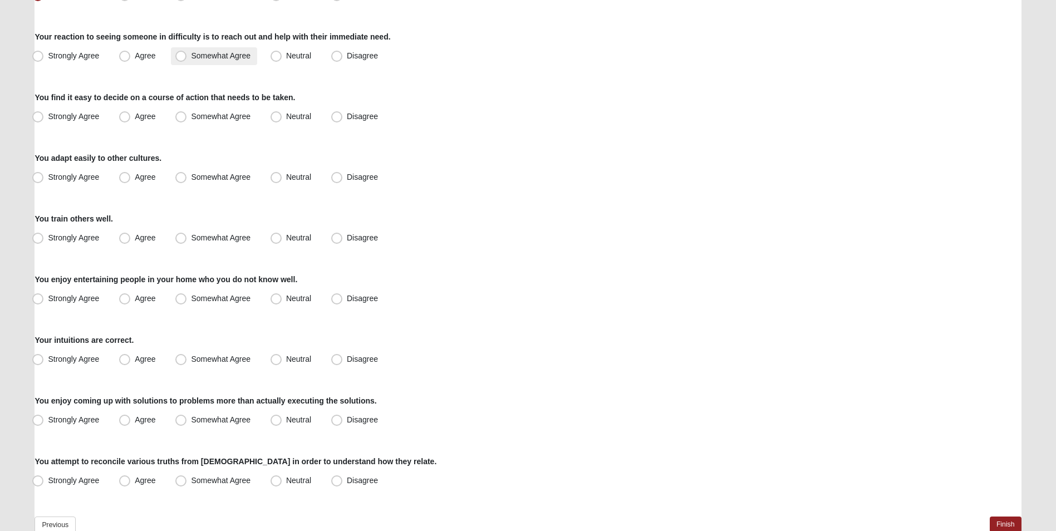
click at [191, 60] on span "Somewhat Agree" at bounding box center [221, 55] width 60 height 9
click at [180, 60] on input "Somewhat Agree" at bounding box center [183, 55] width 7 height 7
radio input "true"
click at [59, 114] on span "Strongly Agree" at bounding box center [73, 116] width 51 height 9
click at [44, 114] on input "Strongly Agree" at bounding box center [40, 116] width 7 height 7
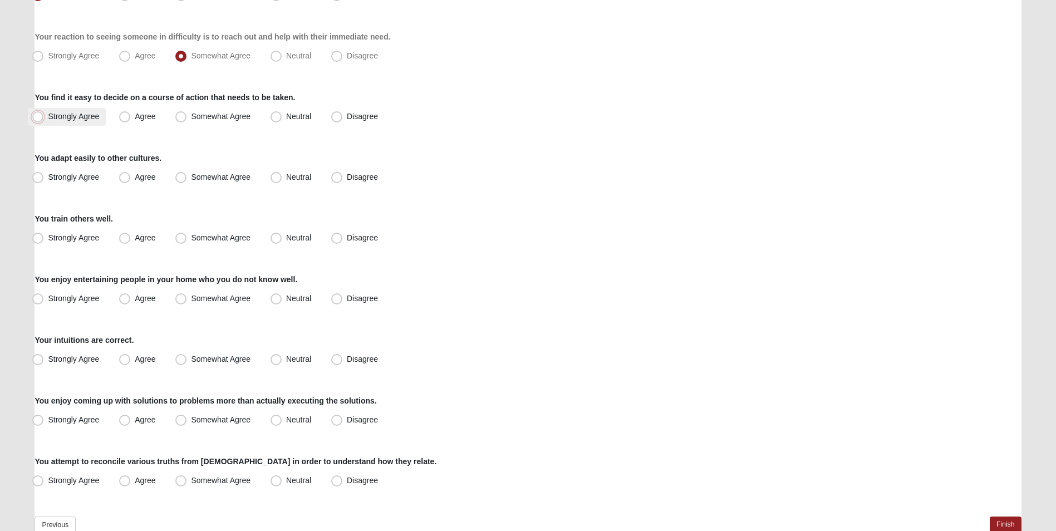
radio input "true"
click at [48, 181] on span "Strongly Agree" at bounding box center [73, 177] width 51 height 9
click at [41, 181] on input "Strongly Agree" at bounding box center [40, 177] width 7 height 7
radio input "true"
click at [48, 236] on span "Strongly Agree" at bounding box center [73, 237] width 51 height 9
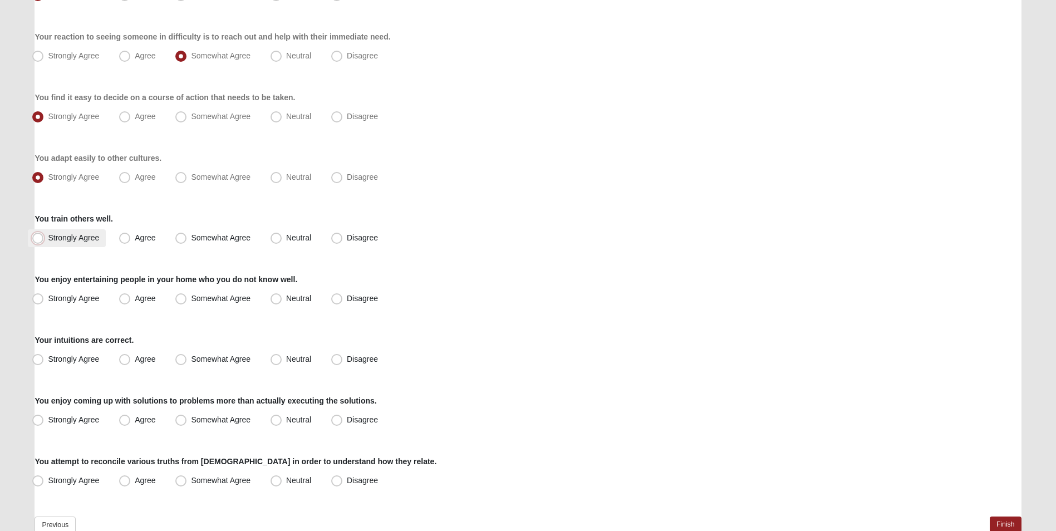
click at [43, 236] on input "Strongly Agree" at bounding box center [40, 237] width 7 height 7
radio input "true"
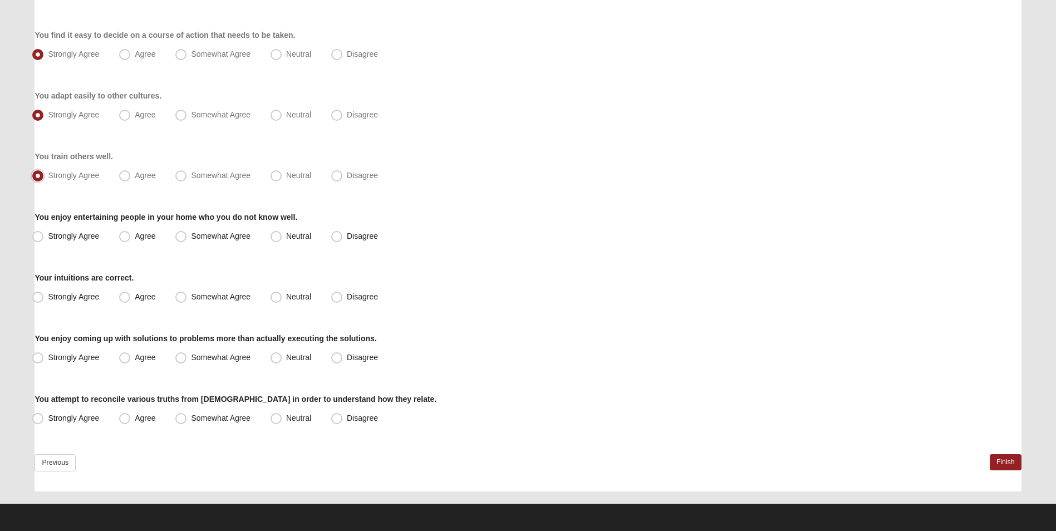
scroll to position [731, 0]
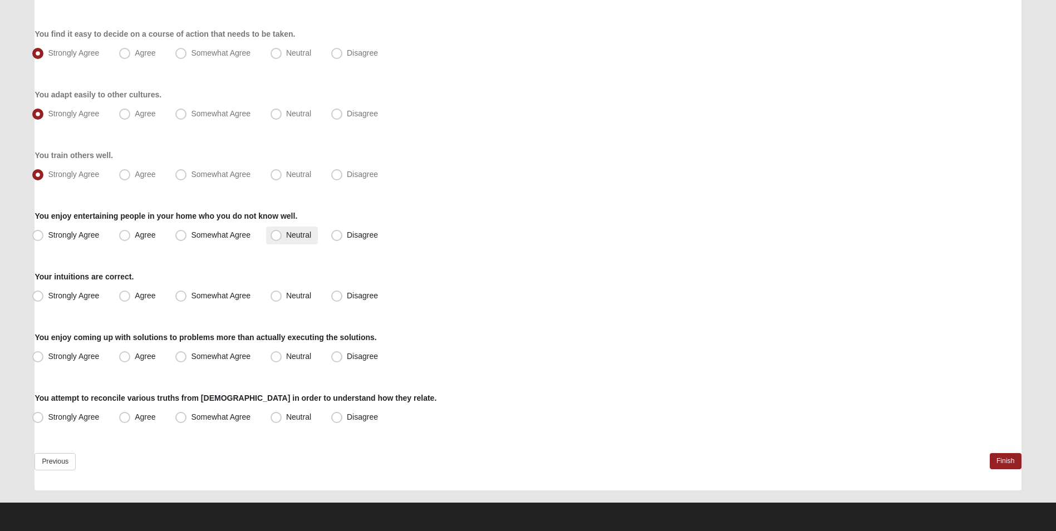
click at [286, 235] on span "Neutral" at bounding box center [298, 234] width 25 height 9
click at [275, 235] on input "Neutral" at bounding box center [278, 235] width 7 height 7
radio input "true"
click at [133, 296] on label "Agree" at bounding box center [138, 296] width 47 height 18
click at [131, 296] on input "Agree" at bounding box center [127, 295] width 7 height 7
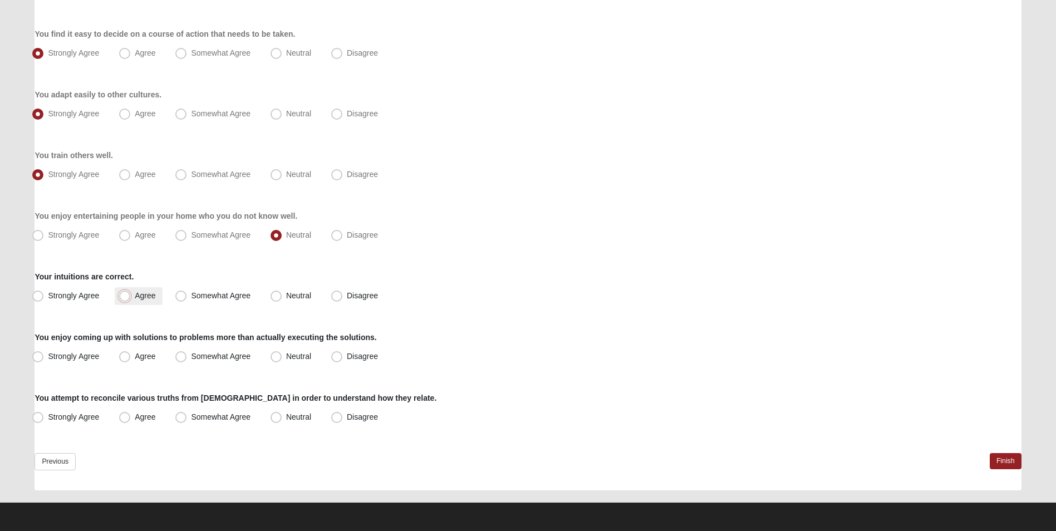
radio input "true"
click at [286, 359] on span "Neutral" at bounding box center [298, 356] width 25 height 9
click at [275, 359] on input "Neutral" at bounding box center [278, 356] width 7 height 7
radio input "true"
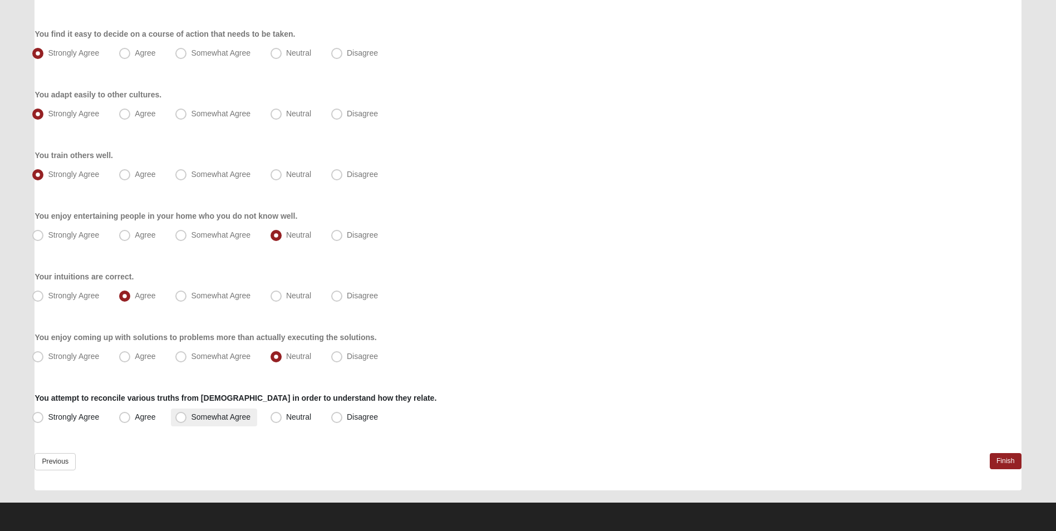
click at [188, 414] on label "Somewhat Agree" at bounding box center [214, 417] width 86 height 18
click at [187, 414] on input "Somewhat Agree" at bounding box center [183, 417] width 7 height 7
radio input "true"
click at [1017, 464] on link "Finish" at bounding box center [1006, 461] width 32 height 16
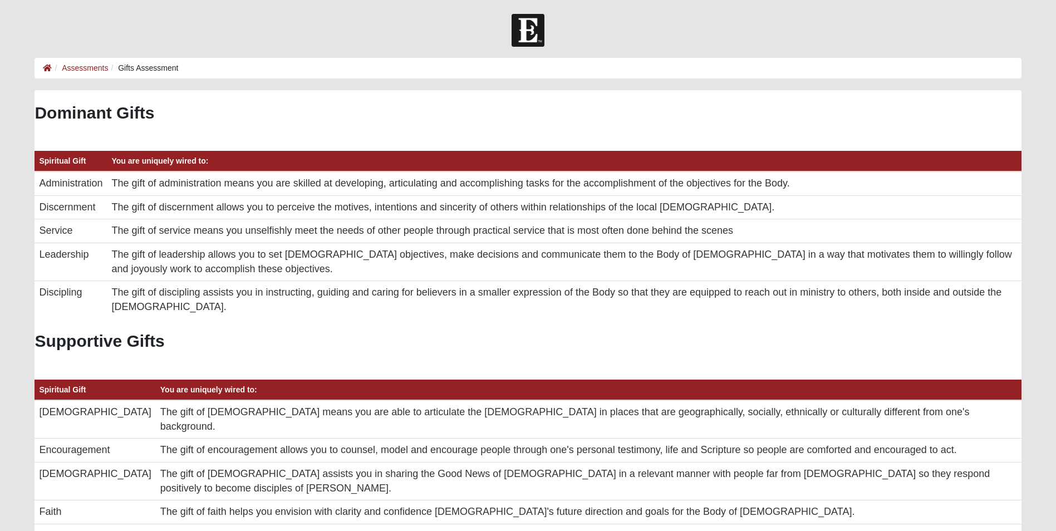
scroll to position [223, 968]
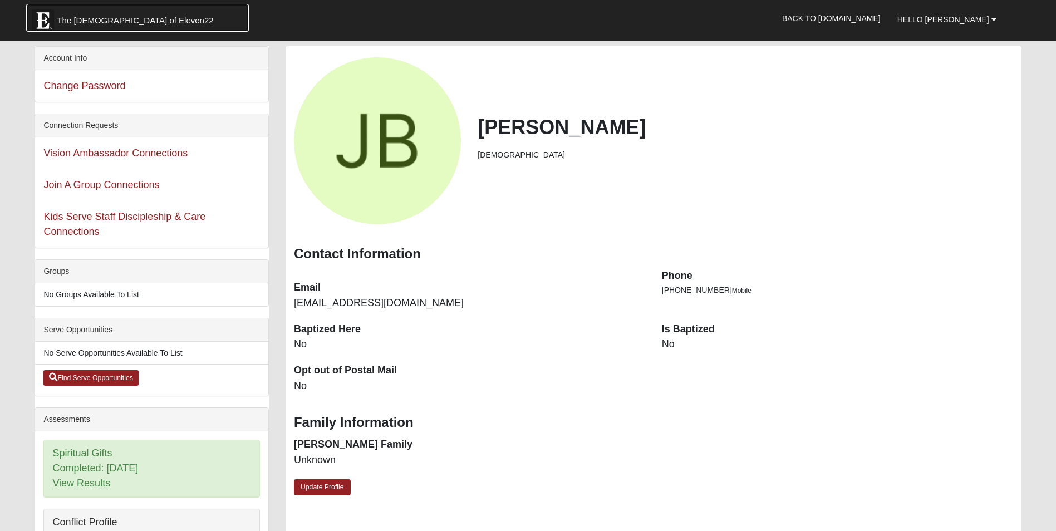
click at [132, 18] on span "The [DEMOGRAPHIC_DATA] of Eleven22" at bounding box center [135, 20] width 156 height 11
